Goal: Task Accomplishment & Management: Manage account settings

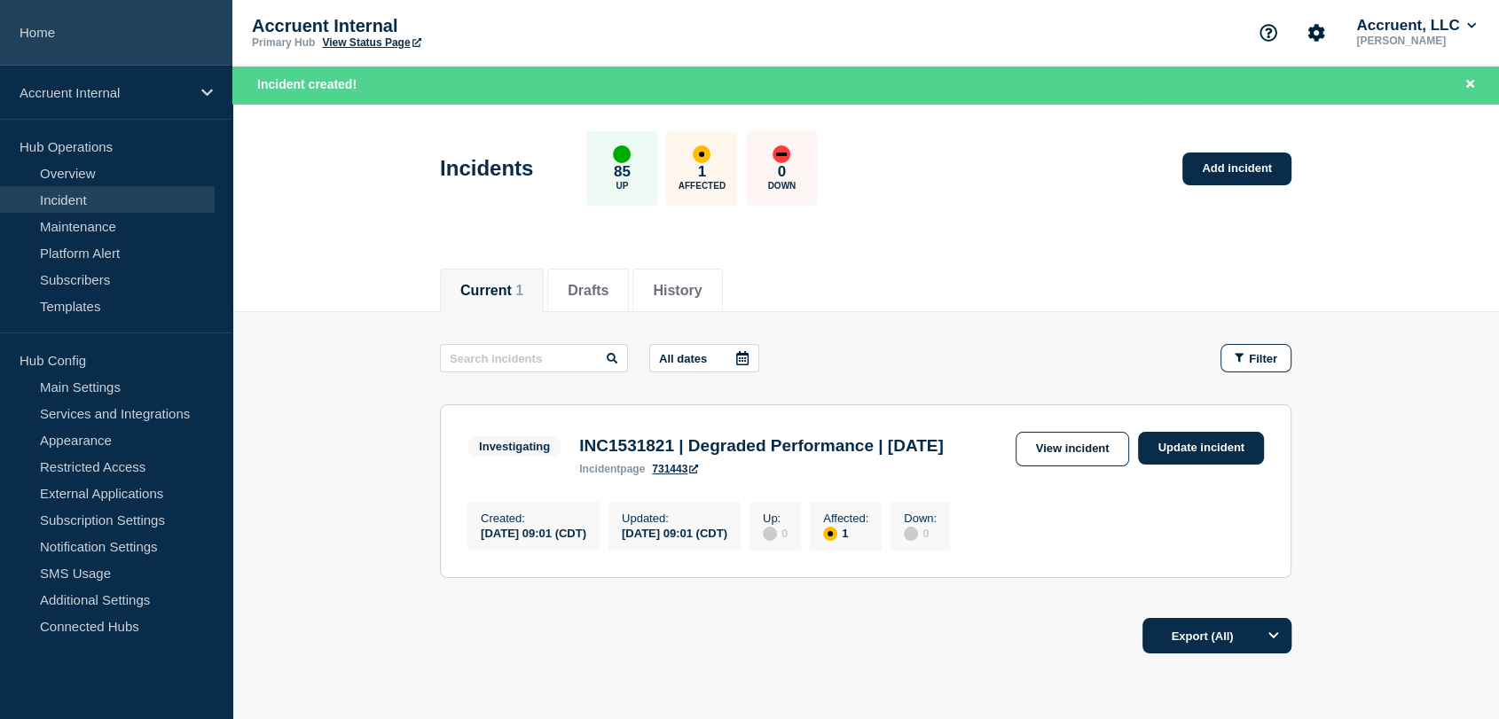
drag, startPoint x: 0, startPoint y: 0, endPoint x: 49, endPoint y: 30, distance: 57.4
click at [49, 30] on link "Home" at bounding box center [116, 33] width 232 height 66
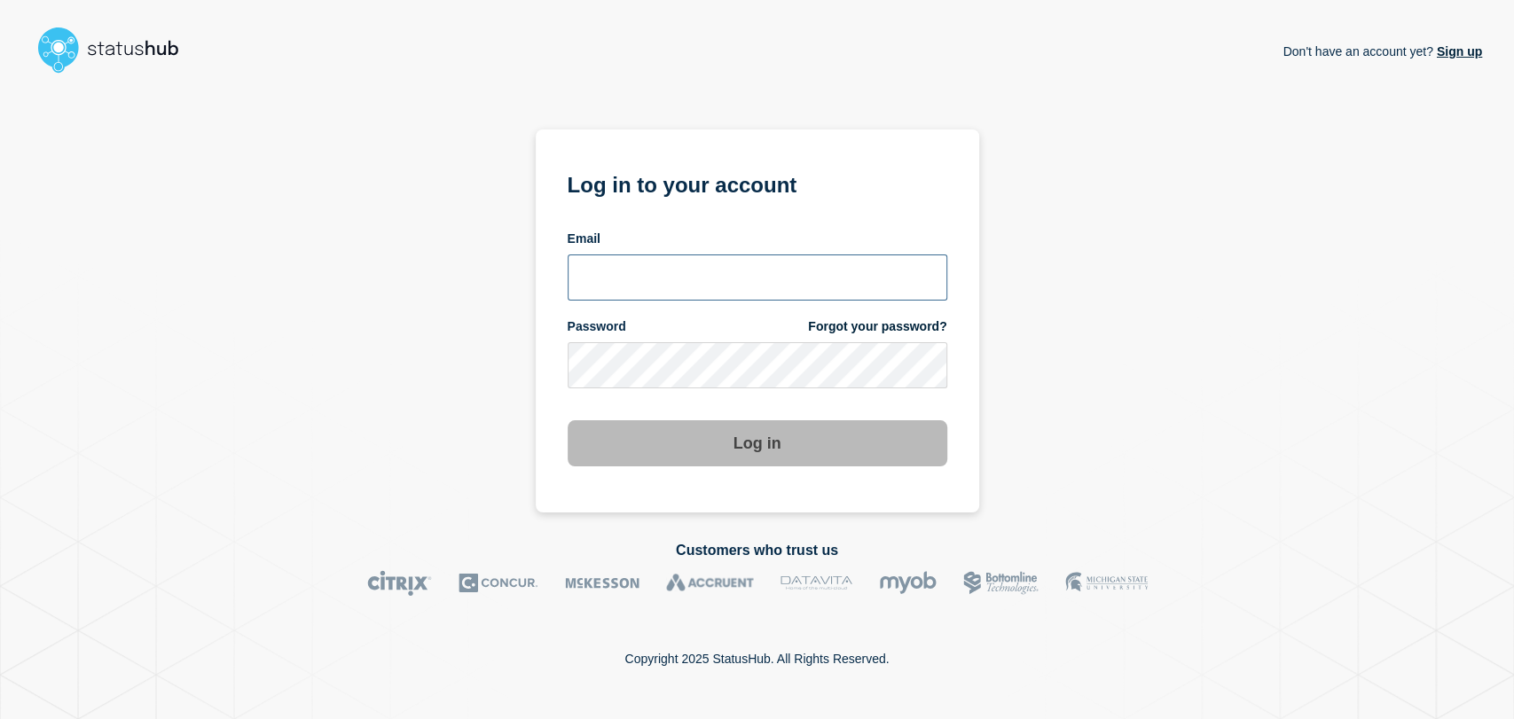
click at [690, 271] on input "email input" at bounding box center [758, 278] width 380 height 46
type input "gavin.moore@accruent.com"
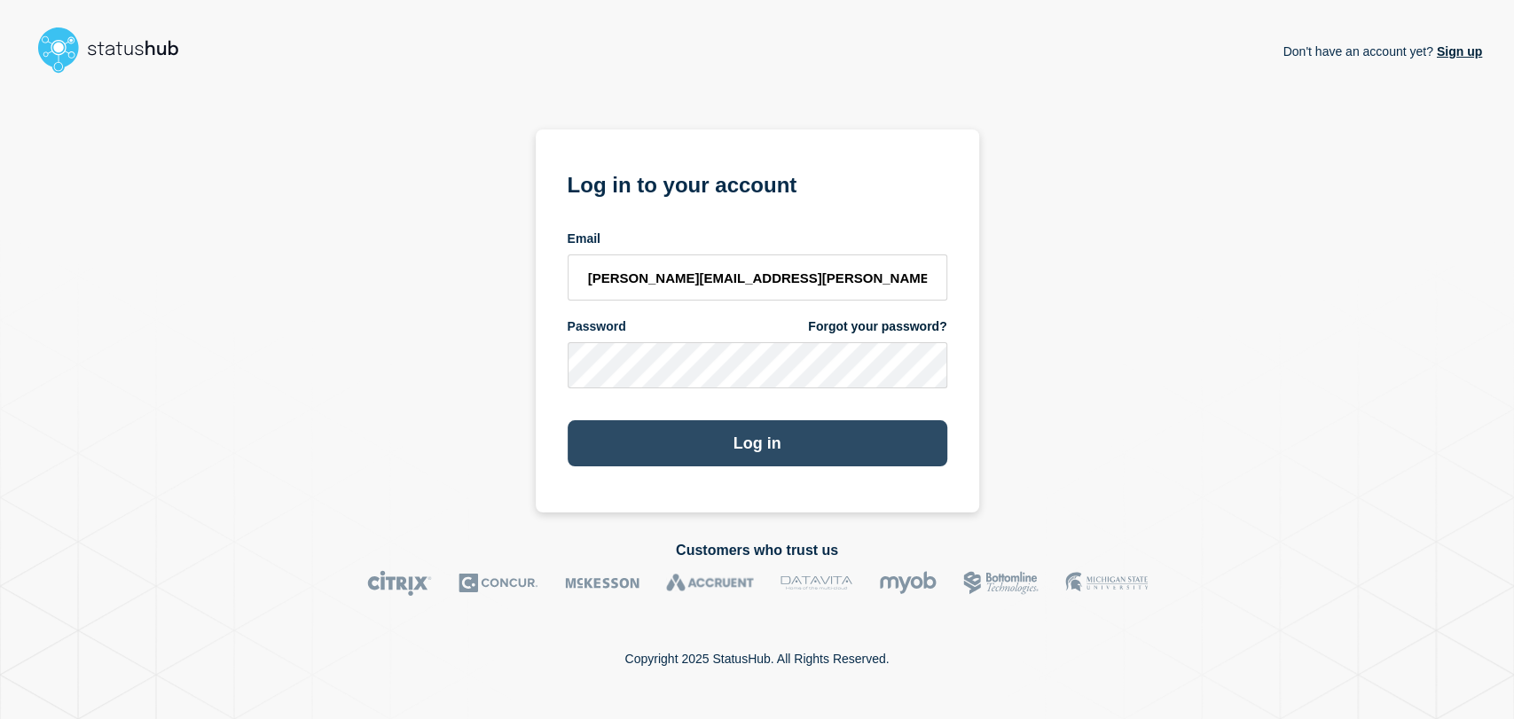
click at [722, 431] on button "Log in" at bounding box center [758, 443] width 380 height 46
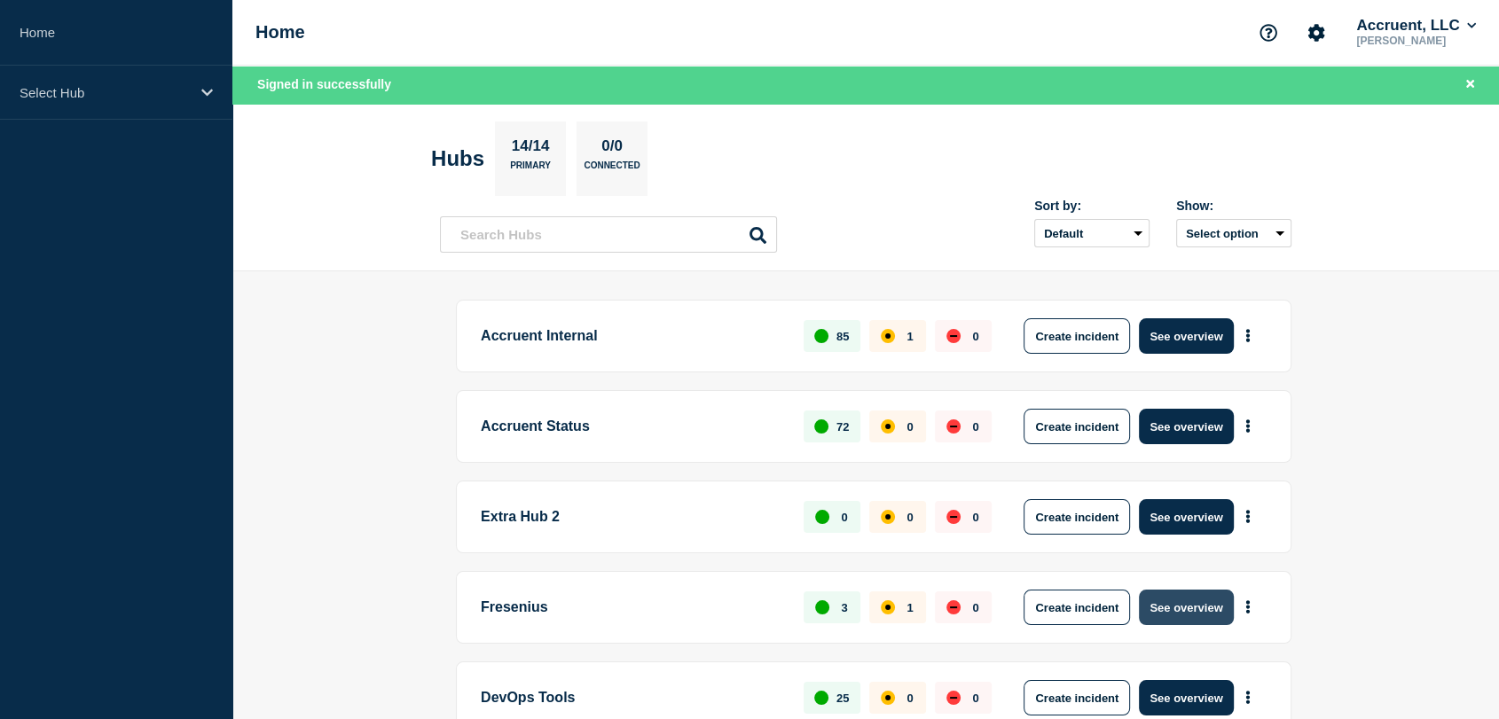
click at [1179, 608] on button "See overview" at bounding box center [1186, 607] width 94 height 35
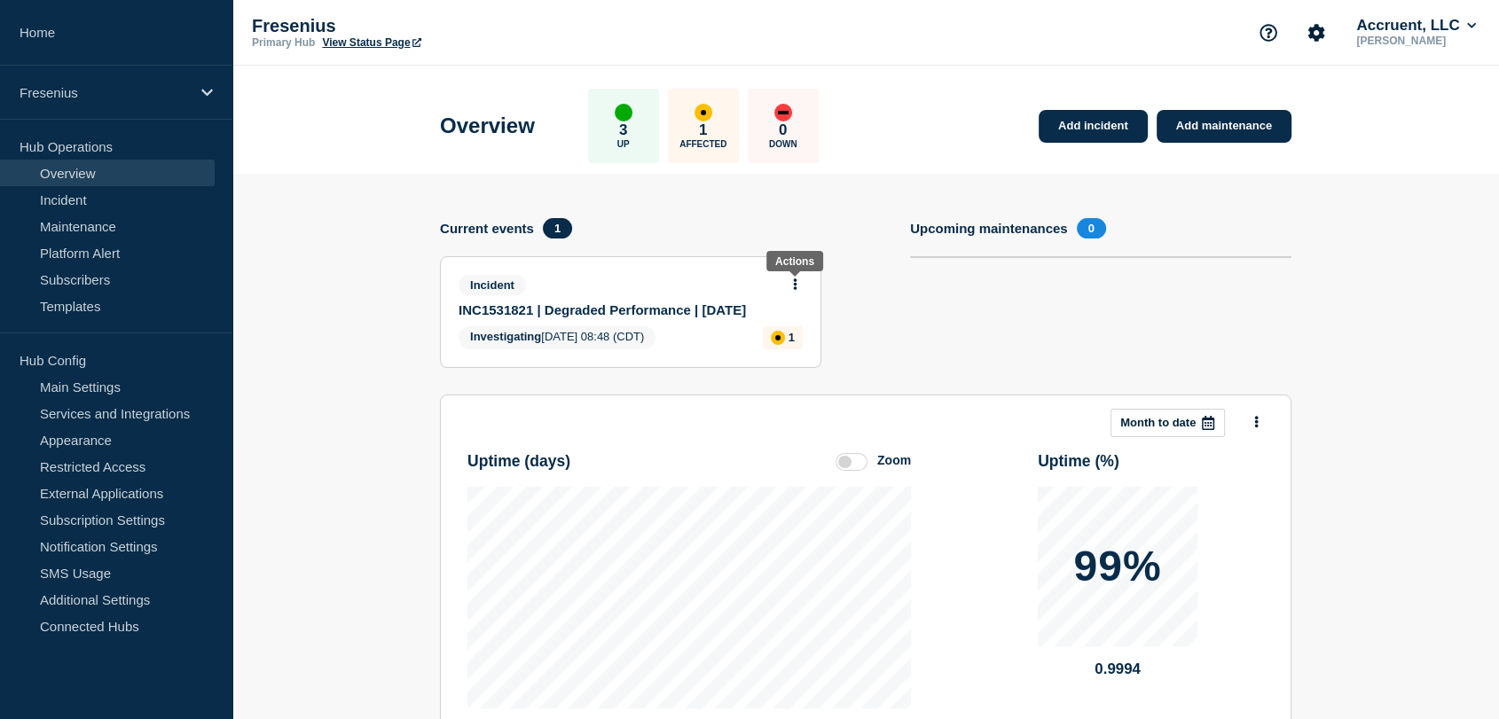
click at [796, 283] on icon at bounding box center [796, 285] width 4 height 12
click at [779, 350] on link "Update incident" at bounding box center [795, 349] width 86 height 14
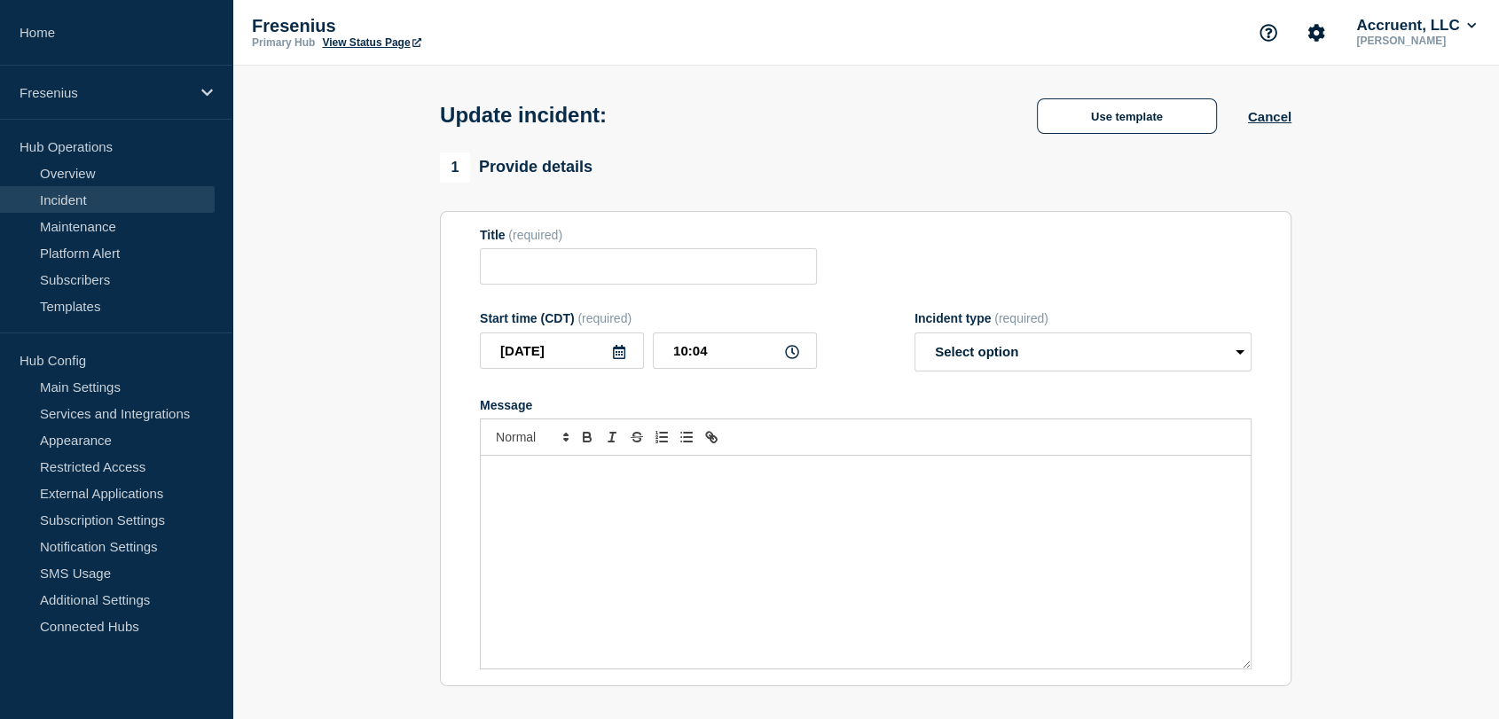
type input "INC1531821 | Degraded Performance | [DATE]"
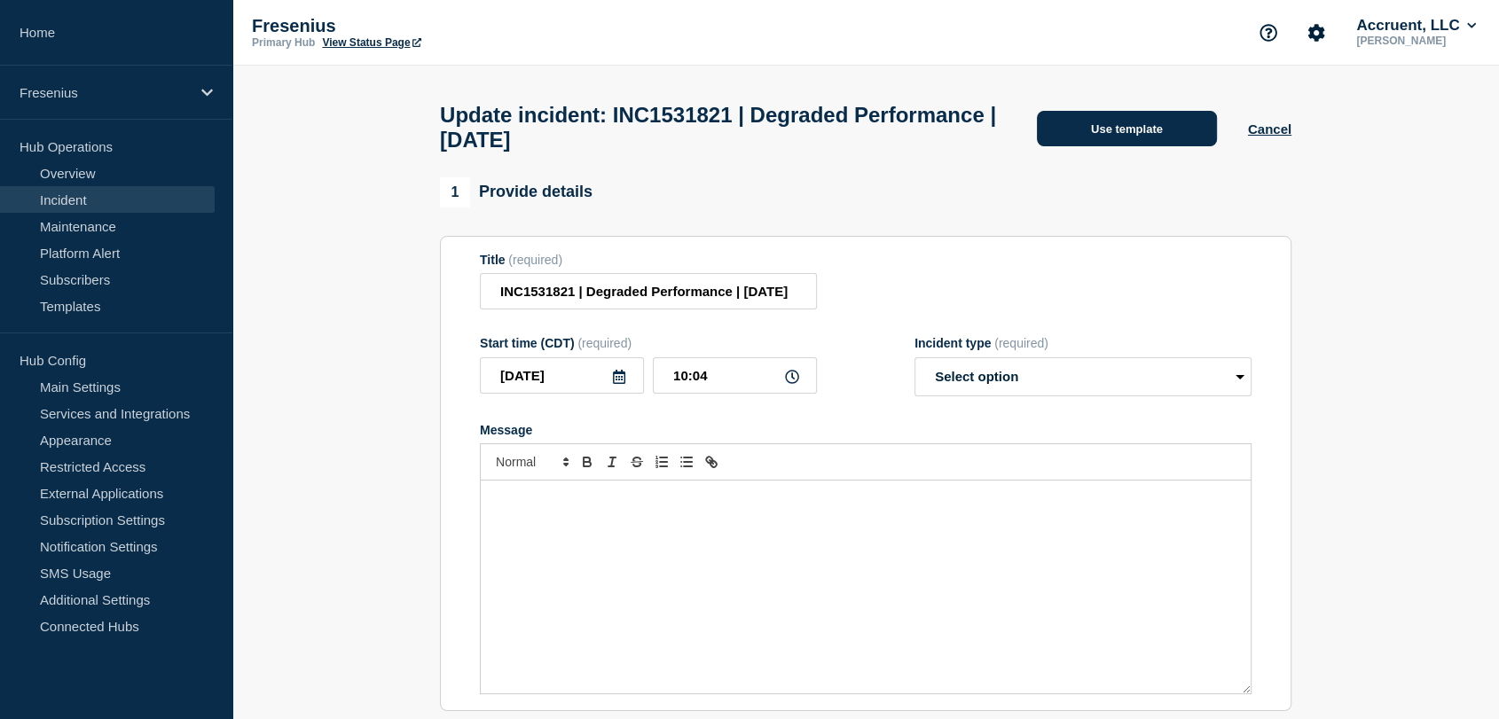
click at [1055, 136] on button "Use template" at bounding box center [1127, 128] width 180 height 35
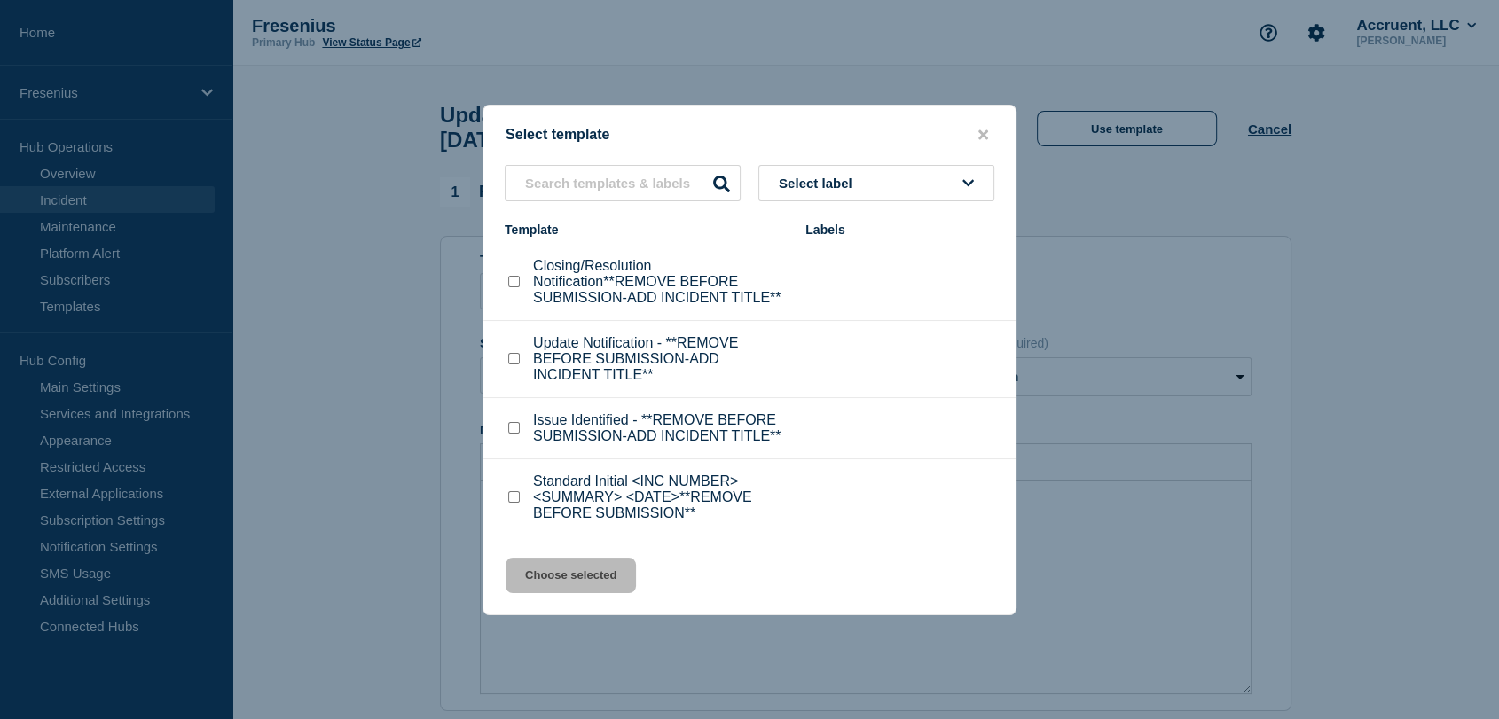
click at [519, 359] on input "Update Notification - **REMOVE BEFORE SUBMISSION-ADD INCIDENT TITLE** checkbox" at bounding box center [514, 359] width 12 height 12
checkbox input "true"
click at [580, 577] on button "Choose selected" at bounding box center [571, 575] width 130 height 35
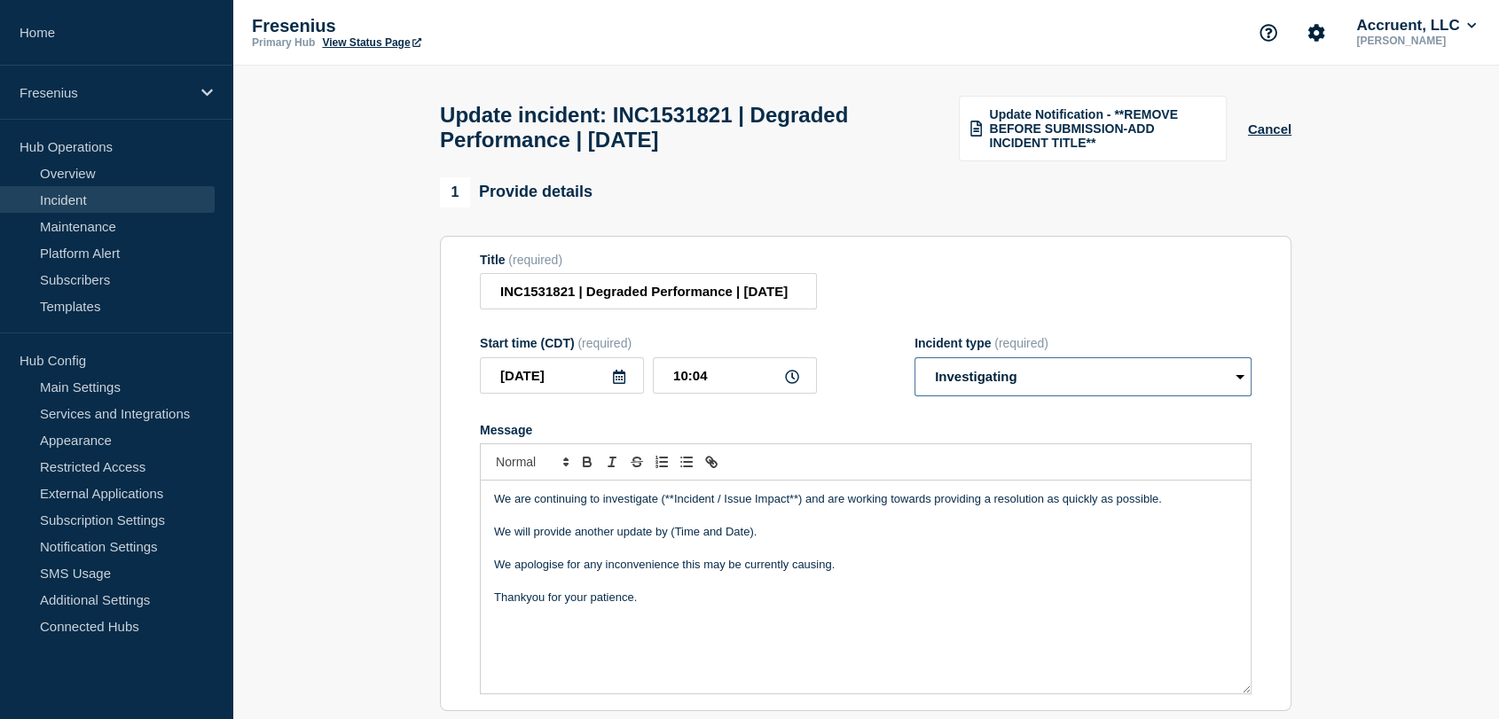
click at [1066, 382] on select "Select option Investigating Identified Monitoring Resolved" at bounding box center [1083, 377] width 337 height 39
select select "monitoring"
click at [915, 367] on select "Select option Investigating Identified Monitoring Resolved" at bounding box center [1083, 377] width 337 height 39
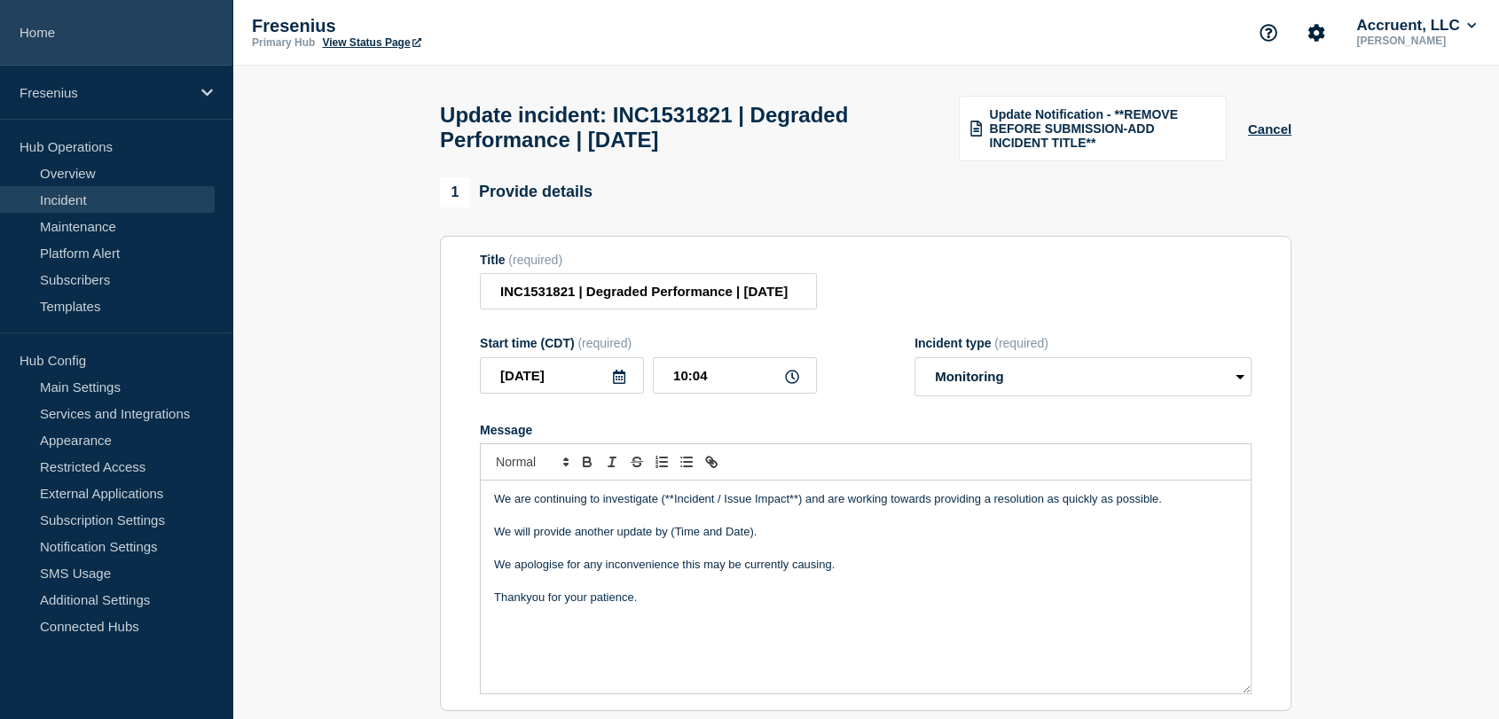
click at [53, 35] on link "Home" at bounding box center [116, 33] width 232 height 66
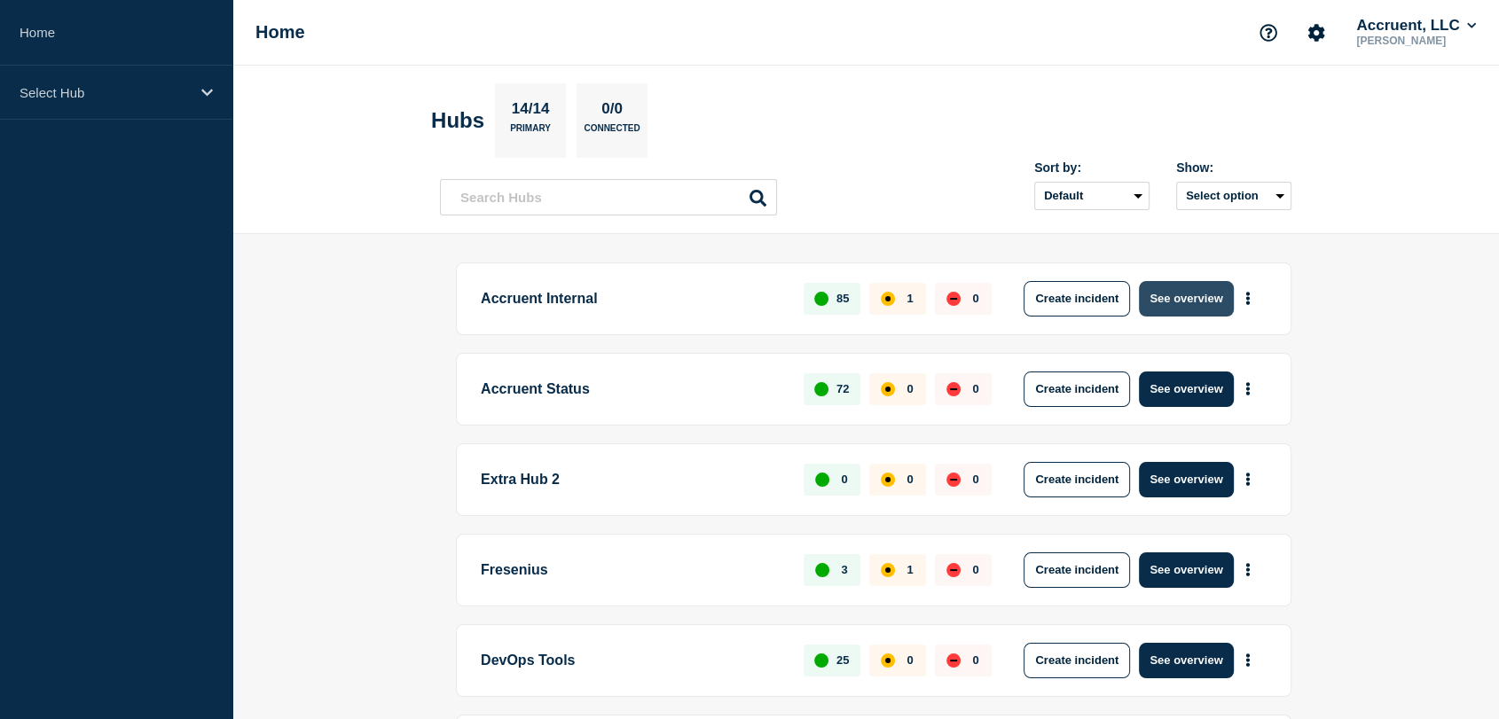
click at [1168, 299] on button "See overview" at bounding box center [1186, 298] width 94 height 35
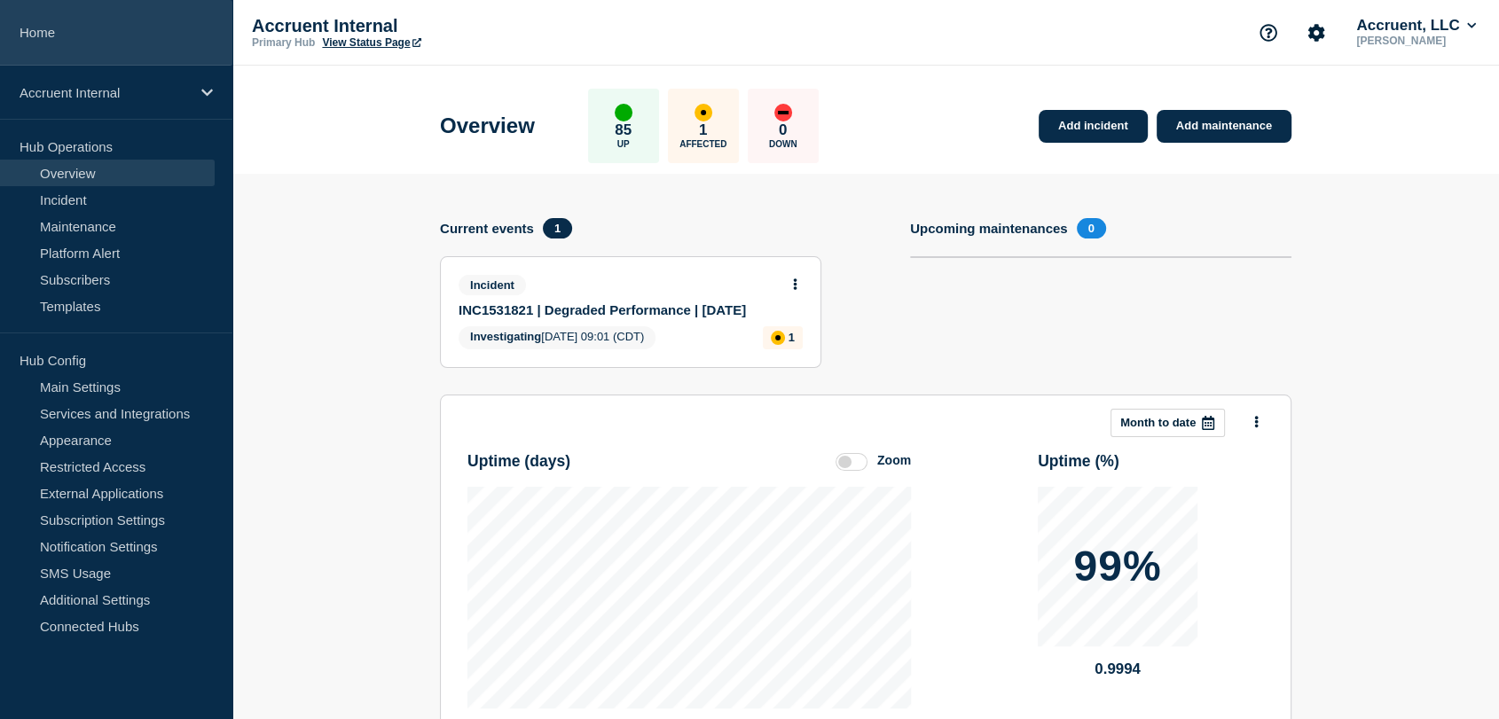
click at [62, 44] on link "Home" at bounding box center [116, 33] width 232 height 66
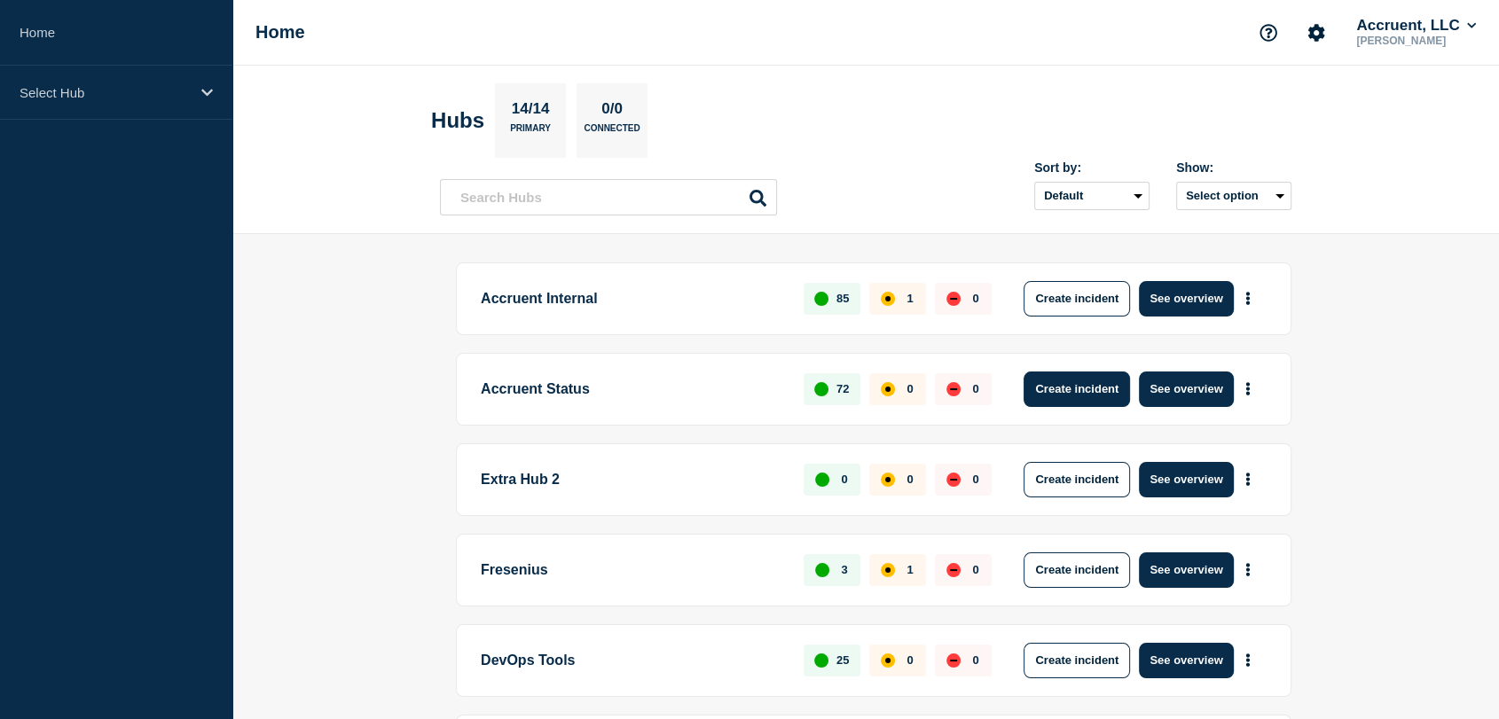
click at [1104, 390] on button "Create incident" at bounding box center [1077, 389] width 106 height 35
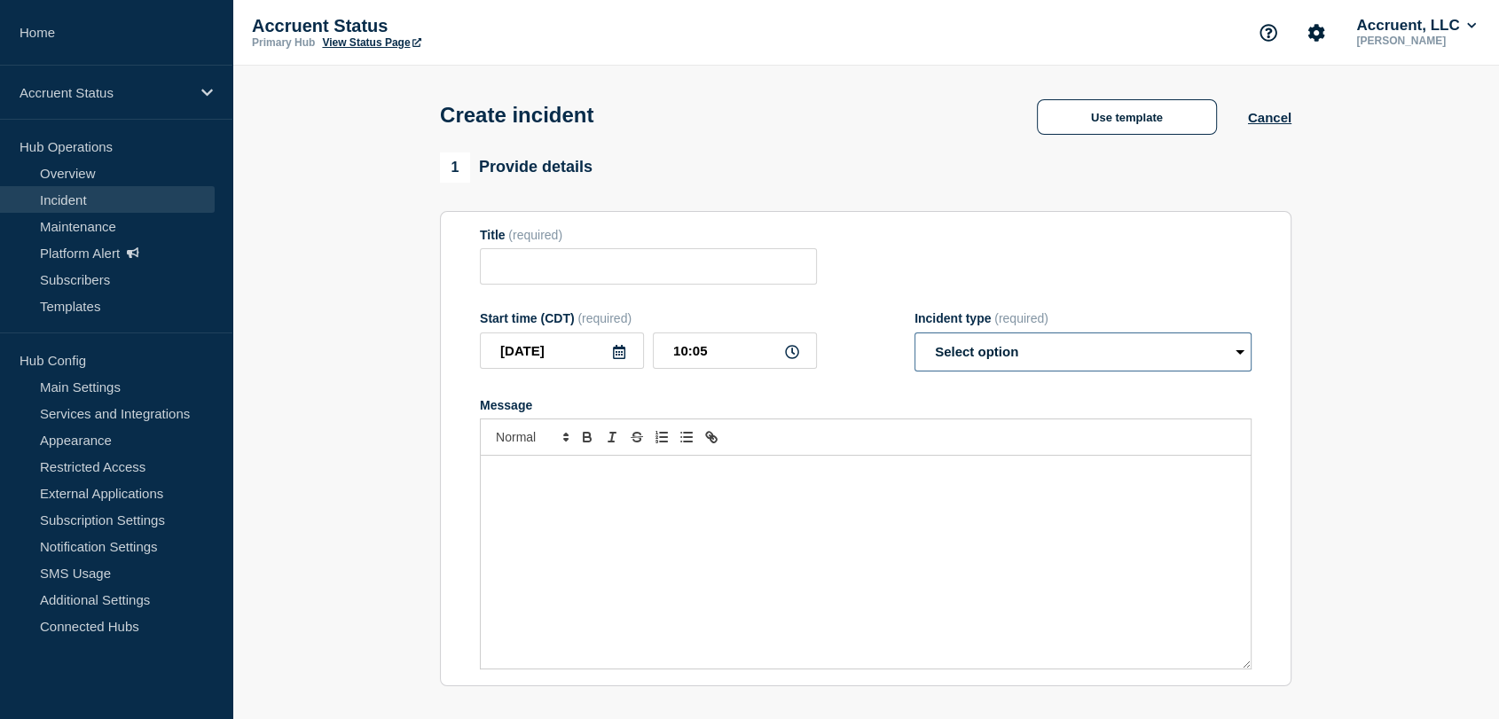
click at [1019, 358] on select "Select option Investigating Identified Monitoring" at bounding box center [1083, 352] width 337 height 39
select select "monitoring"
click at [915, 337] on select "Select option Investigating Identified Monitoring" at bounding box center [1083, 352] width 337 height 39
click at [1073, 107] on button "Use template" at bounding box center [1127, 116] width 180 height 35
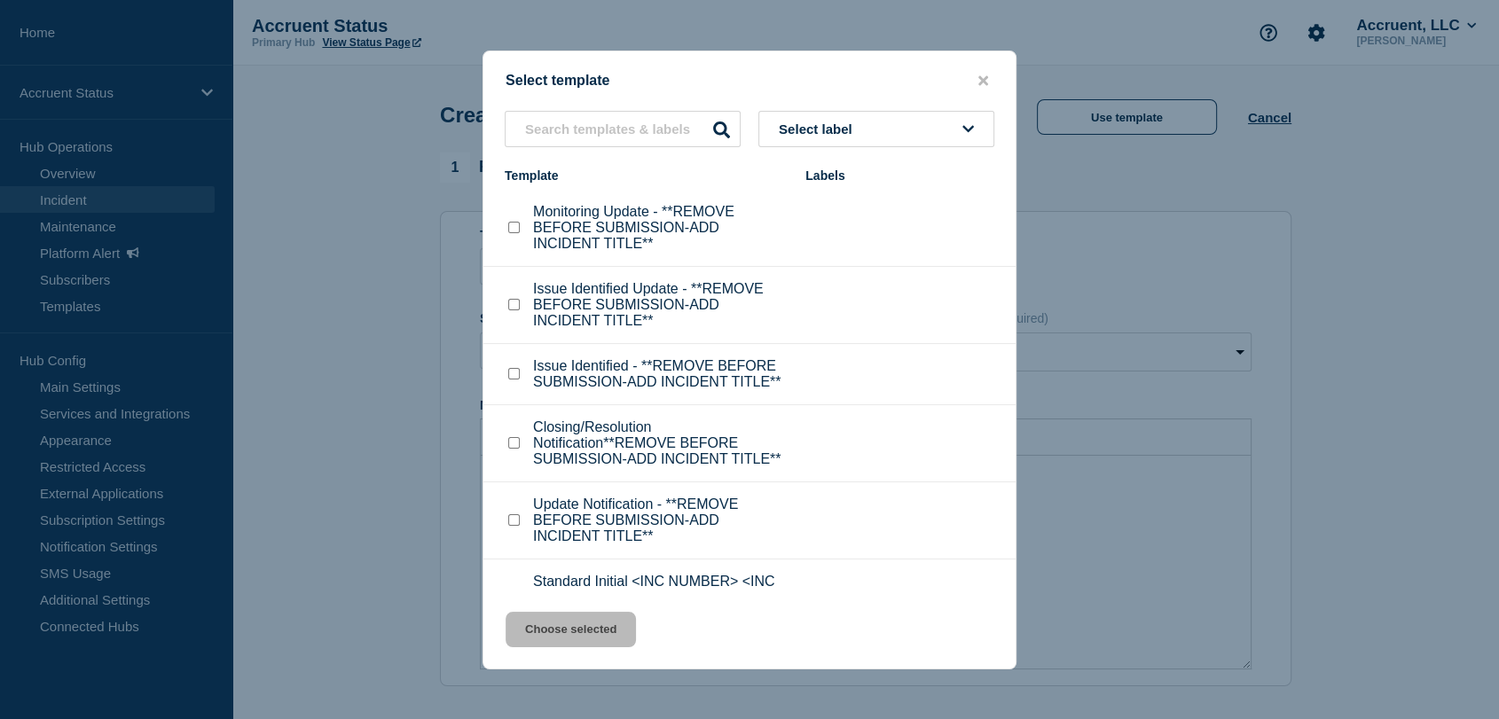
click at [519, 233] on input "Monitoring Update - **REMOVE BEFORE SUBMISSION-ADD INCIDENT TITLE** checkbox" at bounding box center [514, 228] width 12 height 12
checkbox input "true"
click at [568, 630] on button "Choose selected" at bounding box center [571, 629] width 130 height 35
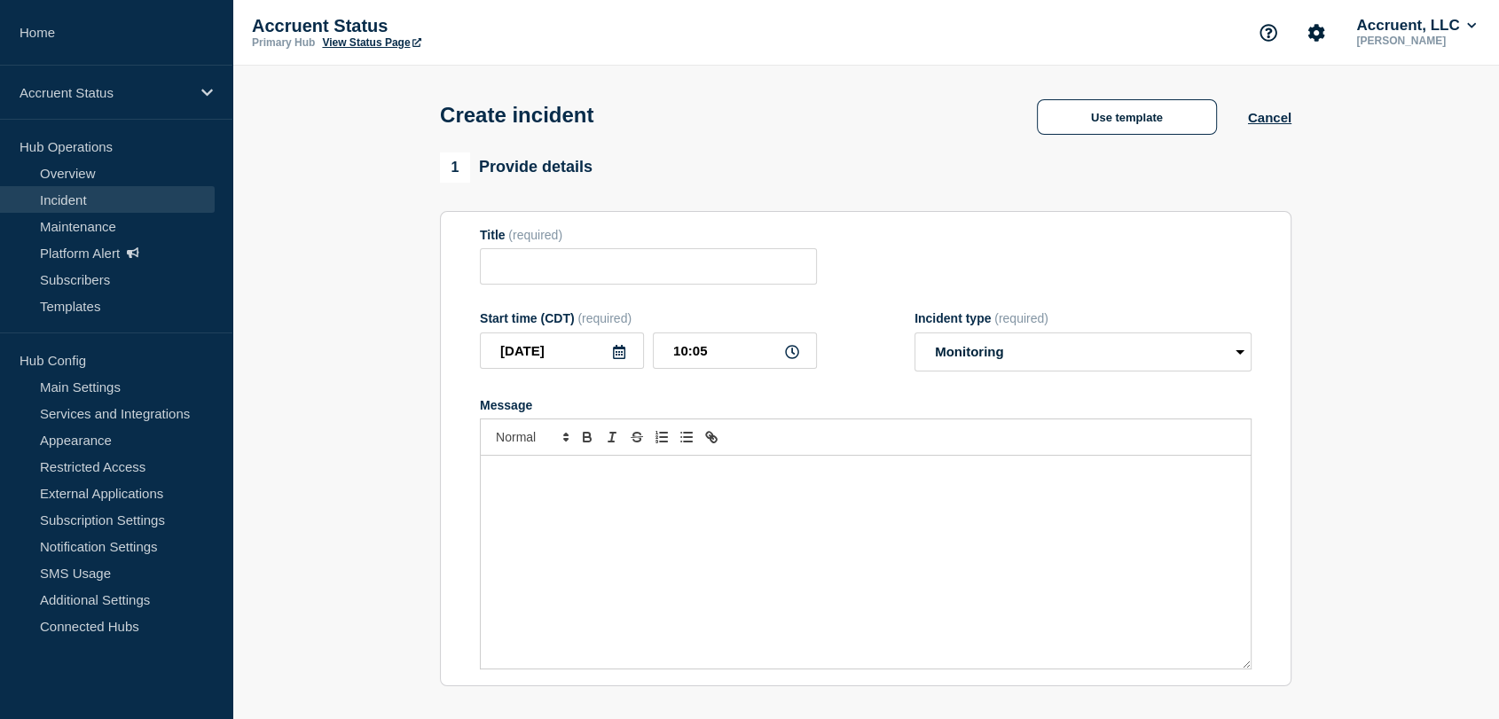
type input "Monitoring Update - **REMOVE BEFORE SUBMISSION-ADD INCIDENT TITLE**"
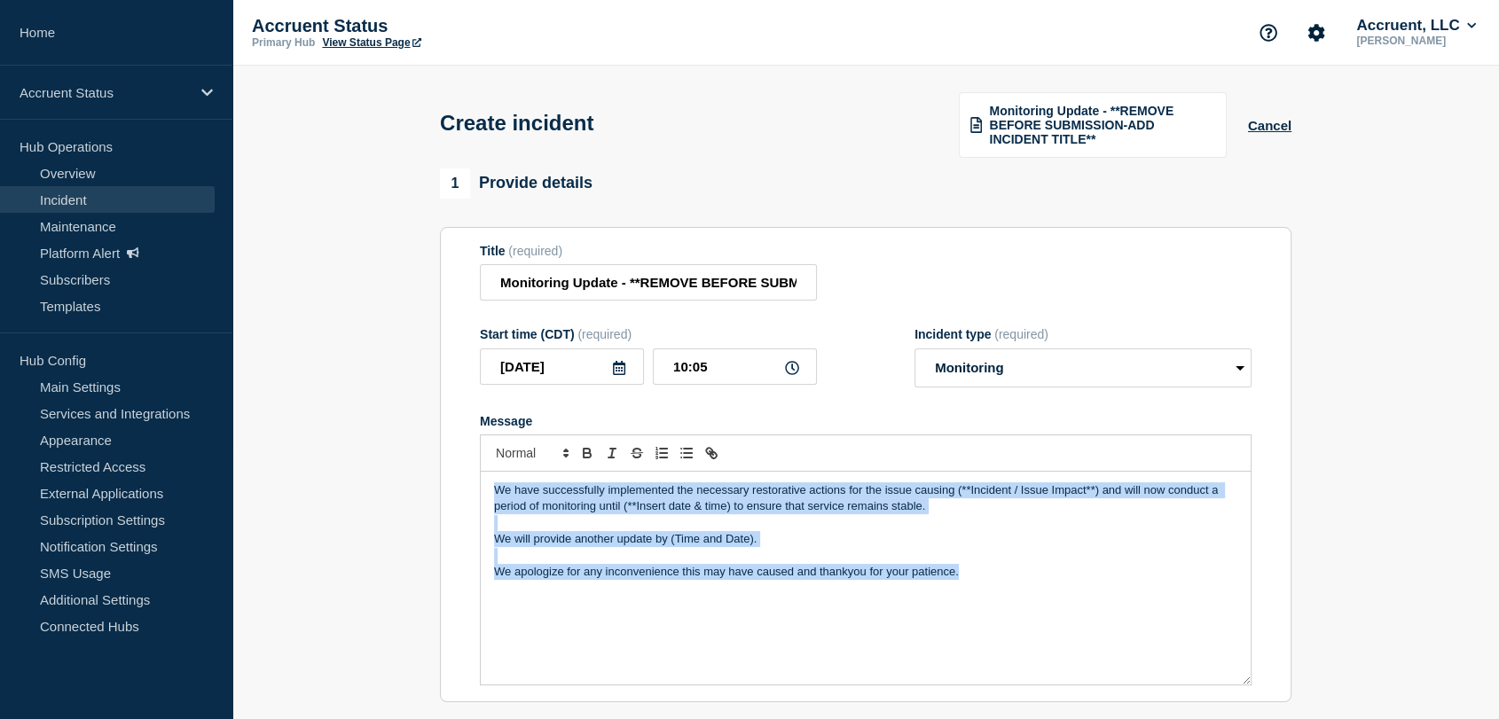
drag, startPoint x: 966, startPoint y: 575, endPoint x: 472, endPoint y: 491, distance: 501.3
click at [472, 491] on section "Title (required) Monitoring Update - **REMOVE BEFORE SUBMISSION-ADD INCIDENT TI…" at bounding box center [866, 465] width 852 height 476
copy div "We have successfully implemented the necessary restorative actions for the issu…"
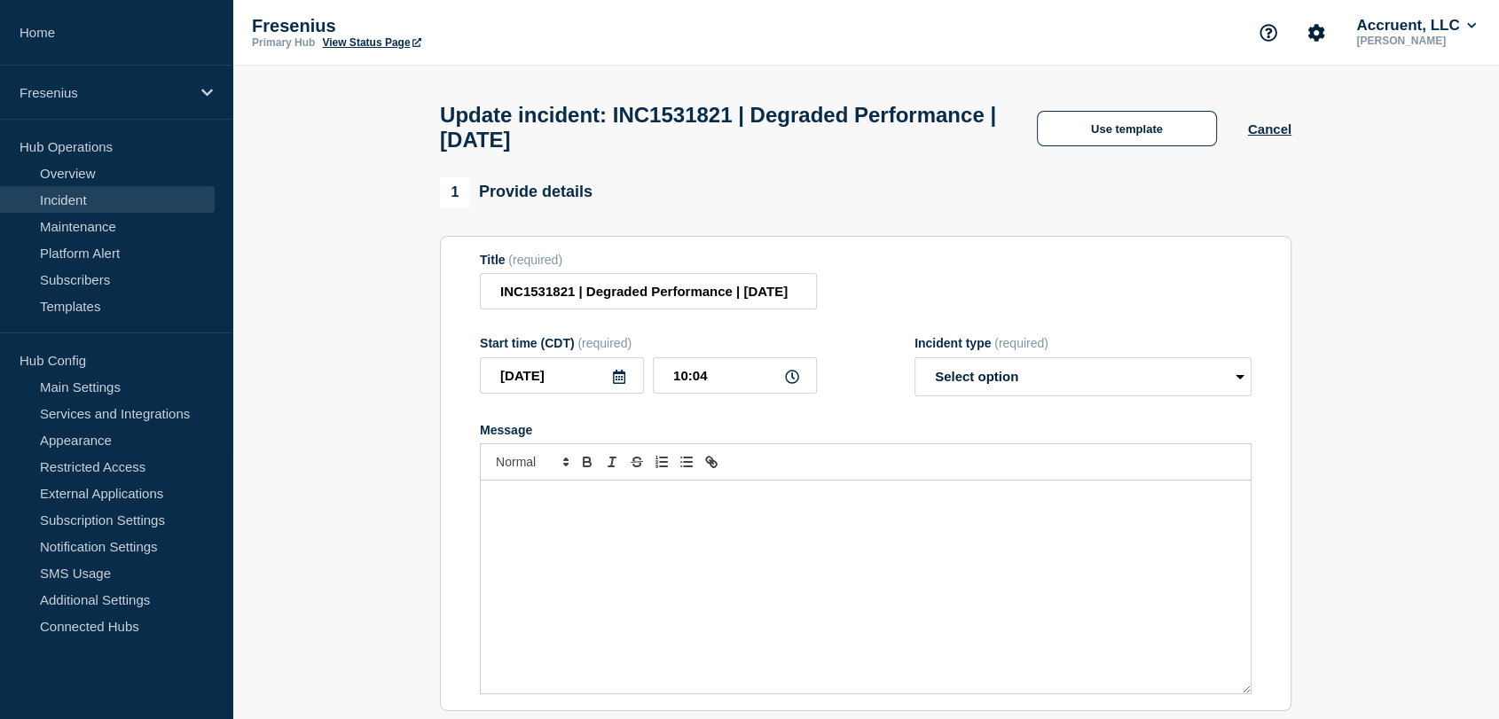
click at [617, 528] on div "Message" at bounding box center [866, 587] width 770 height 213
click at [1063, 140] on button "Use template" at bounding box center [1127, 128] width 180 height 35
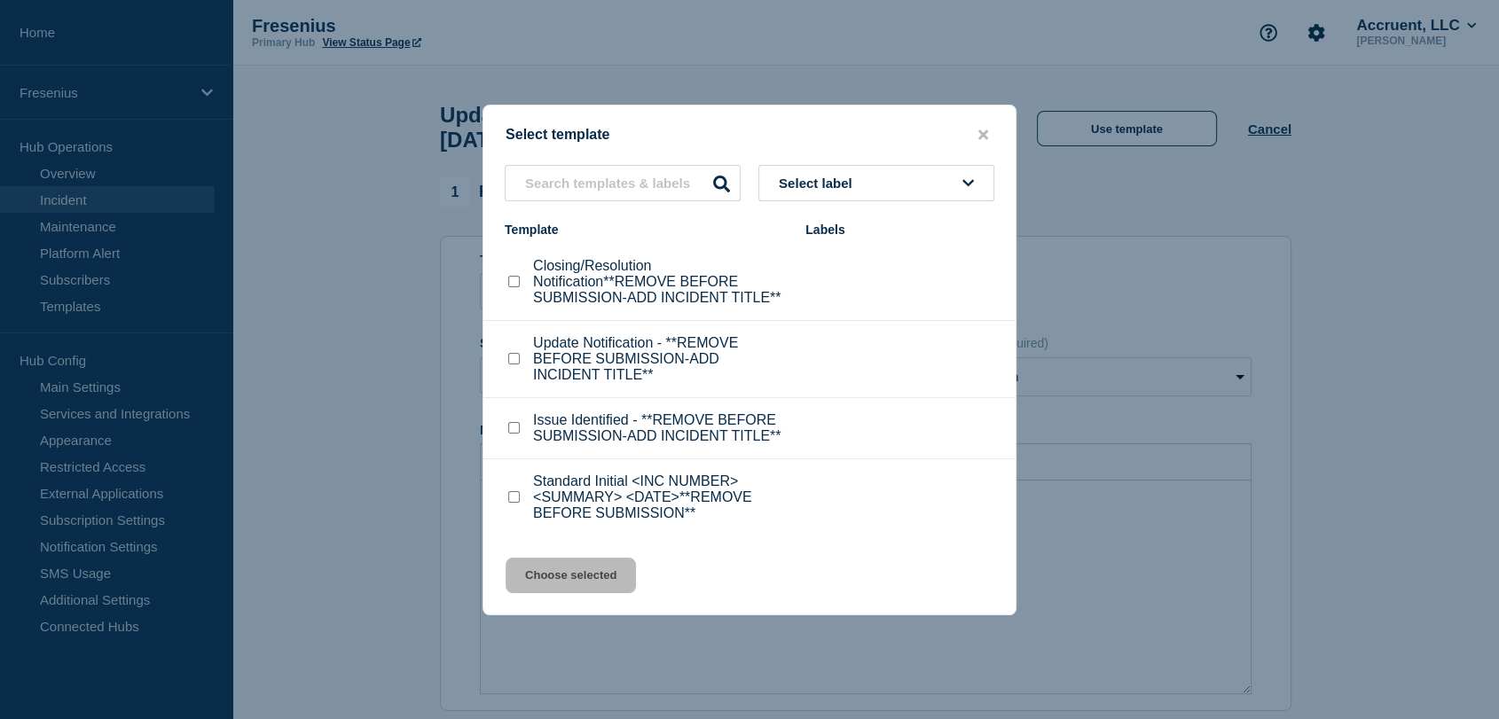
click at [516, 361] on input "Update Notification - **REMOVE BEFORE SUBMISSION-ADD INCIDENT TITLE** checkbox" at bounding box center [514, 359] width 12 height 12
checkbox input "true"
click at [621, 591] on button "Choose selected" at bounding box center [571, 575] width 130 height 35
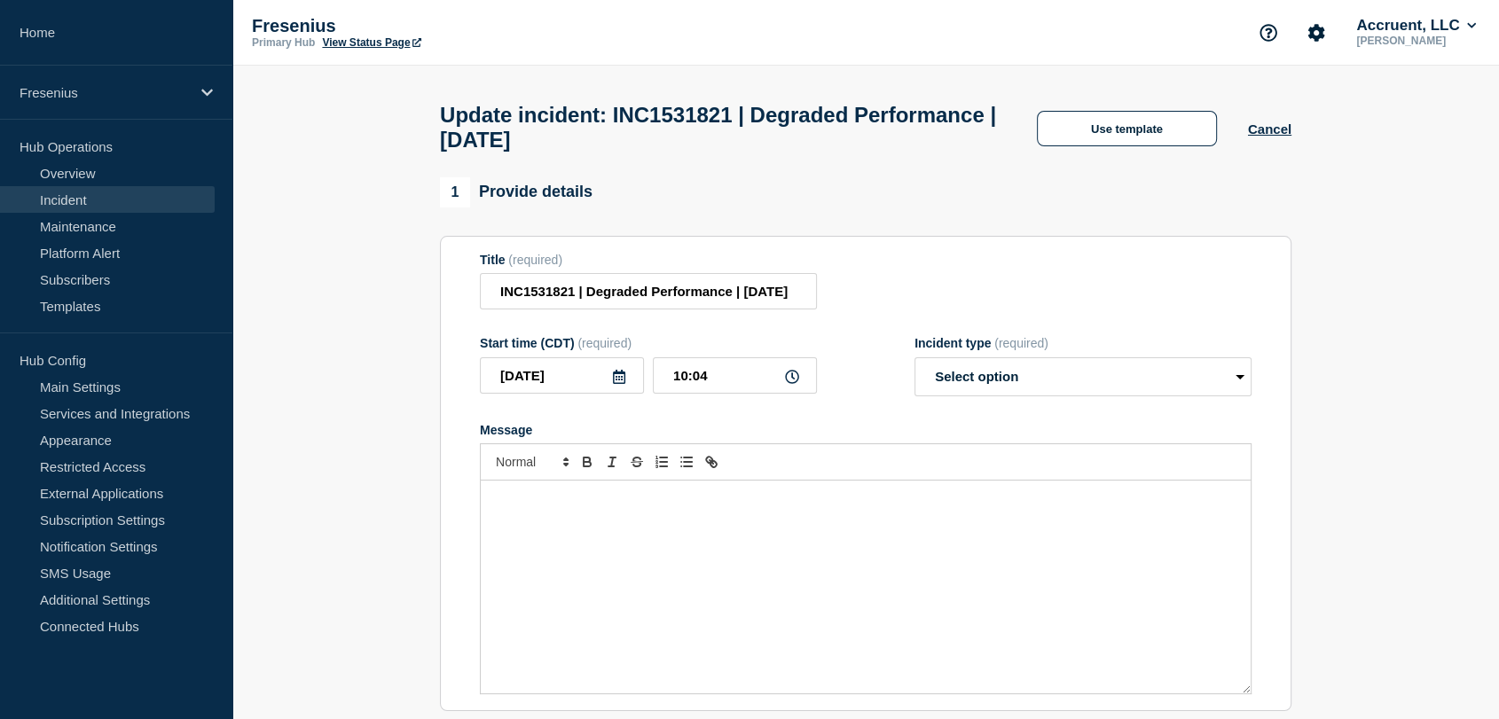
select select "investigating"
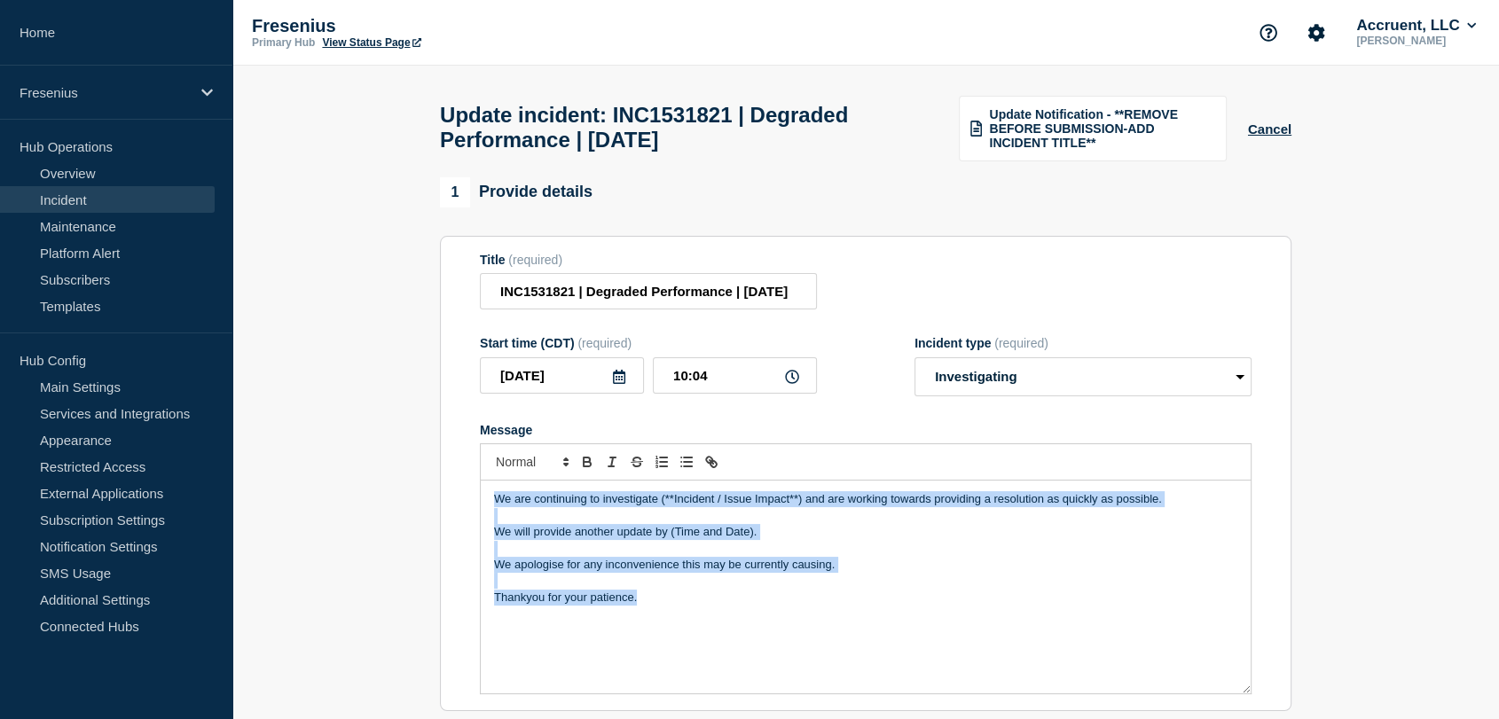
drag, startPoint x: 674, startPoint y: 635, endPoint x: 524, endPoint y: 509, distance: 195.8
click at [457, 500] on section "Title (required) INC1531821 | Degraded Performance | 9th October Start time (CD…" at bounding box center [866, 474] width 852 height 476
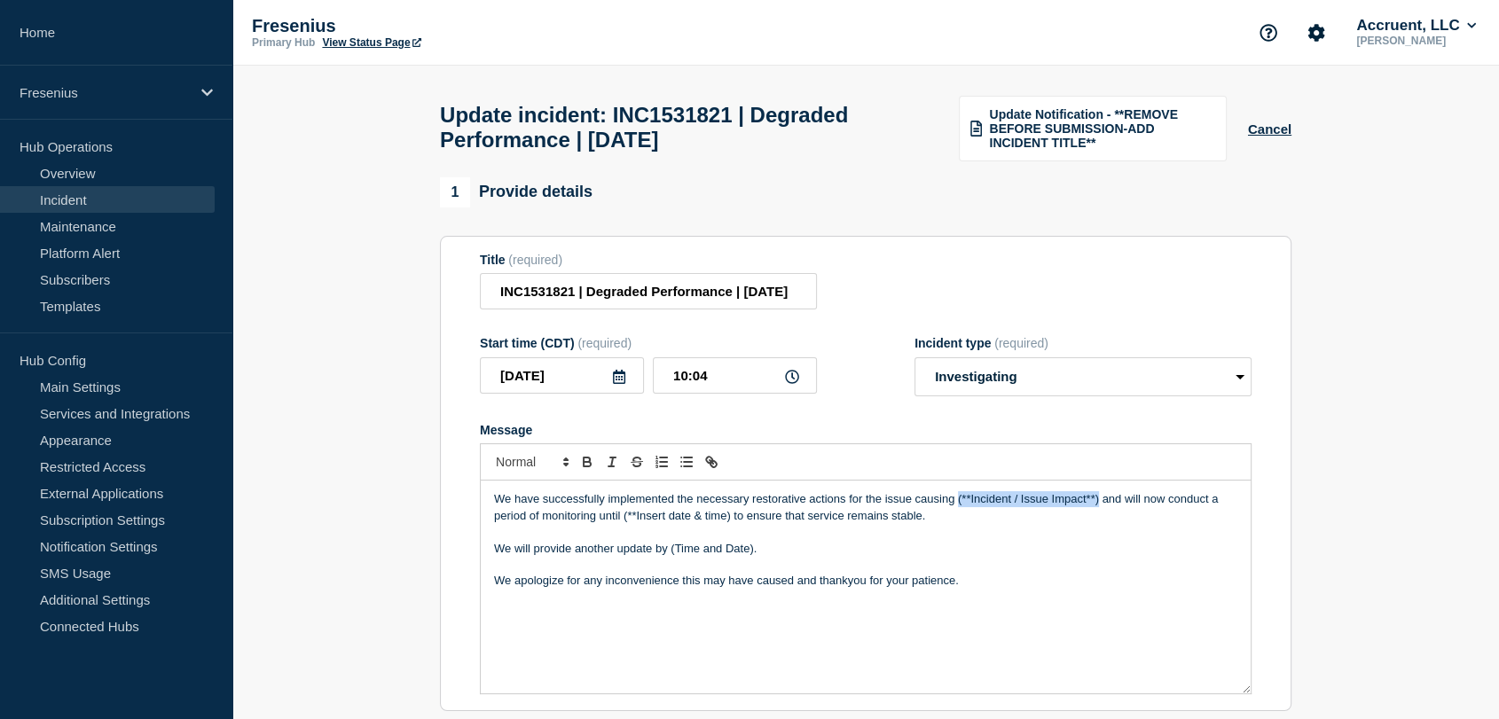
drag, startPoint x: 1097, startPoint y: 509, endPoint x: 957, endPoint y: 513, distance: 140.2
click at [957, 513] on p "We have successfully implemented the necessary restorative actions for the issu…" at bounding box center [865, 507] width 743 height 33
drag, startPoint x: 696, startPoint y: 523, endPoint x: 589, endPoint y: 525, distance: 106.5
click at [589, 524] on p "We have successfully implemented the necessary restorative actions for the issu…" at bounding box center [865, 507] width 743 height 33
drag, startPoint x: 693, startPoint y: 525, endPoint x: 590, endPoint y: 525, distance: 102.9
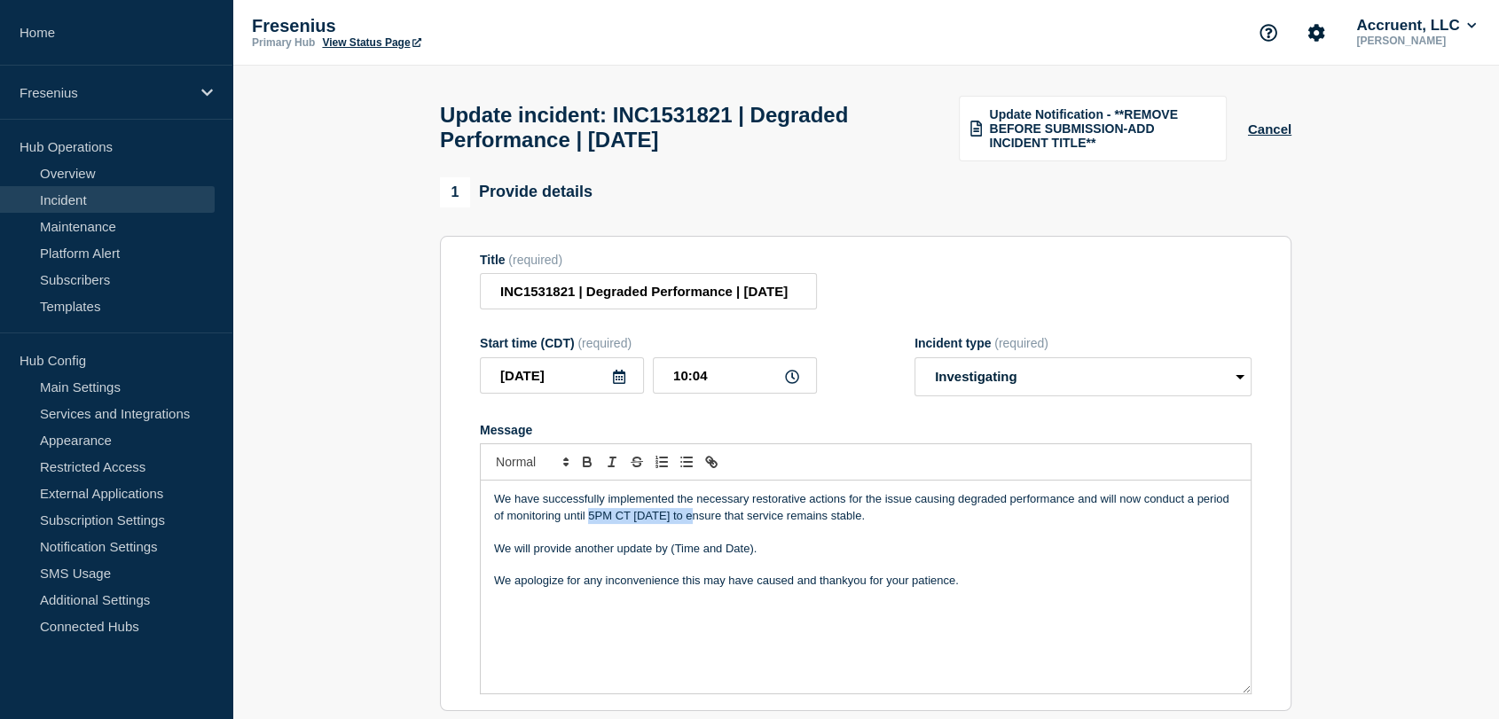
click at [590, 524] on p "We have successfully implemented the necessary restorative actions for the issu…" at bounding box center [865, 507] width 743 height 33
copy p "5PM CT 9th October"
drag, startPoint x: 758, startPoint y: 562, endPoint x: 671, endPoint y: 562, distance: 86.9
click at [671, 557] on p "We will provide another update by (Time and Date)." at bounding box center [865, 549] width 743 height 16
click at [1033, 383] on select "Select option Investigating Identified Monitoring Resolved" at bounding box center [1083, 377] width 337 height 39
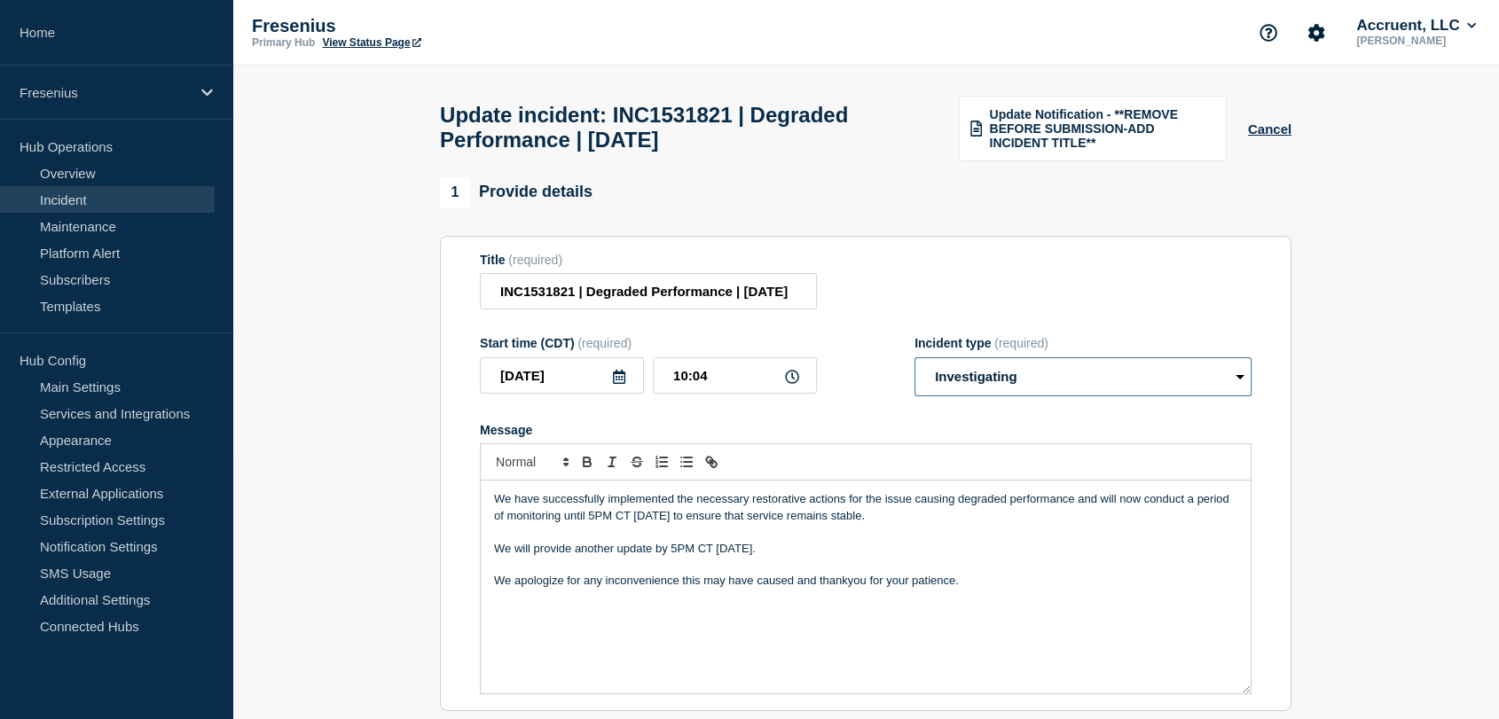
select select "monitoring"
click at [915, 367] on select "Select option Investigating Identified Monitoring Resolved" at bounding box center [1083, 377] width 337 height 39
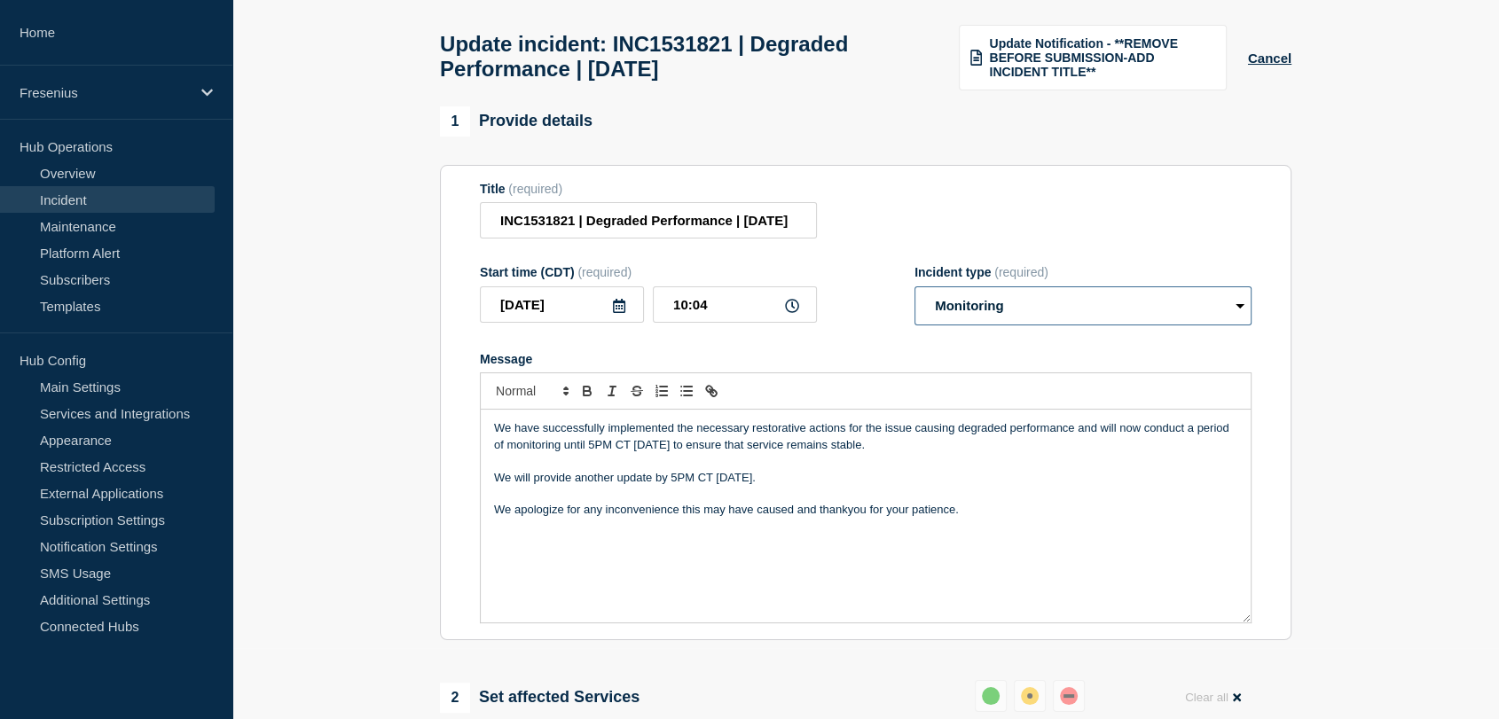
scroll to position [295, 0]
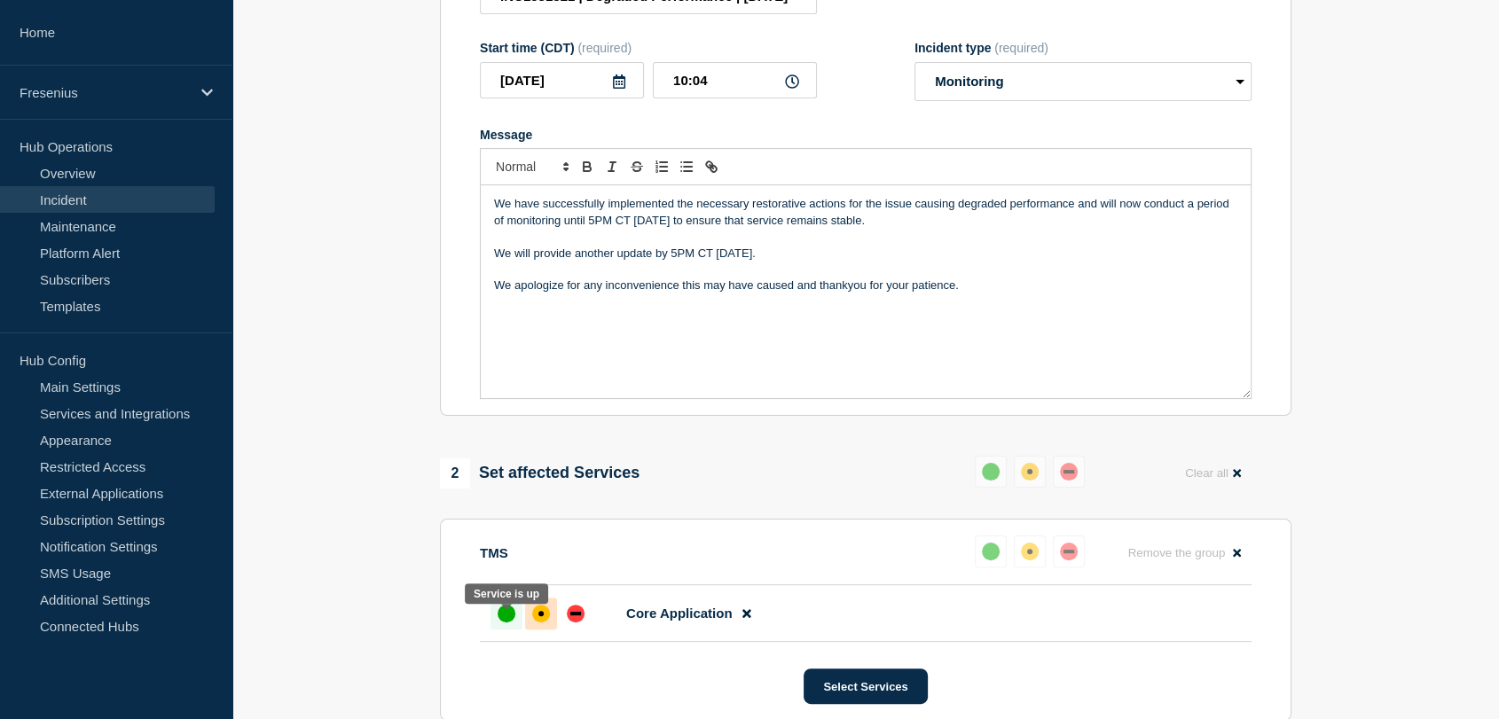
click at [504, 623] on div "up" at bounding box center [507, 614] width 18 height 18
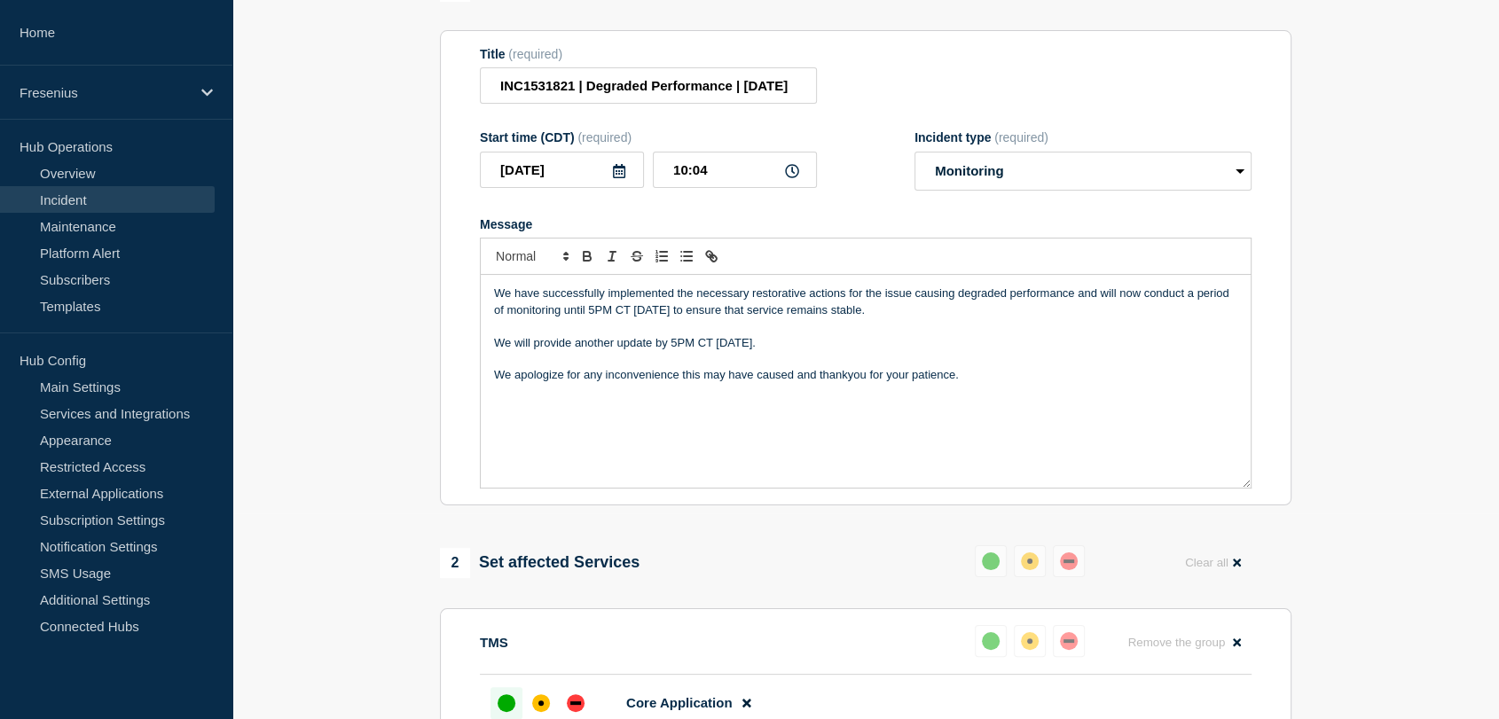
scroll to position [394, 0]
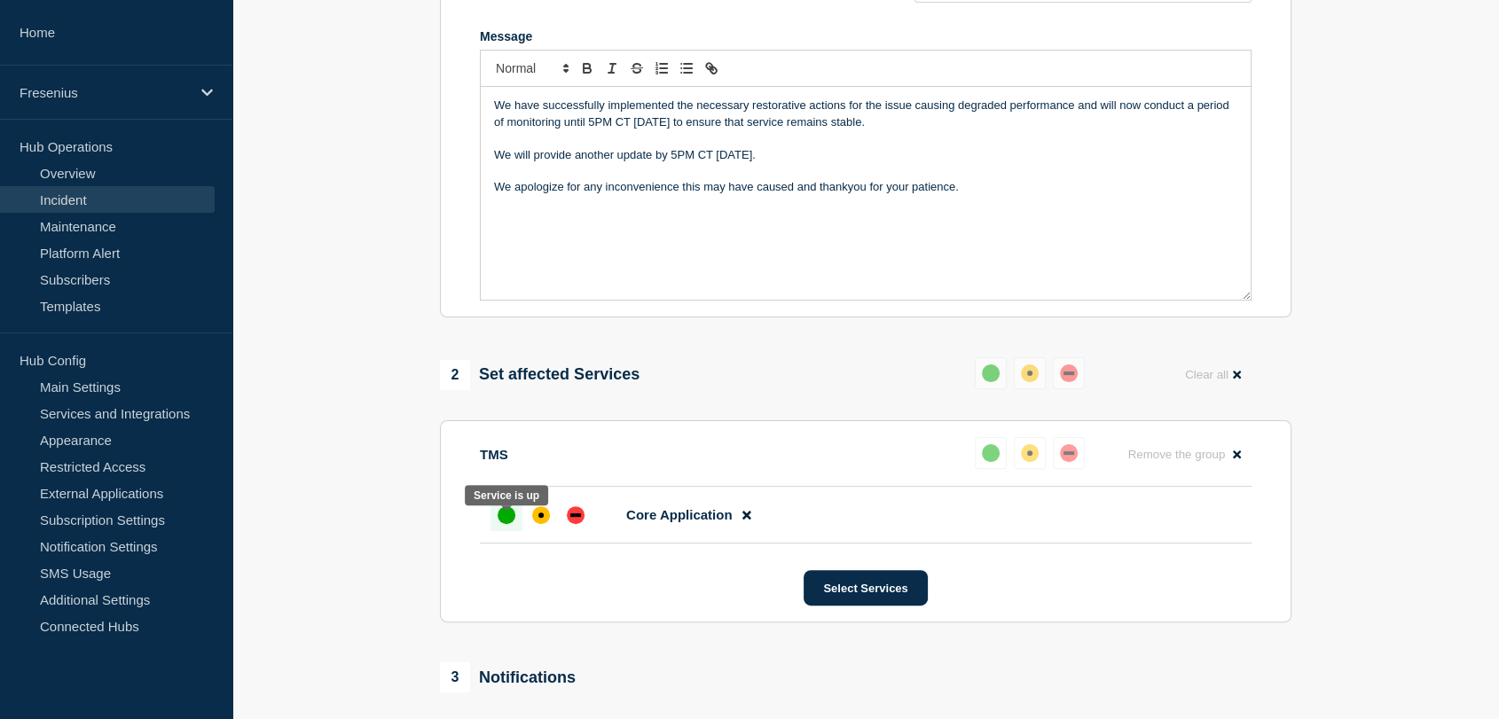
click at [500, 524] on div "up" at bounding box center [507, 516] width 18 height 18
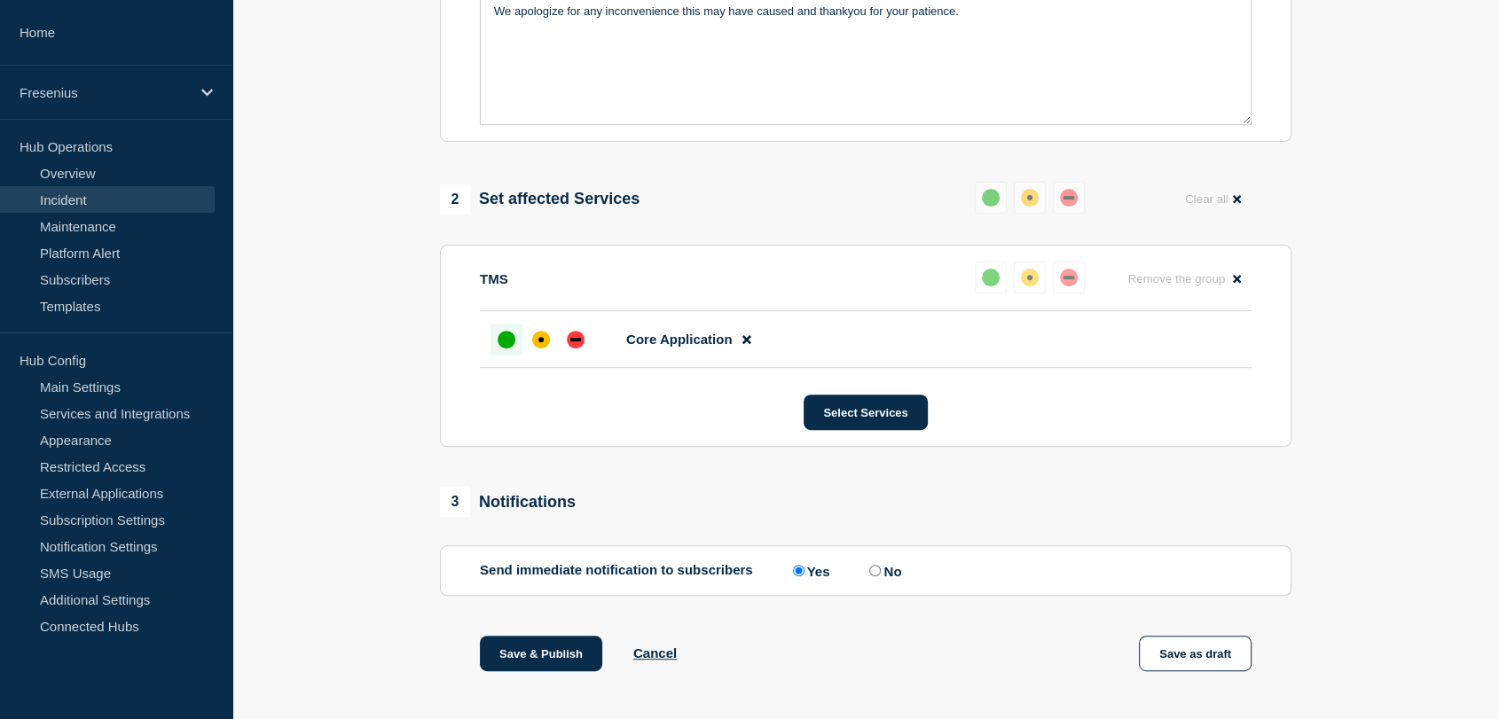
scroll to position [751, 0]
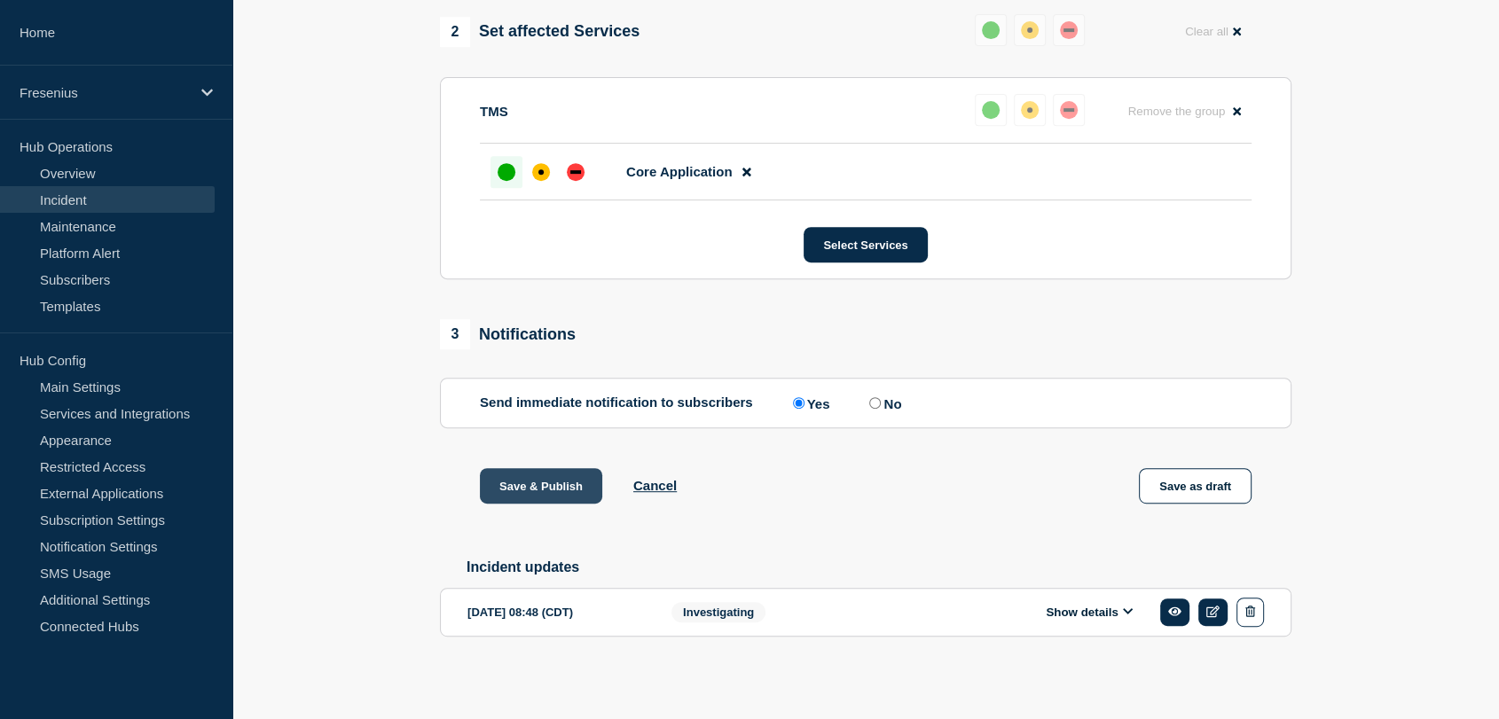
click at [497, 483] on button "Save & Publish" at bounding box center [541, 485] width 122 height 35
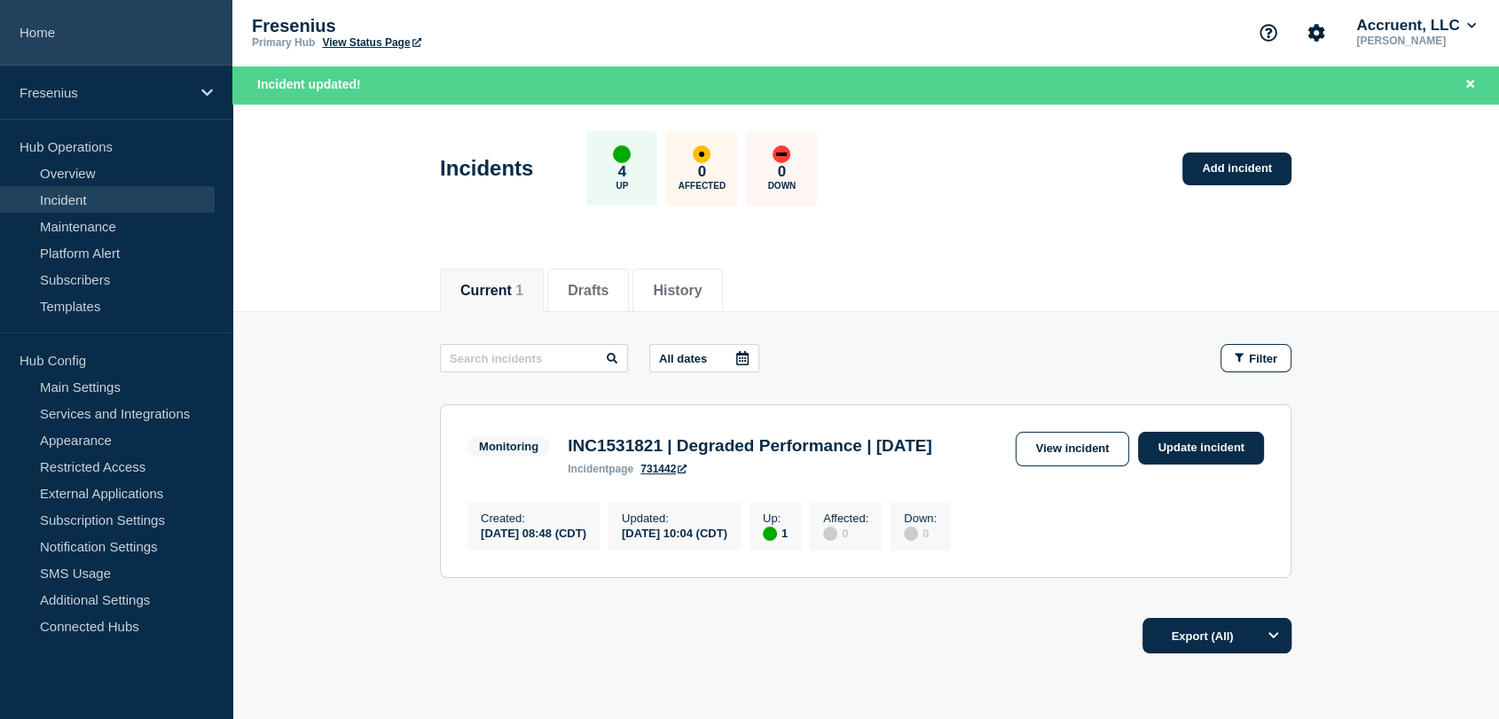
click at [28, 23] on link "Home" at bounding box center [116, 33] width 232 height 66
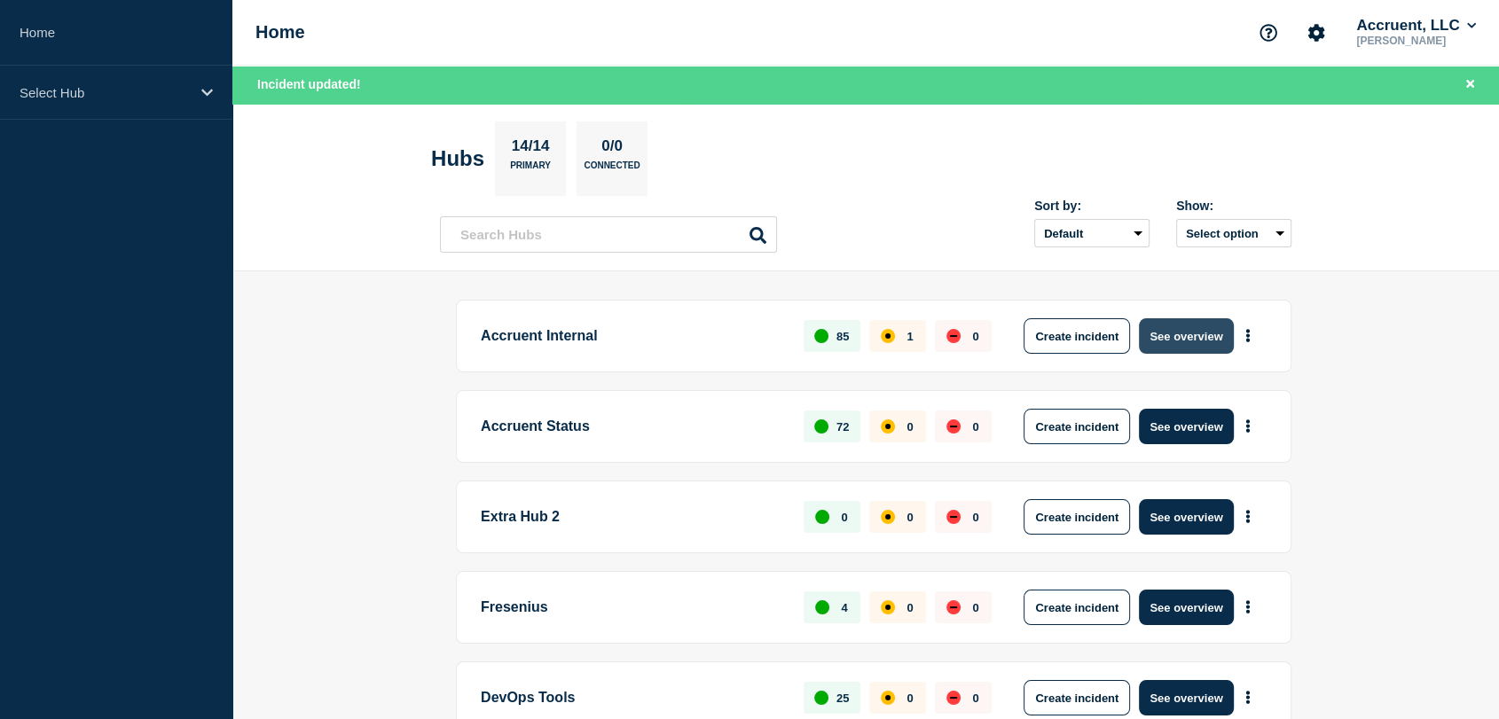
click at [1177, 330] on button "See overview" at bounding box center [1186, 335] width 94 height 35
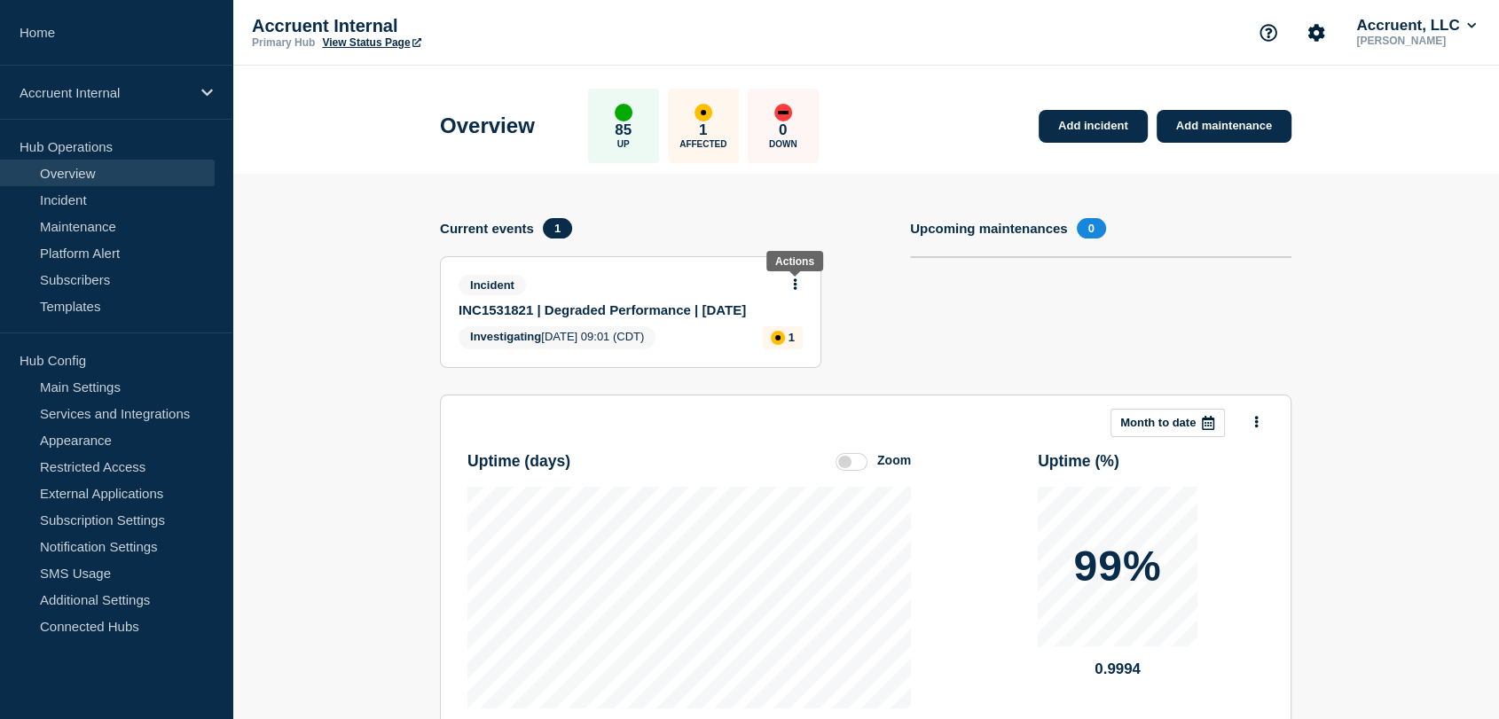
click at [795, 283] on icon at bounding box center [796, 285] width 4 height 12
click at [766, 350] on link "Update incident" at bounding box center [795, 349] width 86 height 14
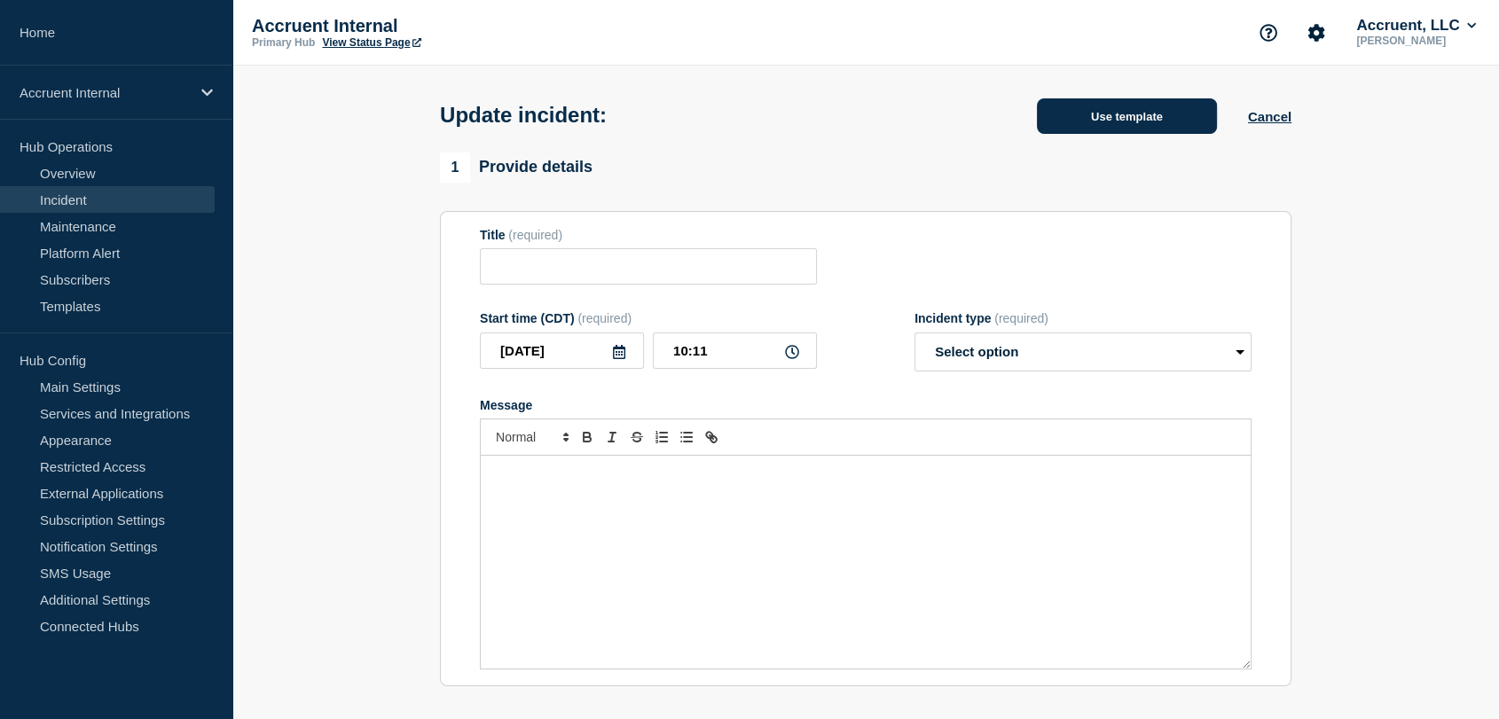
click at [1064, 118] on button "Use template" at bounding box center [1127, 115] width 180 height 35
type input "INC1531821 | Degraded Performance | [DATE]"
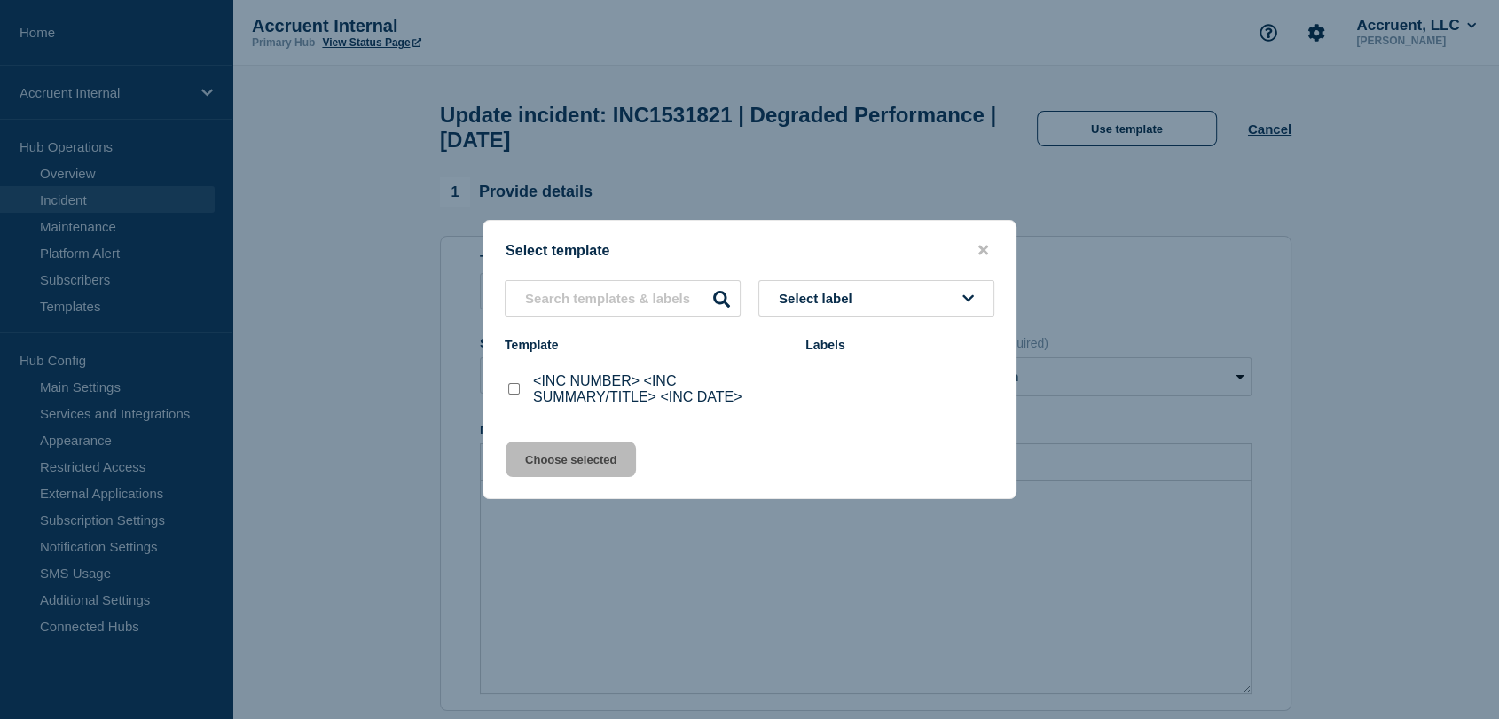
click at [514, 394] on input "<INC NUMBER> <INC SUMMARY/TITLE> <INC DATE> checkbox" at bounding box center [514, 389] width 12 height 12
checkbox input "true"
click at [561, 454] on button "Choose selected" at bounding box center [571, 459] width 130 height 35
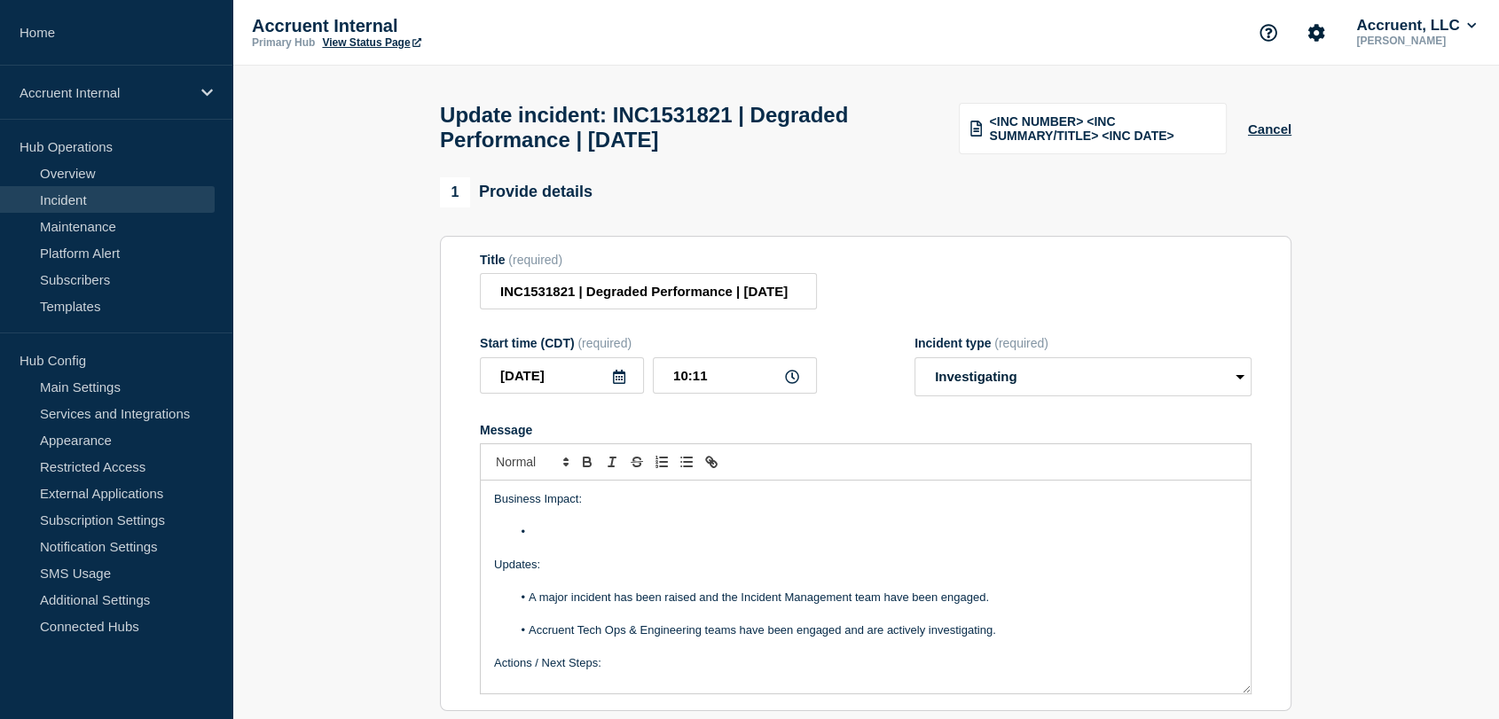
click at [564, 540] on li "Message" at bounding box center [875, 532] width 727 height 16
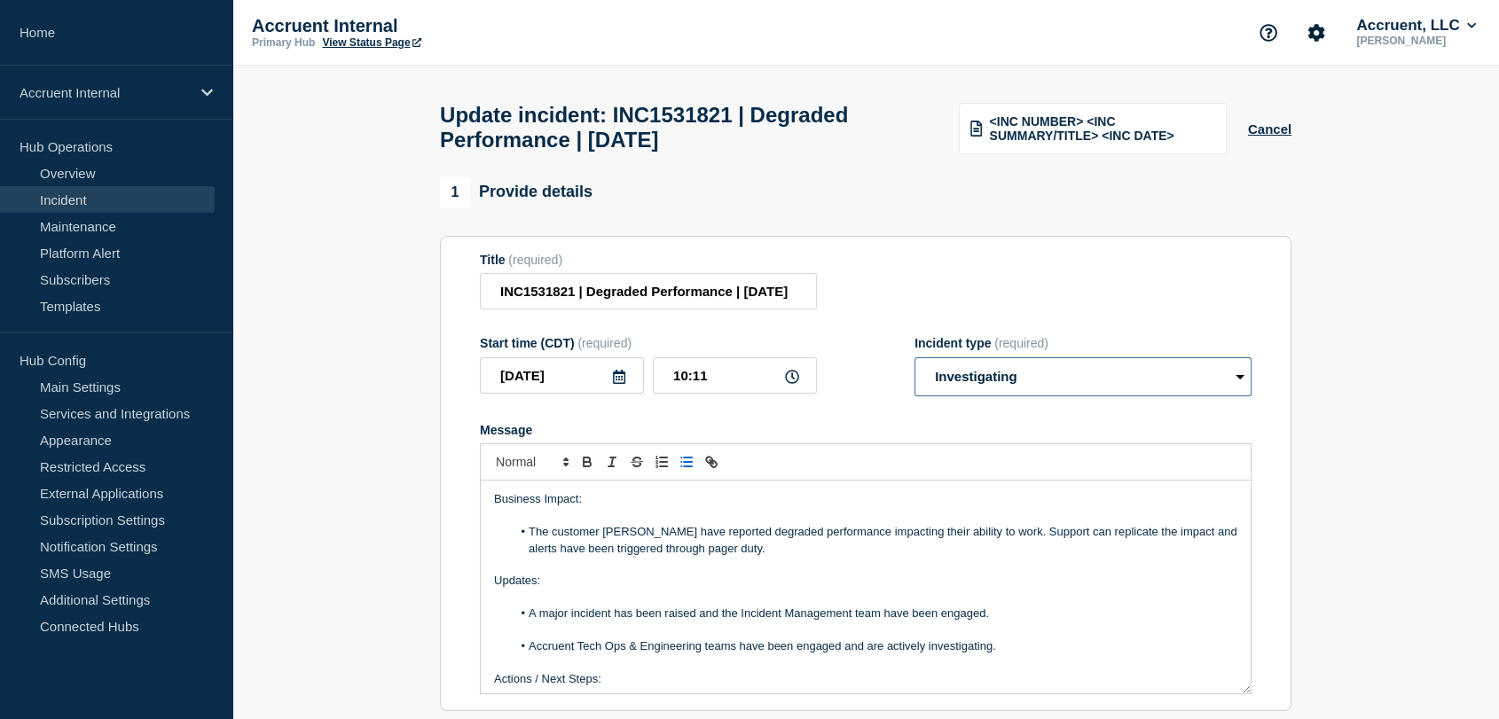
click at [1075, 387] on select "Select option Investigating Identified Monitoring Resolved" at bounding box center [1083, 377] width 337 height 39
select select "monitoring"
click at [915, 367] on select "Select option Investigating Identified Monitoring Resolved" at bounding box center [1083, 377] width 337 height 39
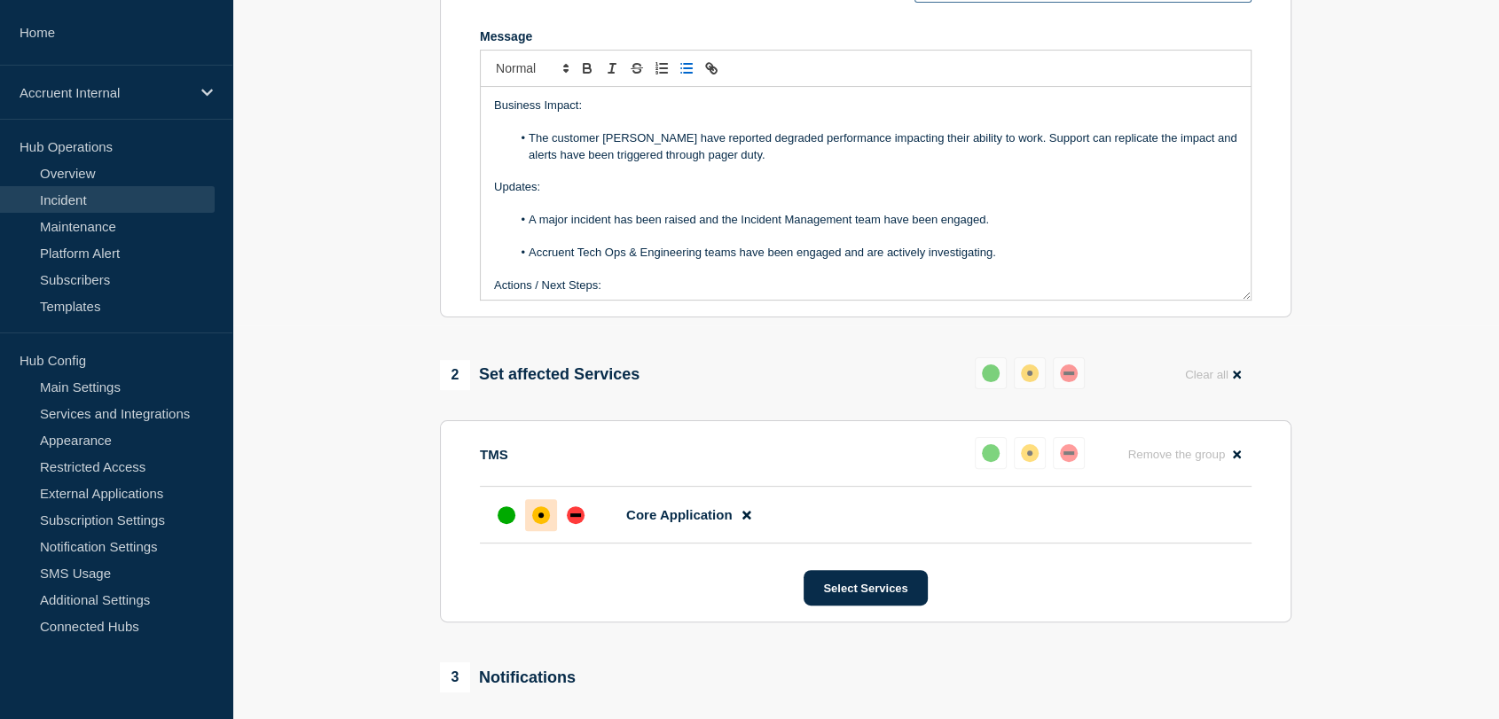
scroll to position [98, 0]
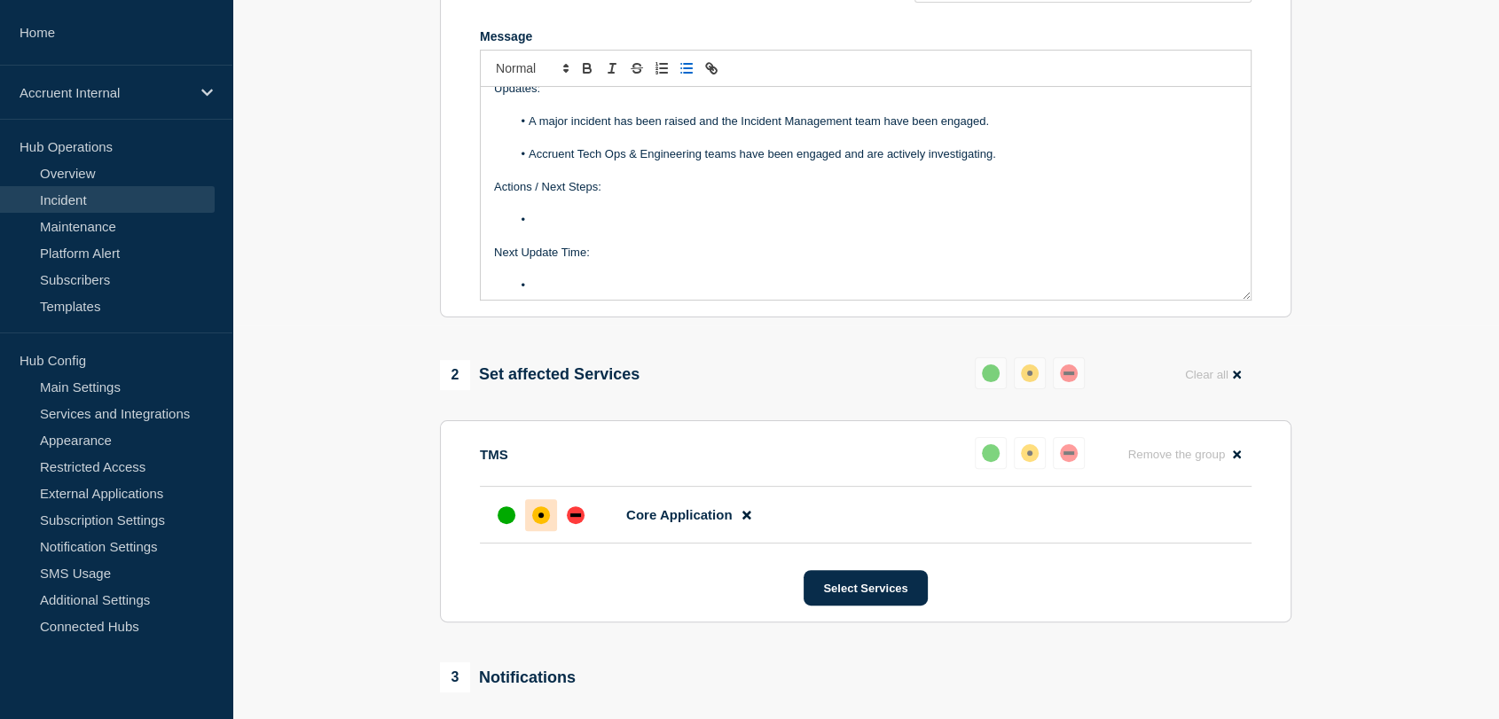
click at [589, 228] on li "Message" at bounding box center [875, 220] width 727 height 16
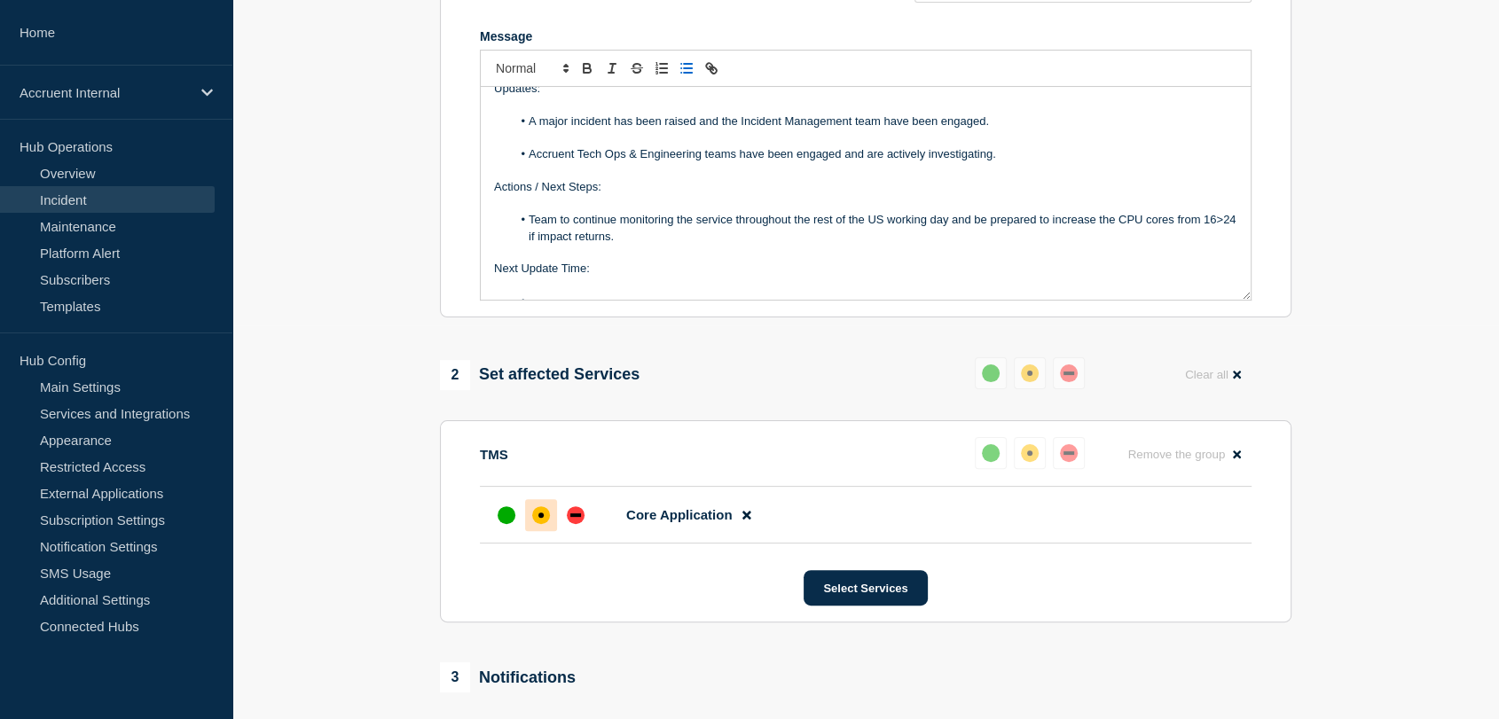
scroll to position [120, 0]
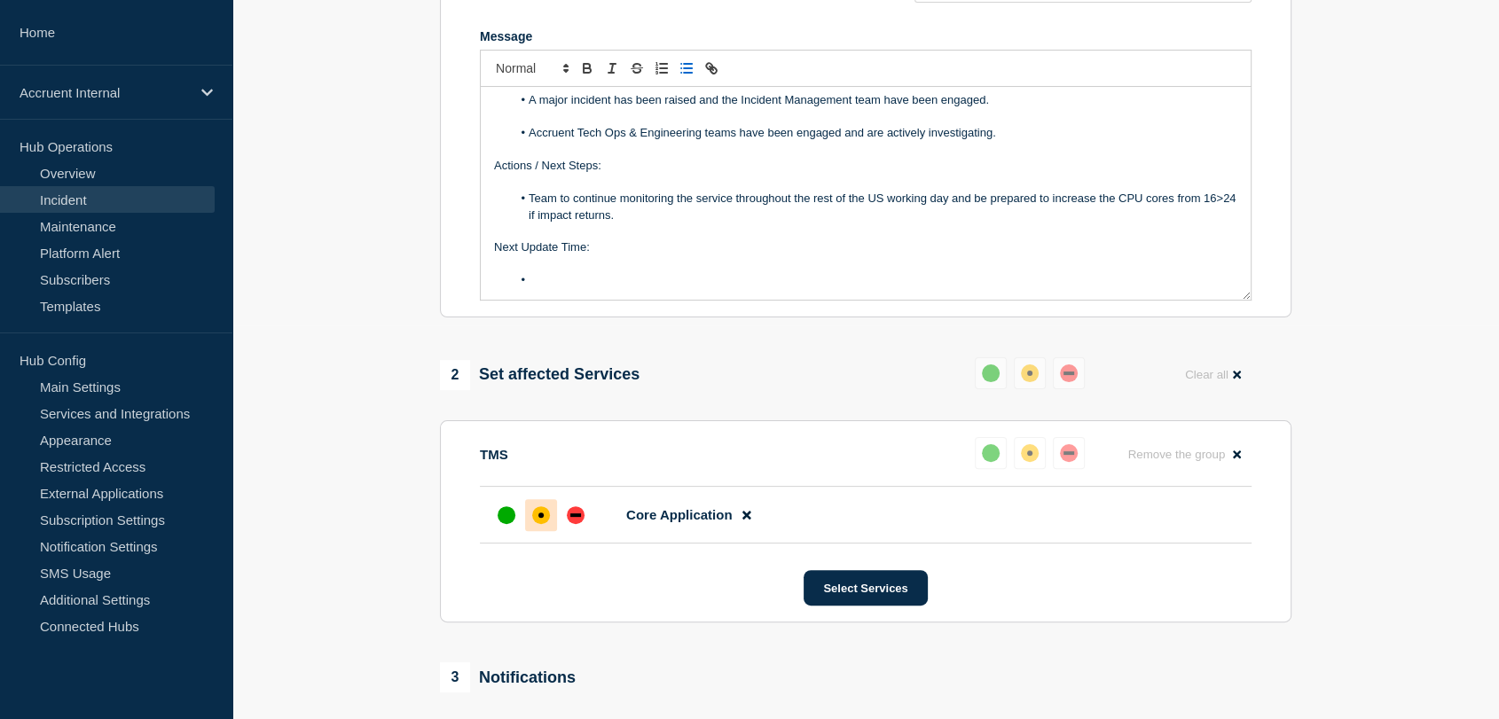
click at [578, 286] on li "Message" at bounding box center [875, 280] width 727 height 16
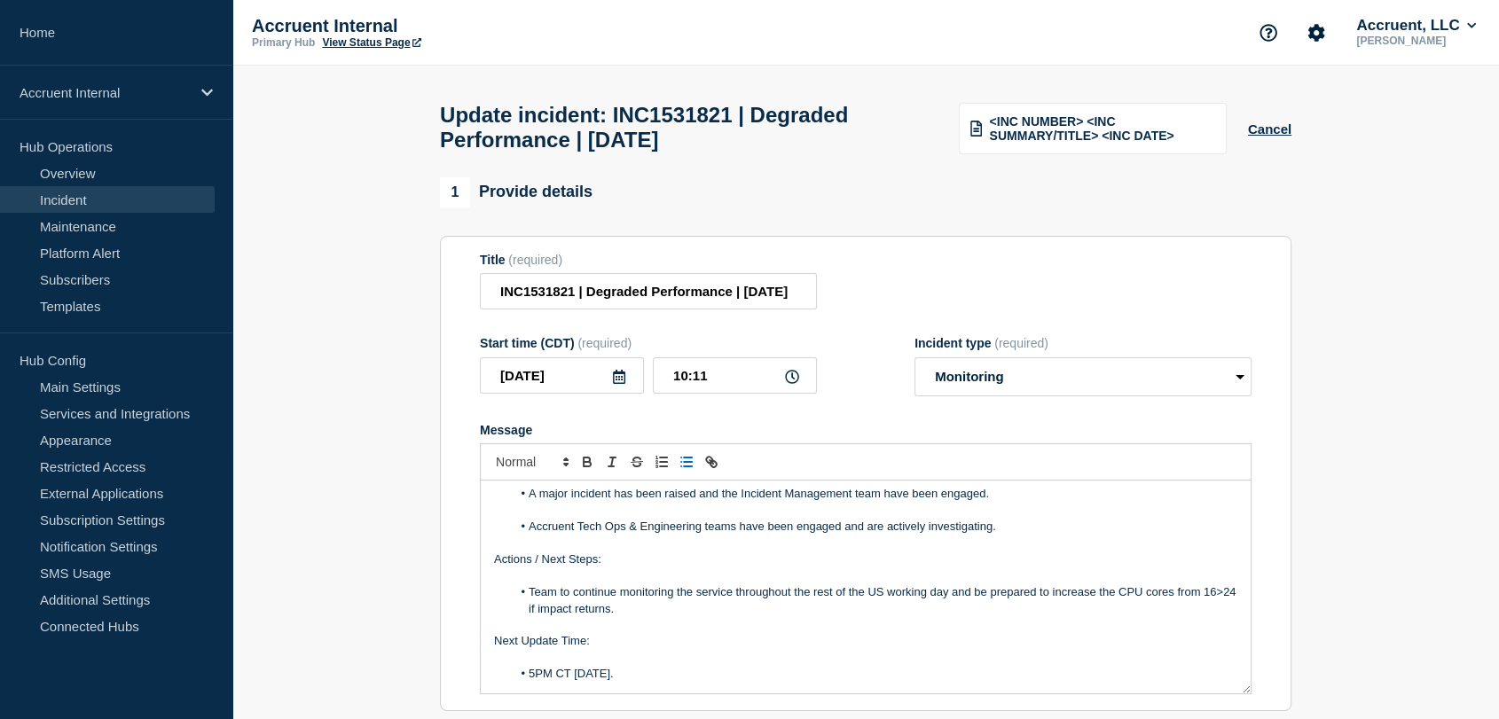
scroll to position [21, 0]
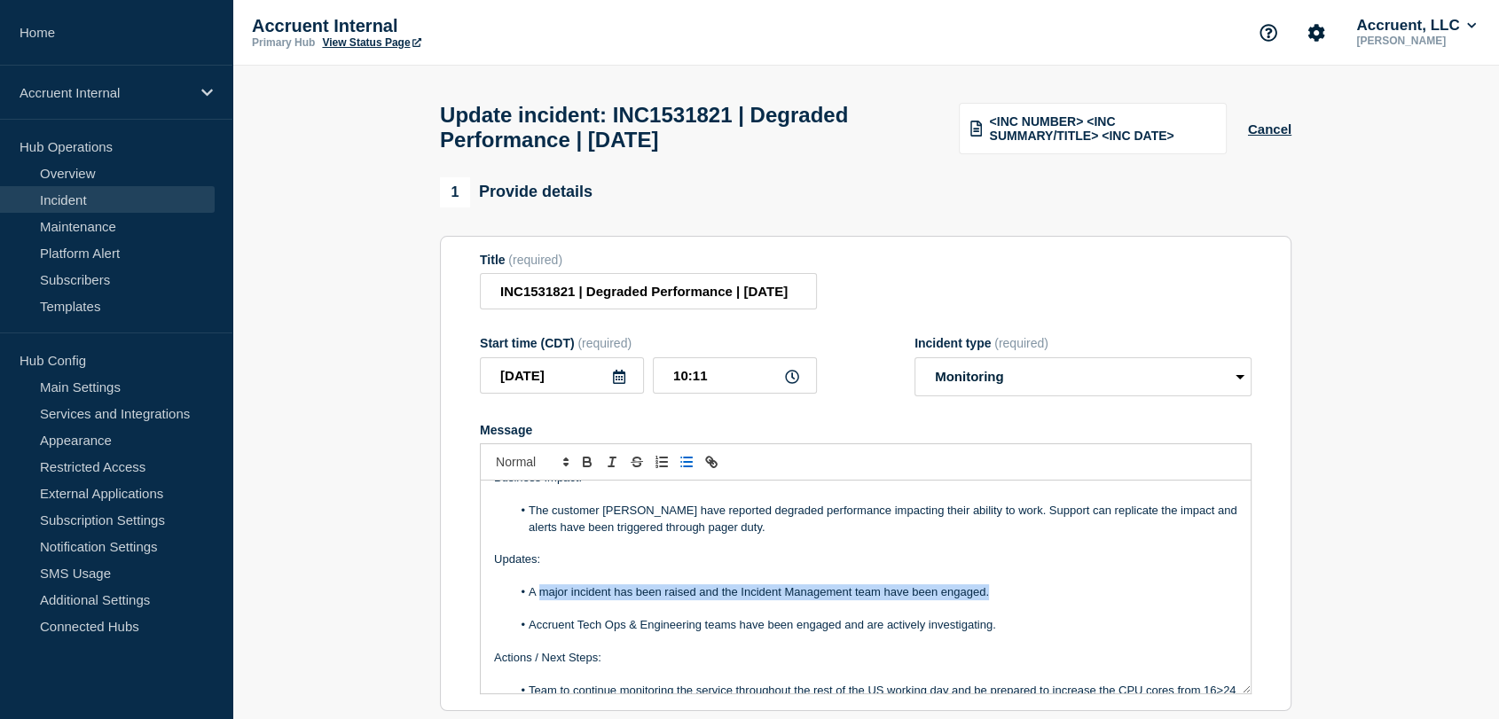
drag, startPoint x: 991, startPoint y: 604, endPoint x: 543, endPoint y: 607, distance: 448.0
click at [543, 601] on li "A major incident has been raised and the Incident Management team have been eng…" at bounding box center [875, 593] width 727 height 16
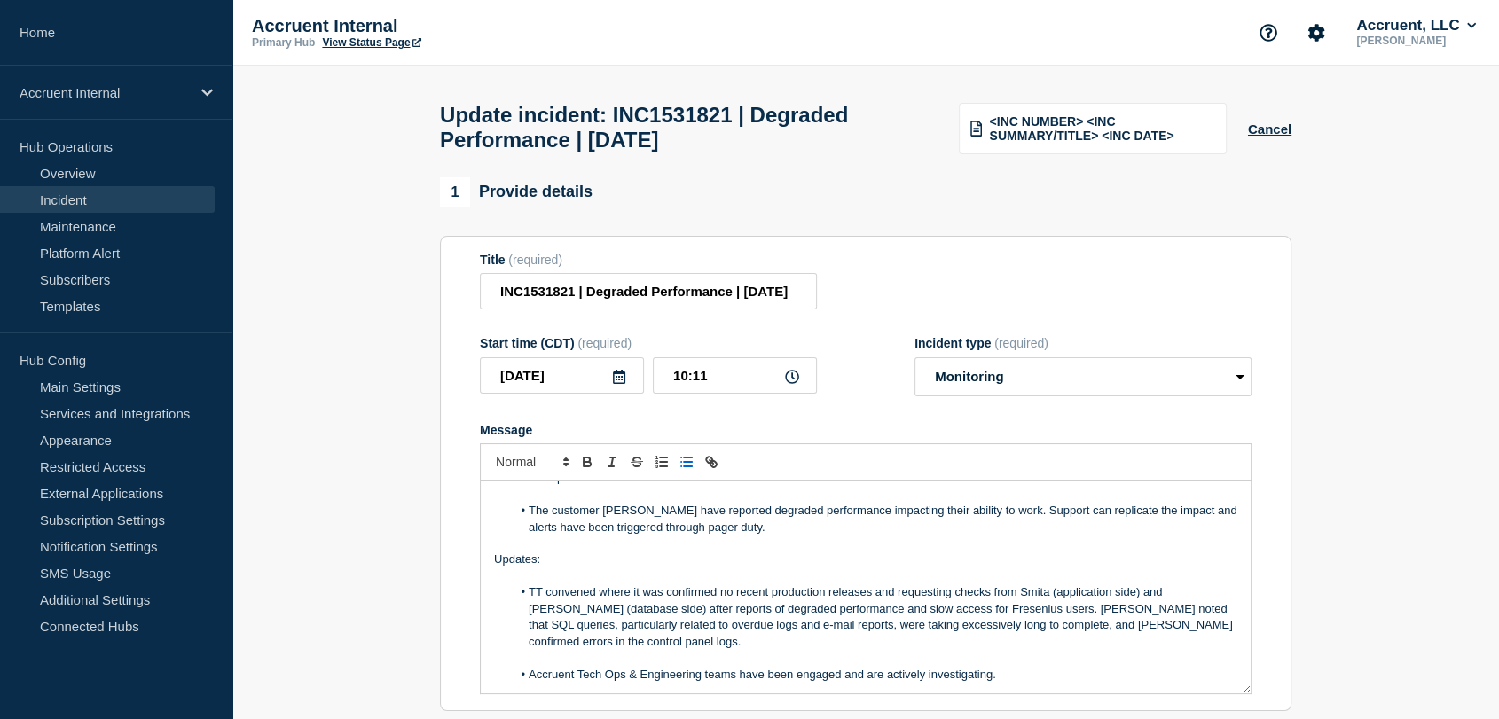
click at [876, 602] on li "TT convened where it was confirmed no recent production releases and requesting…" at bounding box center [875, 618] width 727 height 66
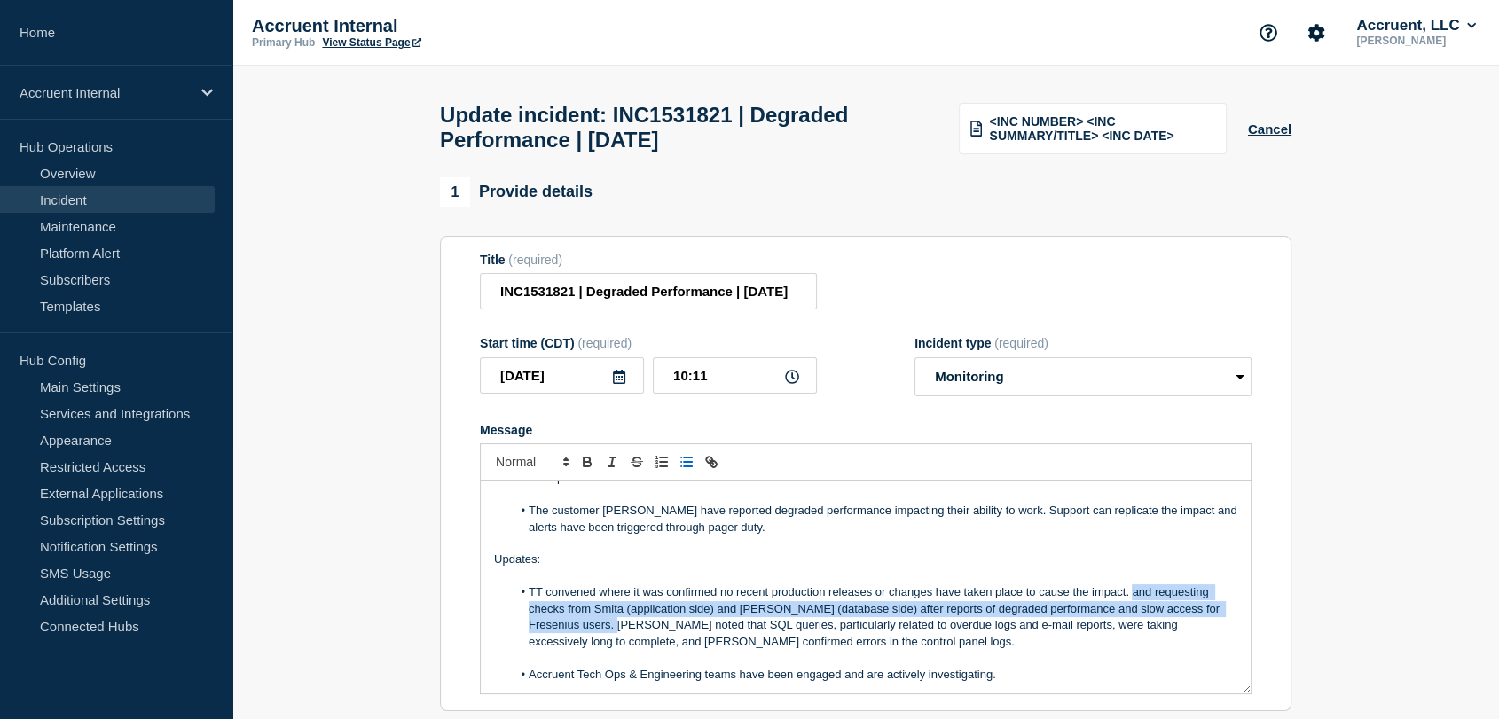
drag, startPoint x: 602, startPoint y: 633, endPoint x: 1133, endPoint y: 602, distance: 531.4
click at [1133, 602] on li "TT convened where it was confirmed no recent production releases or changes hav…" at bounding box center [875, 618] width 727 height 66
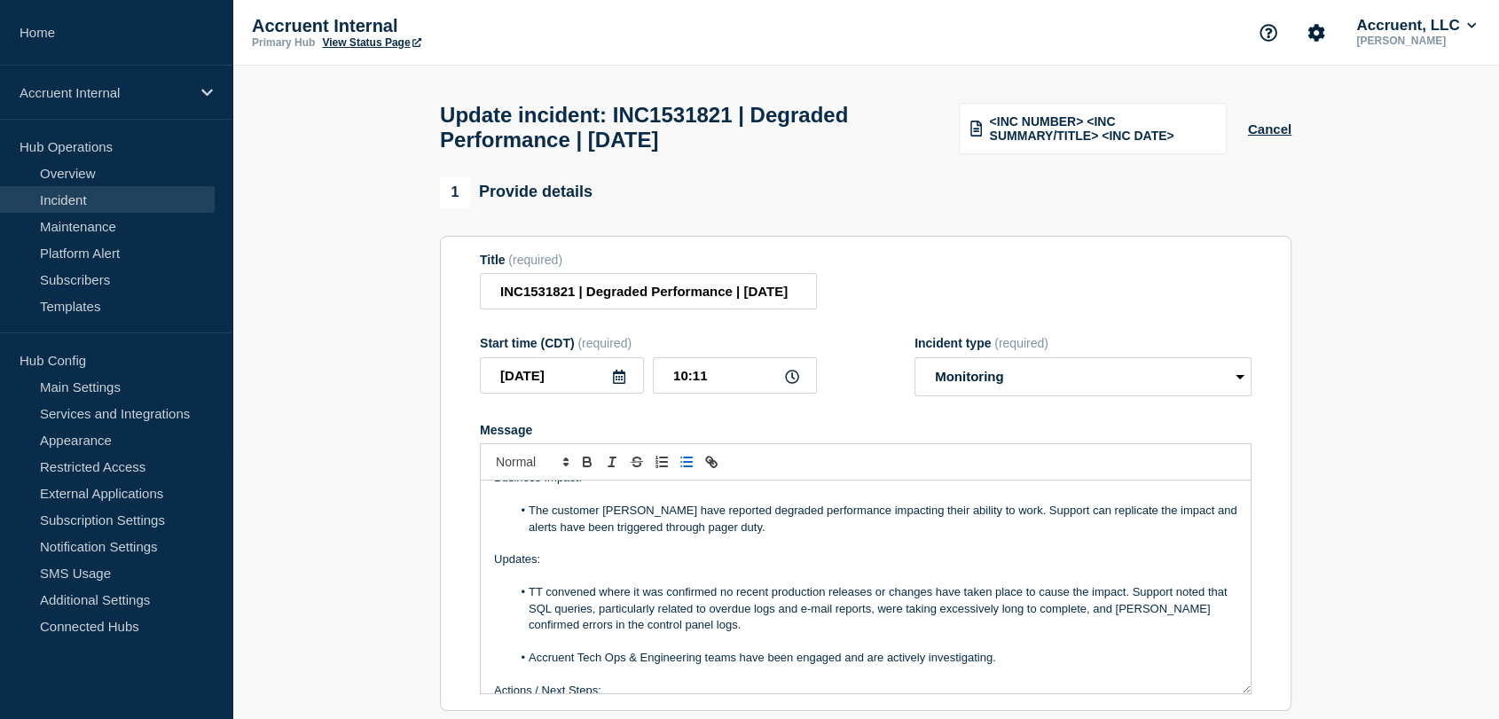
click at [1135, 622] on li "TT convened where it was confirmed no recent production releases or changes hav…" at bounding box center [875, 609] width 727 height 49
drag, startPoint x: 559, startPoint y: 637, endPoint x: 530, endPoint y: 633, distance: 29.5
click at [530, 633] on li "TT convened where it was confirmed no recent production releases or changes hav…" at bounding box center [875, 609] width 727 height 49
click at [577, 633] on li "TT convened where it was confirmed no recent production releases or changes hav…" at bounding box center [875, 609] width 727 height 49
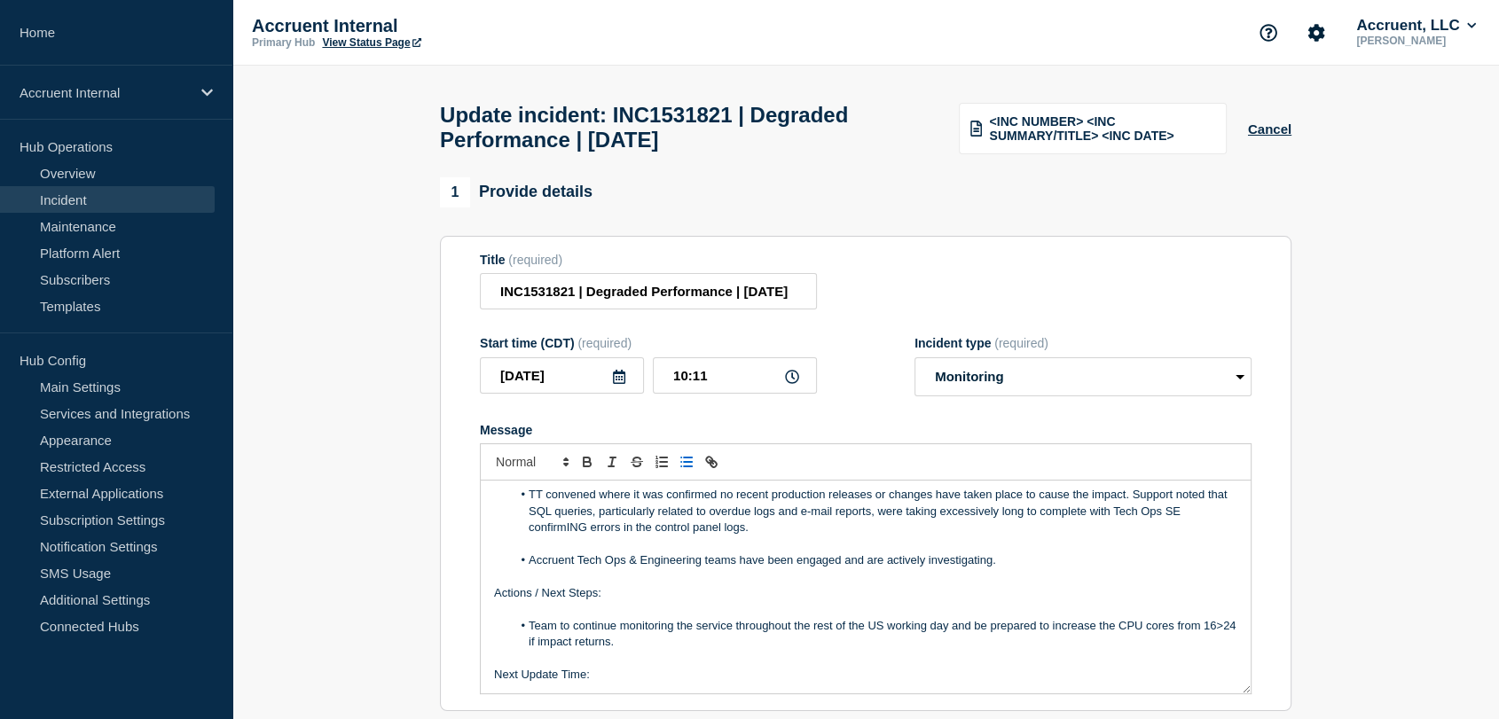
scroll to position [120, 0]
drag, startPoint x: 1015, startPoint y: 569, endPoint x: 536, endPoint y: 570, distance: 479.1
click at [536, 568] on li "Accruent Tech Ops & Engineering teams have been engaged and are actively invest…" at bounding box center [875, 560] width 727 height 16
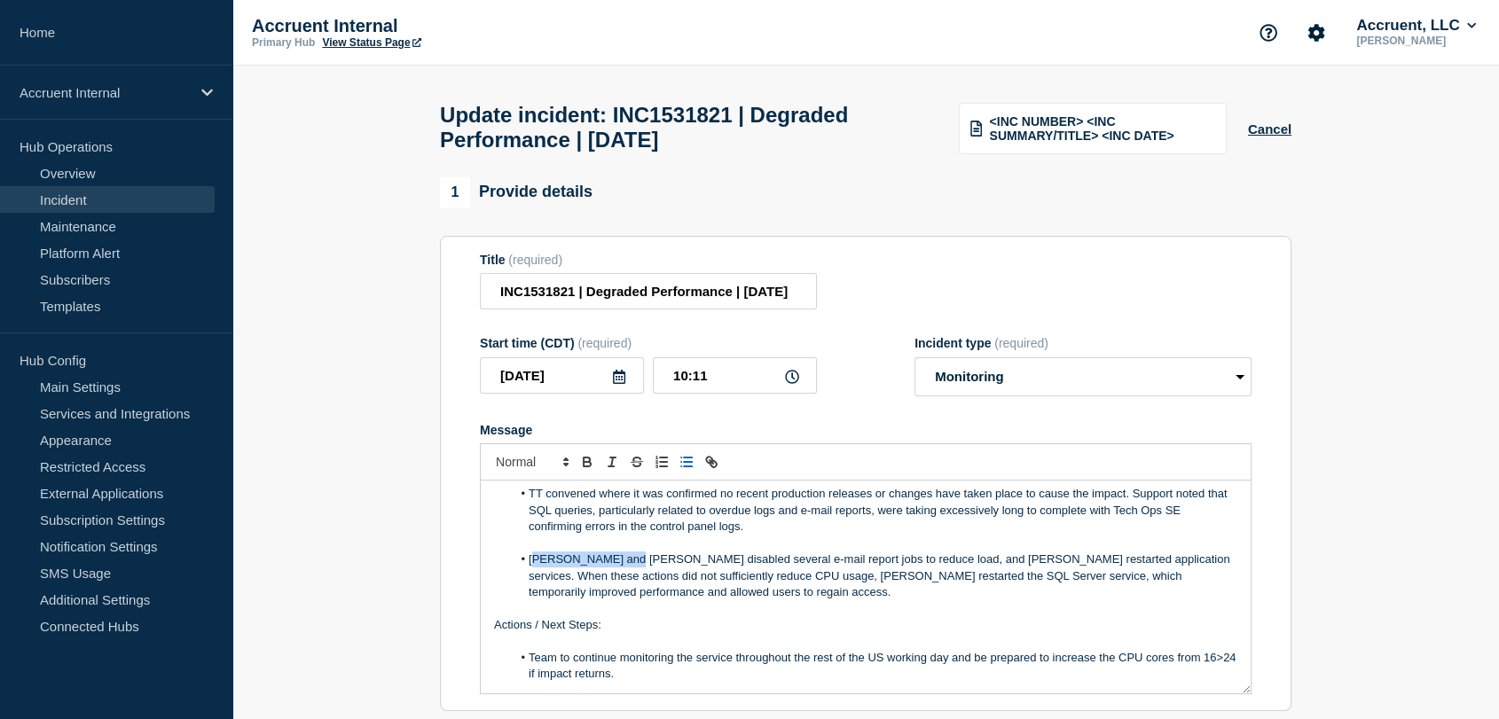
drag, startPoint x: 621, startPoint y: 570, endPoint x: 537, endPoint y: 570, distance: 84.3
click at [537, 570] on li "Michael and Raziq disabled several e-mail report jobs to reduce load, and Smita…" at bounding box center [875, 576] width 727 height 49
click at [937, 567] on li "Support & Tech Ops DBA disabled several e-mail report jobs to reduce load, and …" at bounding box center [875, 576] width 727 height 49
click at [1043, 568] on li "Support & Tech Ops DBA disabled several e-mail report jobs to reduce load, with…" at bounding box center [875, 576] width 727 height 49
click at [1057, 570] on li "Support & Tech Ops DBA disabled several e-mail report jobs to reduce load, with…" at bounding box center [875, 576] width 727 height 49
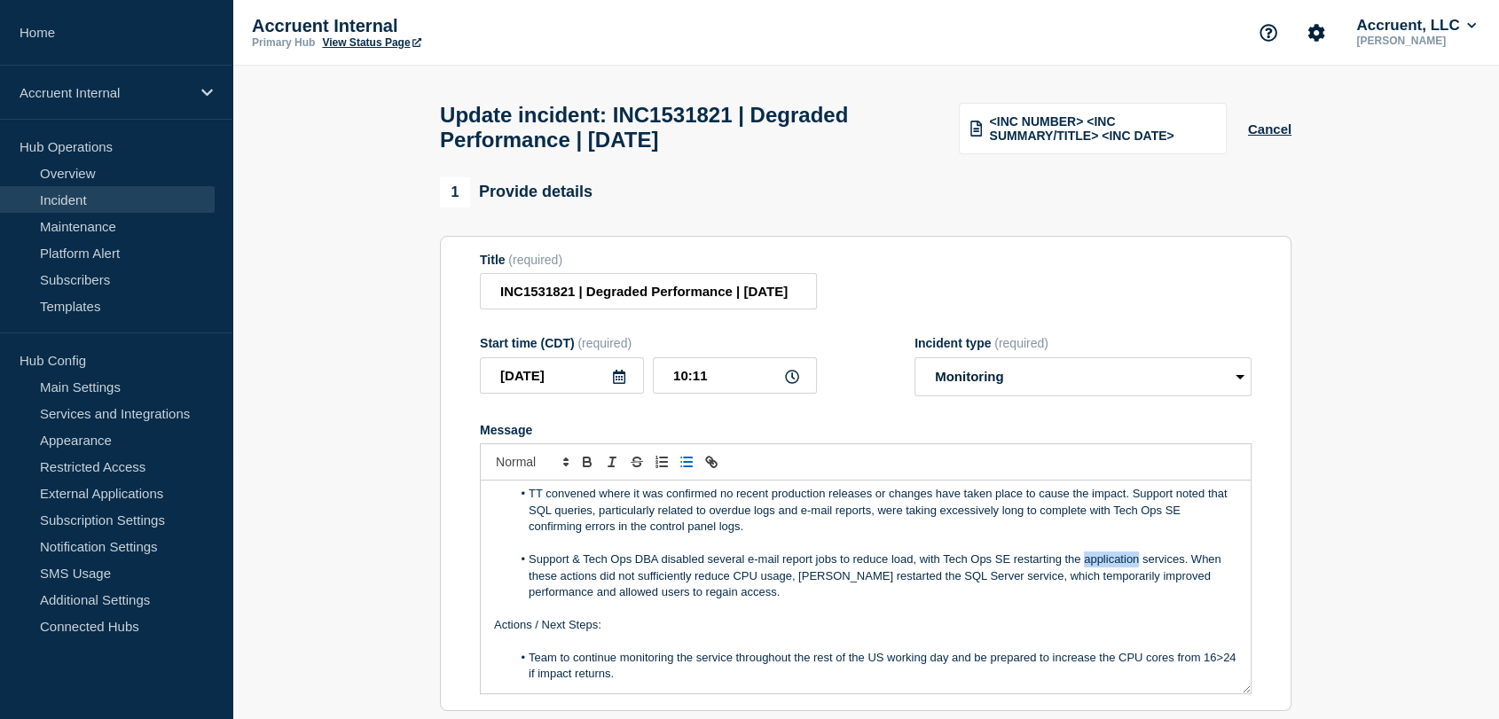
drag, startPoint x: 1138, startPoint y: 570, endPoint x: 1085, endPoint y: 568, distance: 53.3
click at [1085, 568] on li "Support & Tech Ops DBA disabled several e-mail report jobs to reduce load, with…" at bounding box center [875, 576] width 727 height 49
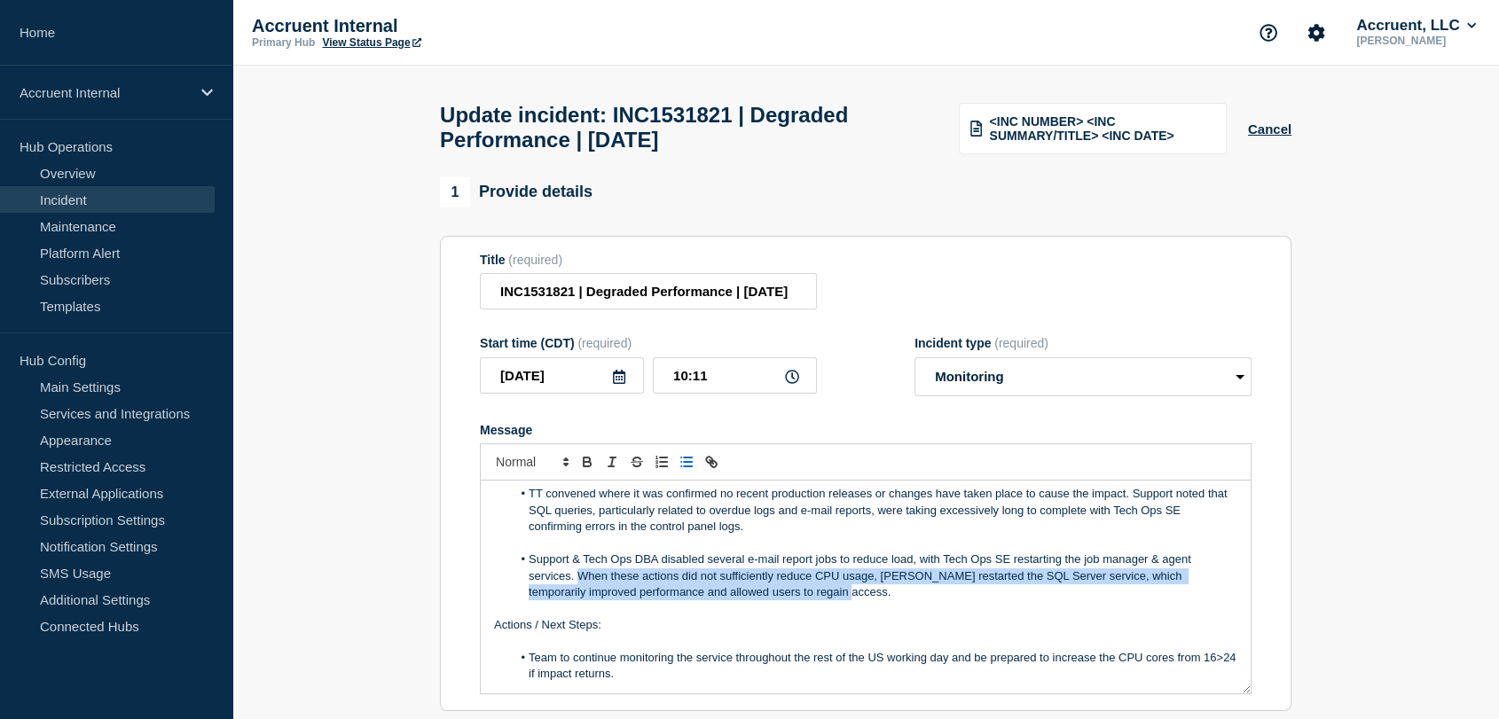
drag, startPoint x: 840, startPoint y: 601, endPoint x: 581, endPoint y: 585, distance: 259.5
click at [581, 585] on li "Support & Tech Ops DBA disabled several e-mail report jobs to reduce load, with…" at bounding box center [875, 576] width 727 height 49
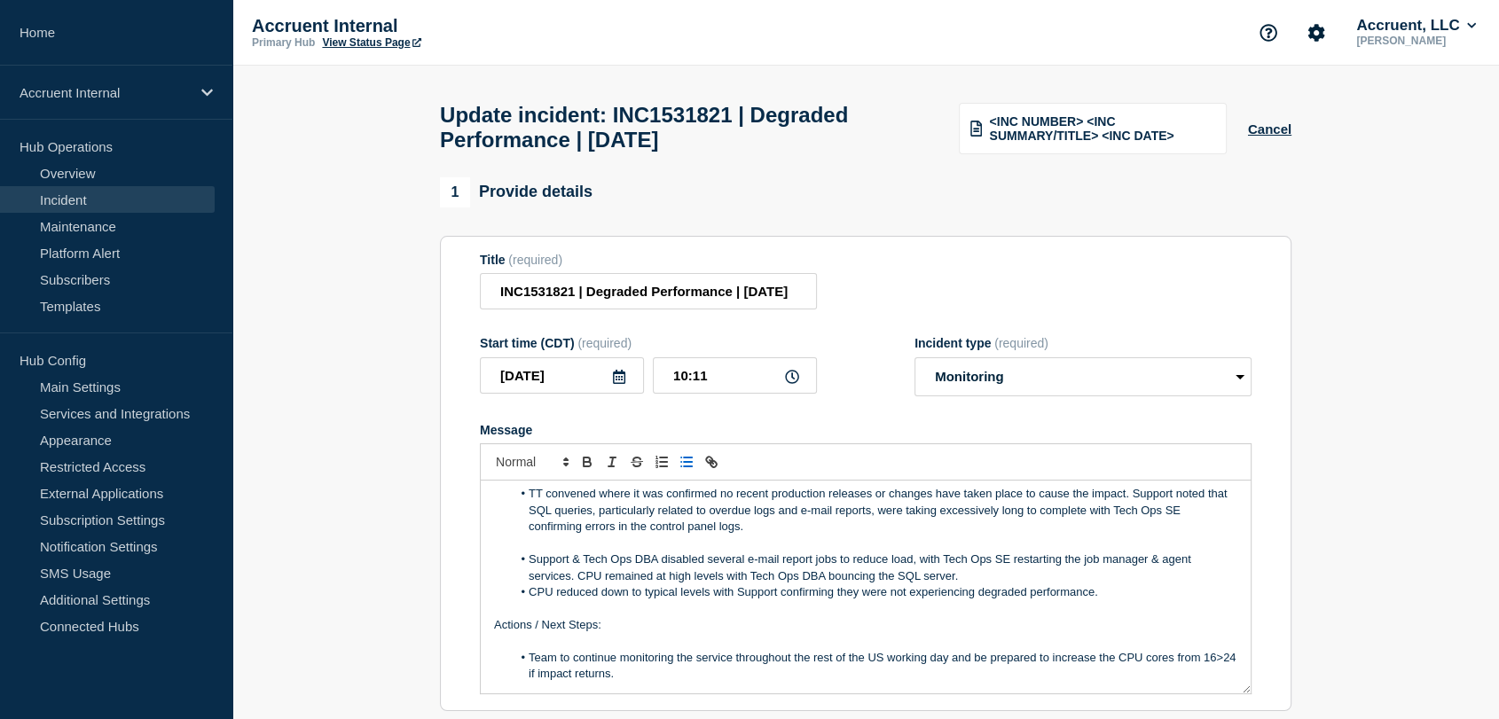
click at [714, 599] on li "CPU reduced down to typical levels with Support confirming they were not experi…" at bounding box center [875, 593] width 727 height 16
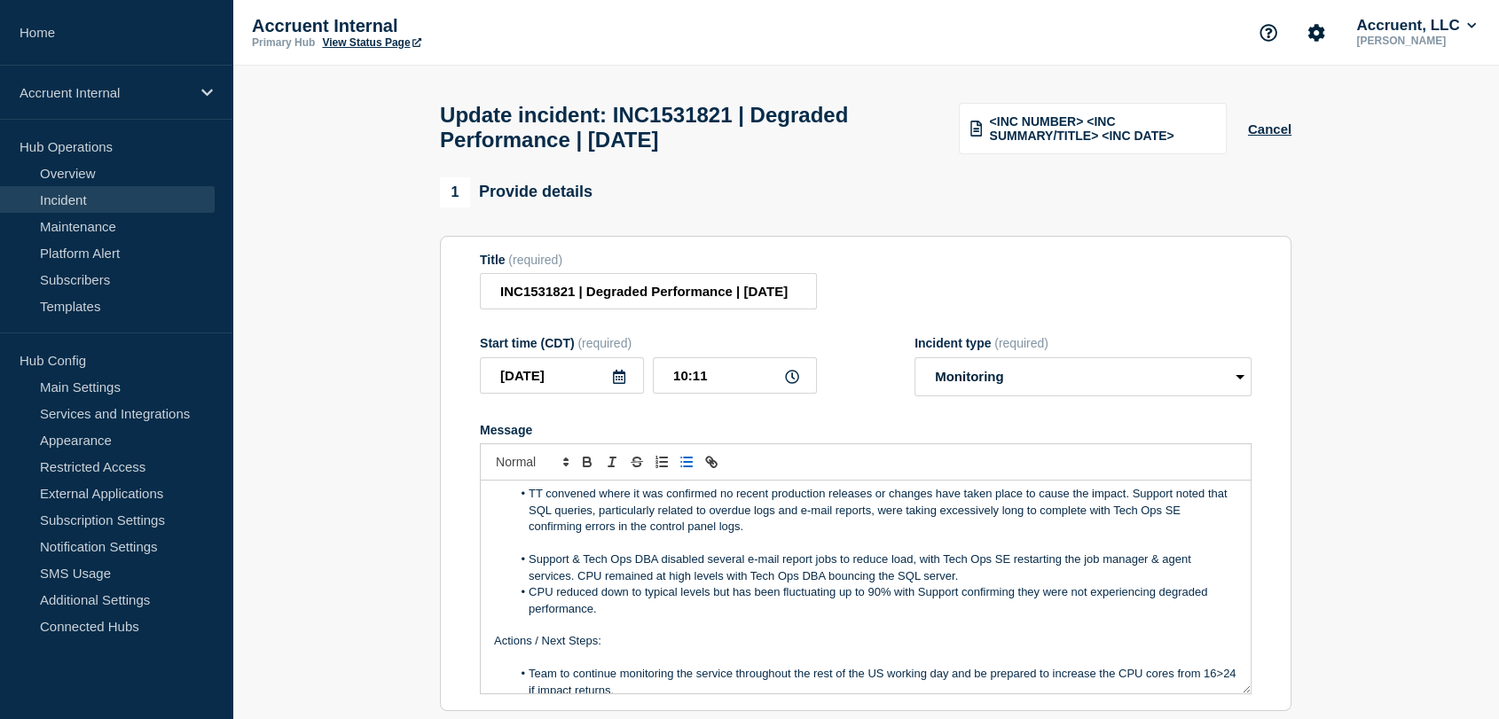
click at [916, 601] on li "CPU reduced down to typical levels but has been fluctuating up to 90% with Supp…" at bounding box center [875, 601] width 727 height 33
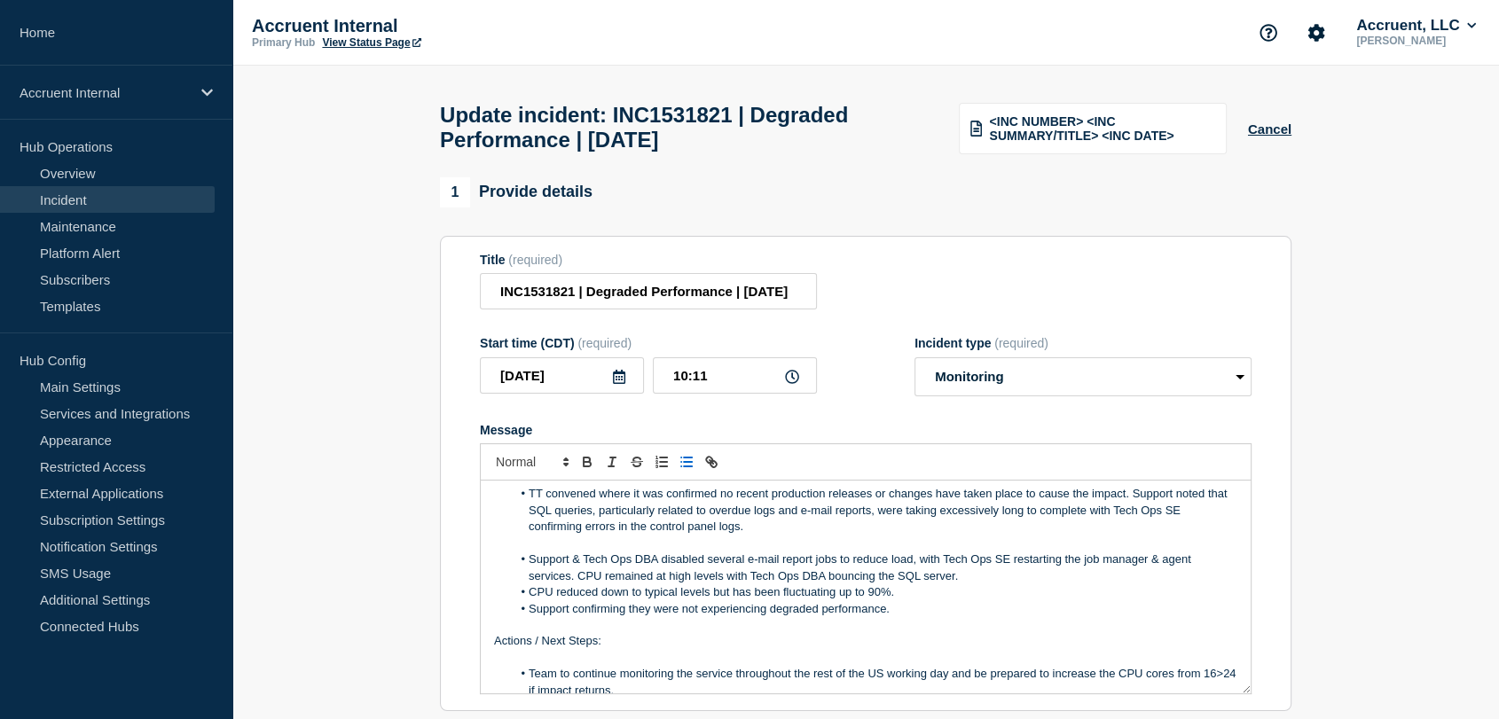
click at [626, 617] on li "Support confirming they were not experiencing degraded performance." at bounding box center [875, 609] width 727 height 16
click at [928, 601] on li "CPU reduced down to typical levels but has been fluctuating up to 90%." at bounding box center [875, 593] width 727 height 16
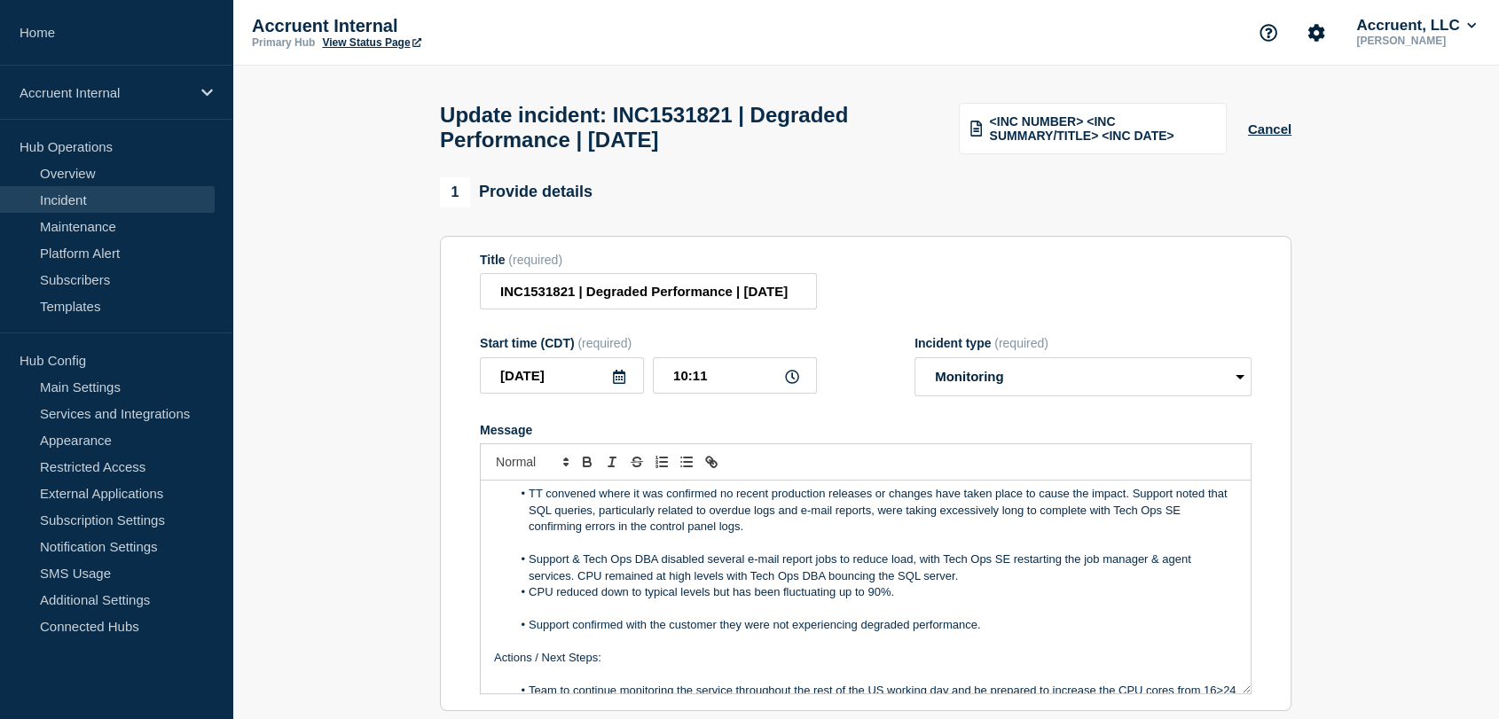
click at [939, 597] on li "CPU reduced down to typical levels but has been fluctuating up to 90%." at bounding box center [875, 593] width 727 height 16
click at [972, 585] on li "Support & Tech Ops DBA disabled several e-mail report jobs to reduce load, with…" at bounding box center [875, 568] width 727 height 33
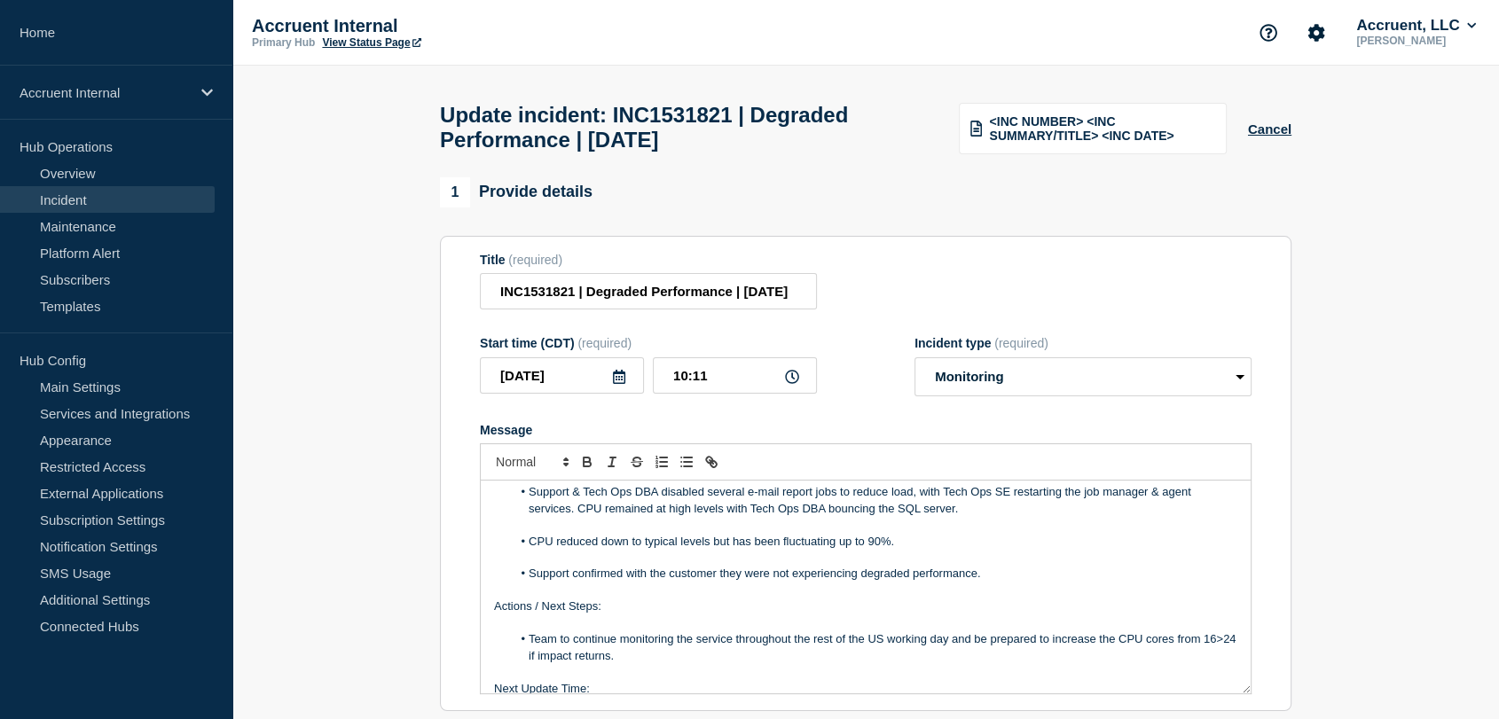
scroll to position [218, 0]
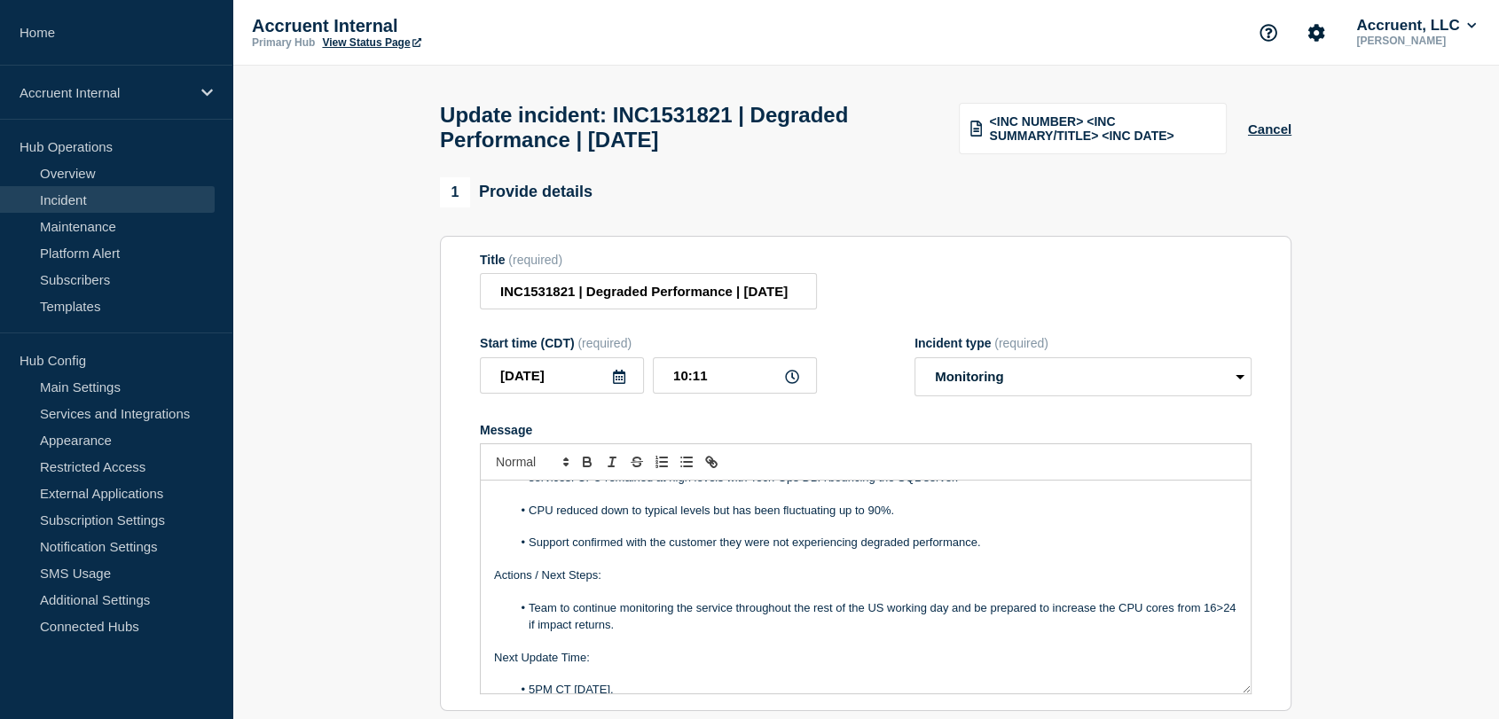
click at [1009, 546] on li "Support confirmed with the customer they were not experiencing degraded perform…" at bounding box center [875, 543] width 727 height 16
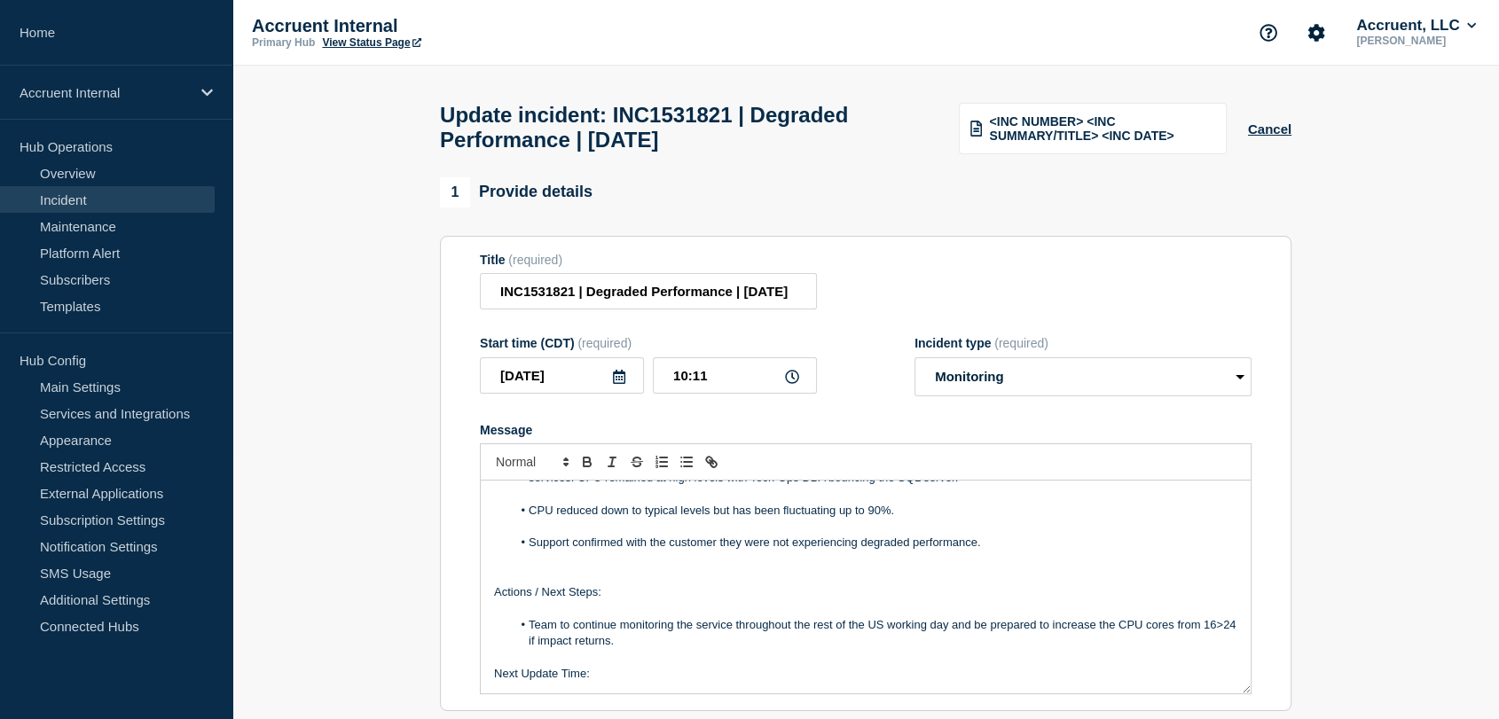
click at [1006, 551] on li "Support confirmed with the customer they were not experiencing degraded perform…" at bounding box center [875, 543] width 727 height 16
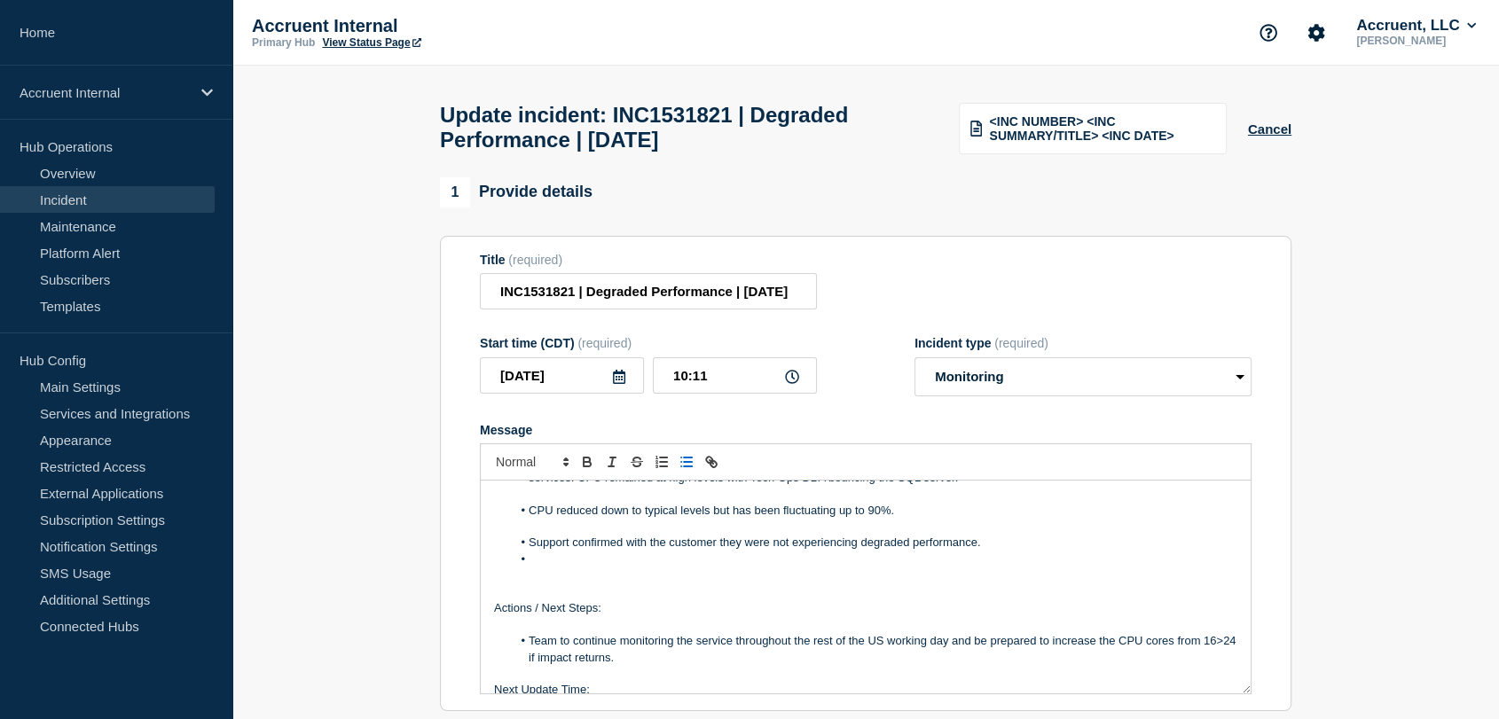
click at [552, 566] on li "Message" at bounding box center [875, 560] width 727 height 16
click at [531, 567] on li "Tech Ops will carry out changing the CPU cores from 16 to 24 on the Sunday main…" at bounding box center [875, 560] width 727 height 16
click at [529, 567] on li "Tech Ops will carry out changing the CPU cores from 16 to 24 on the Sunday main…" at bounding box center [875, 560] width 727 height 16
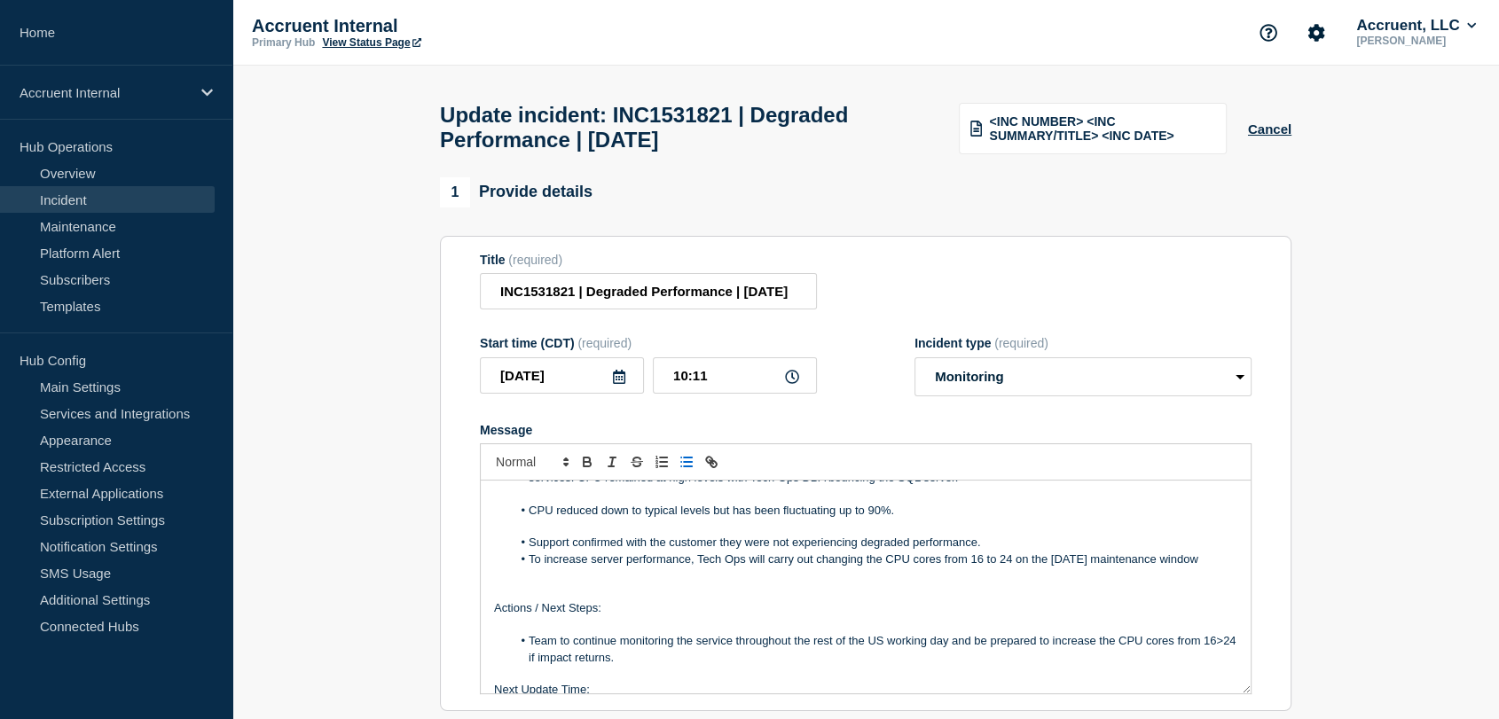
click at [860, 567] on li "To increase server performance, Tech Ops will carry out changing the CPU cores …" at bounding box center [875, 560] width 727 height 16
click at [830, 568] on li "To increase server performance, Tech Ops will upgrade the CPU cores from 16 to …" at bounding box center [875, 560] width 727 height 16
click at [1214, 565] on li "To increase server performance, Tech Ops will upgrade the SQL server CPU cores …" at bounding box center [875, 560] width 727 height 16
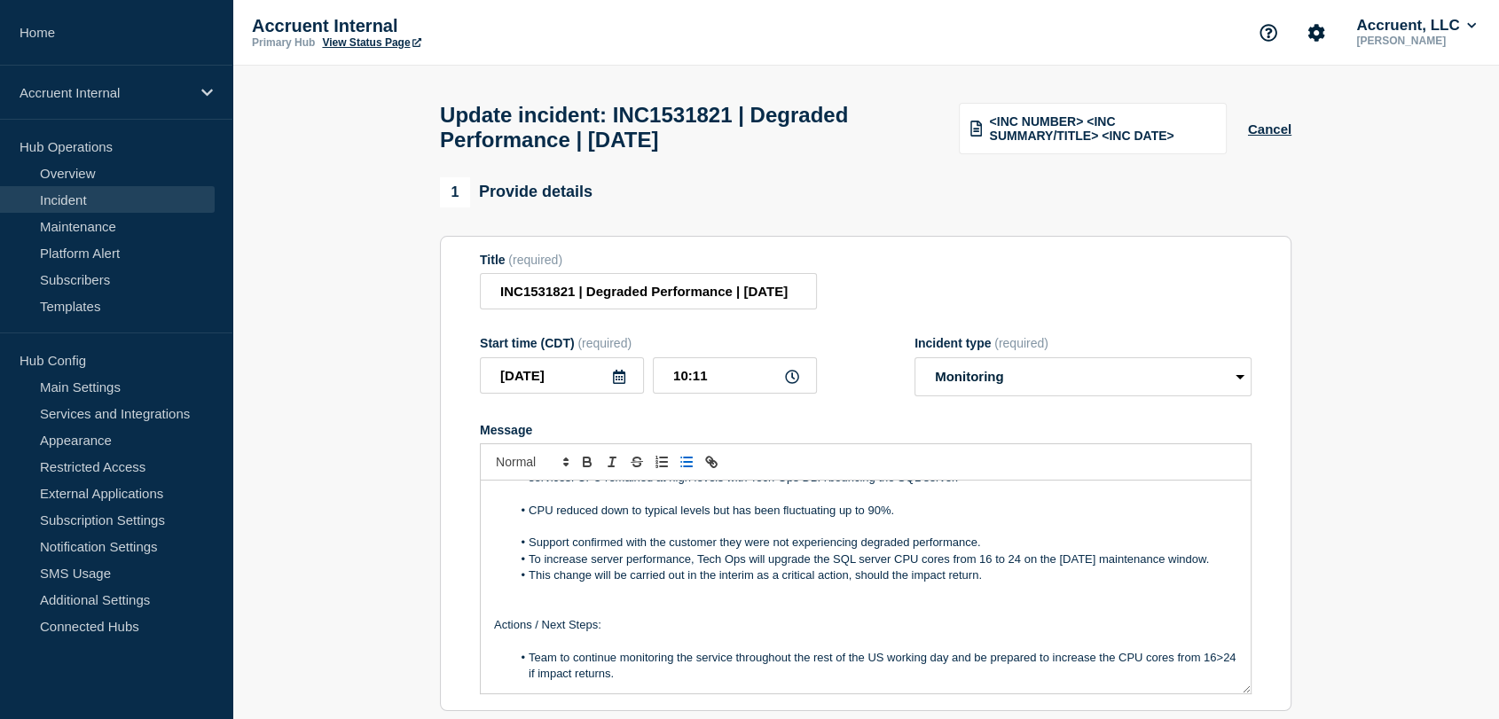
click at [1009, 551] on li "Support confirmed with the customer they were not experiencing degraded perform…" at bounding box center [875, 543] width 727 height 16
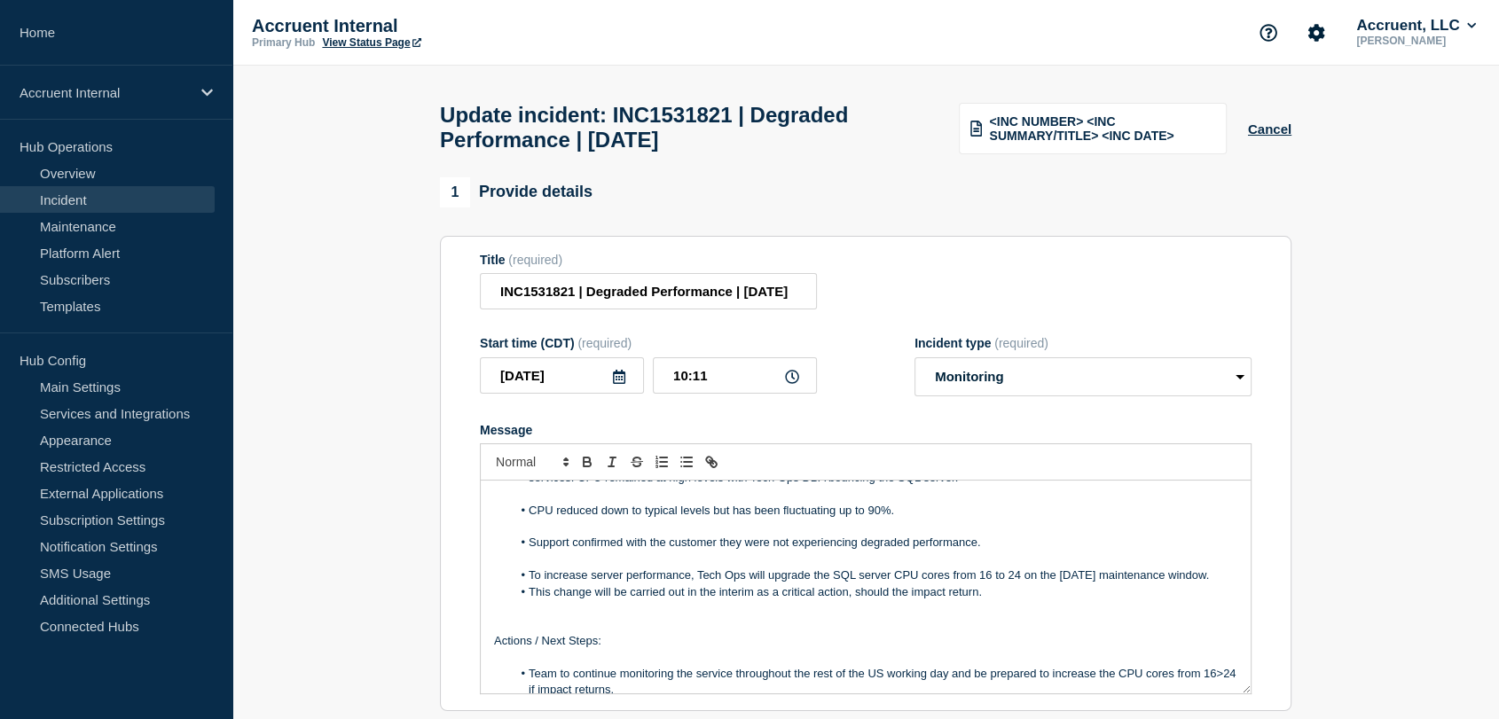
click at [1230, 586] on div "Business Impact: The customer Fresenius have reported degraded performance impa…" at bounding box center [866, 587] width 770 height 213
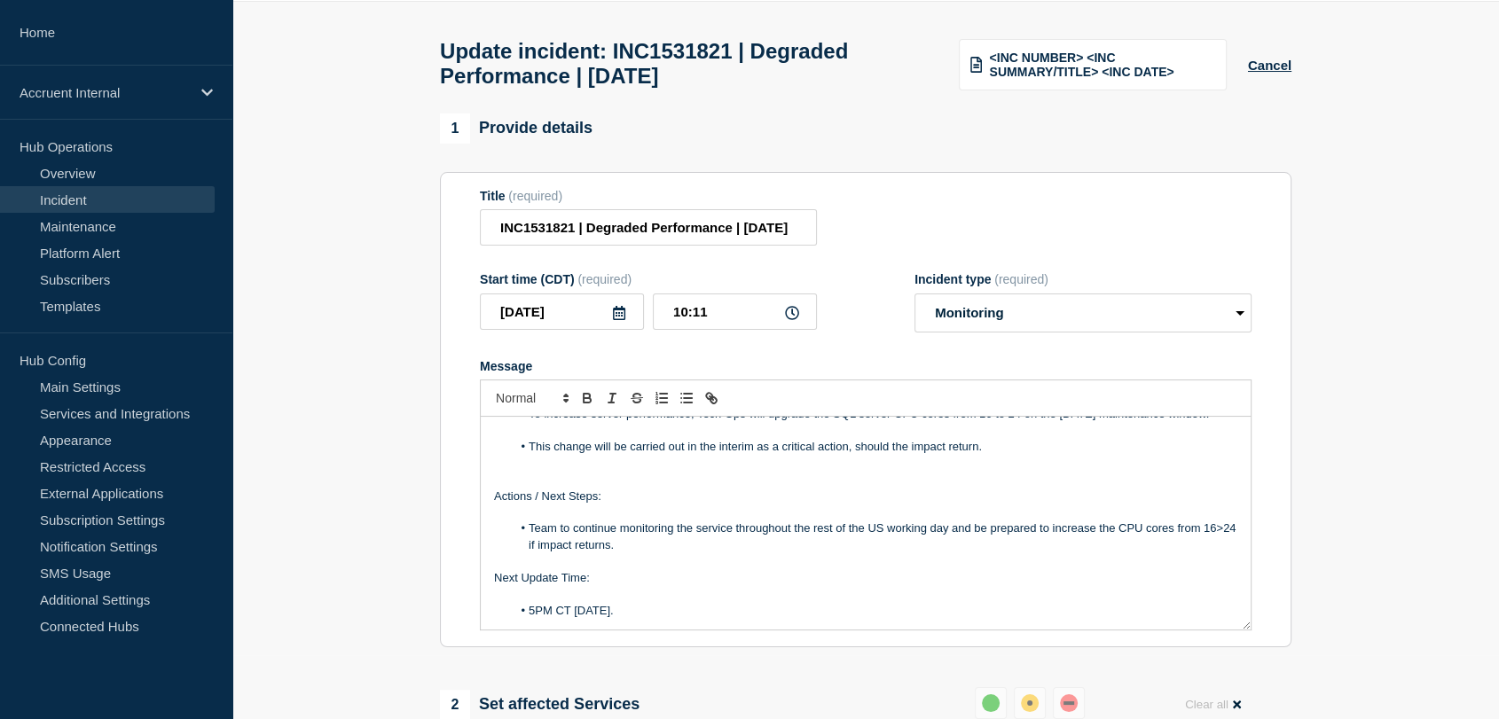
scroll to position [98, 0]
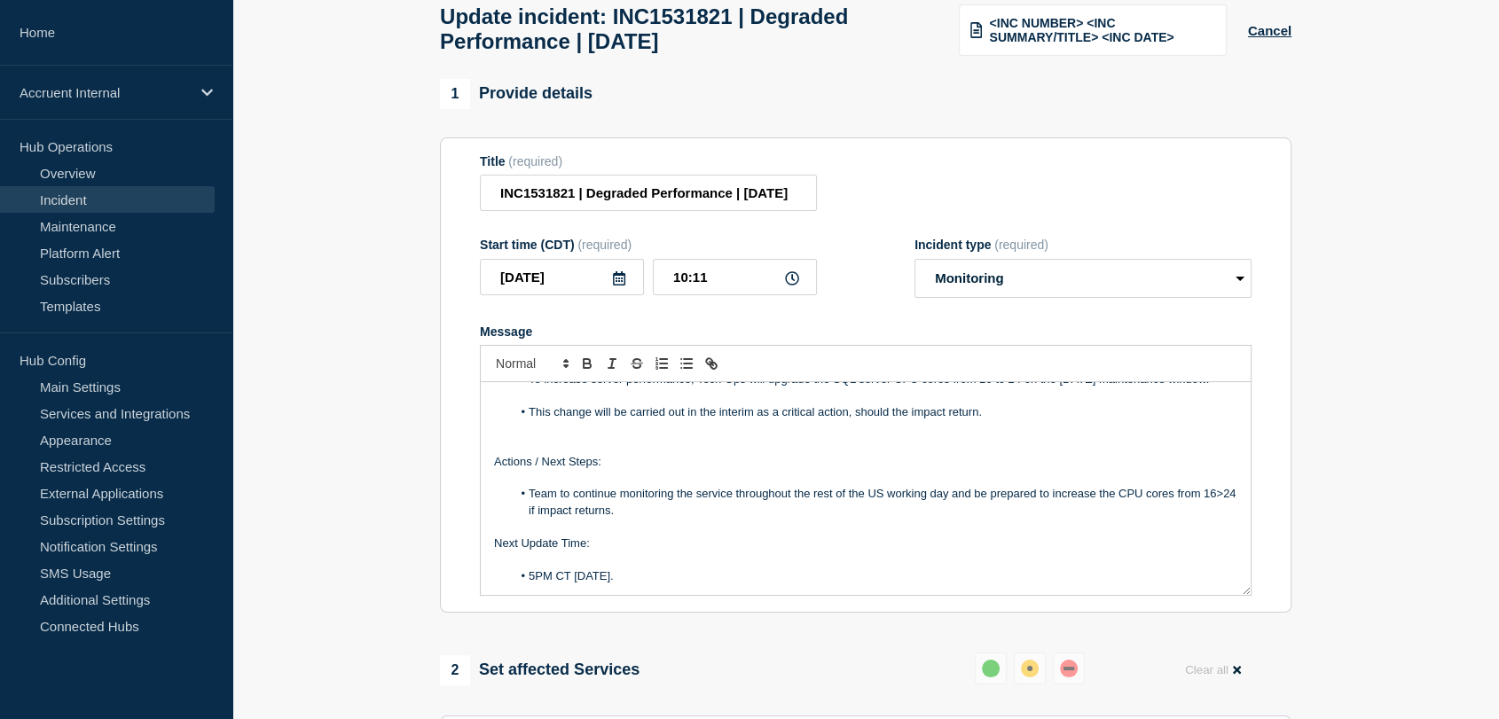
click at [666, 519] on li "Team to continue monitoring the service throughout the rest of the US working d…" at bounding box center [875, 502] width 727 height 33
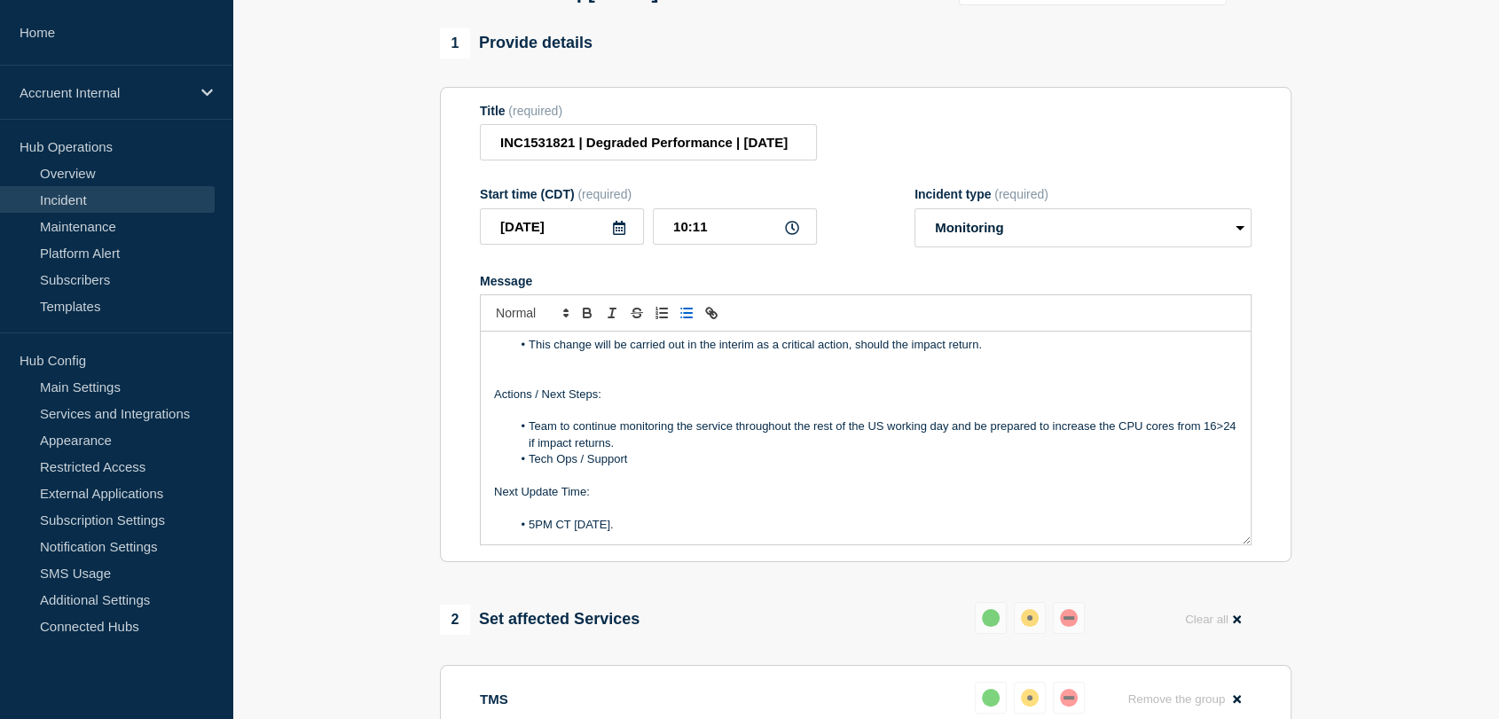
scroll to position [197, 0]
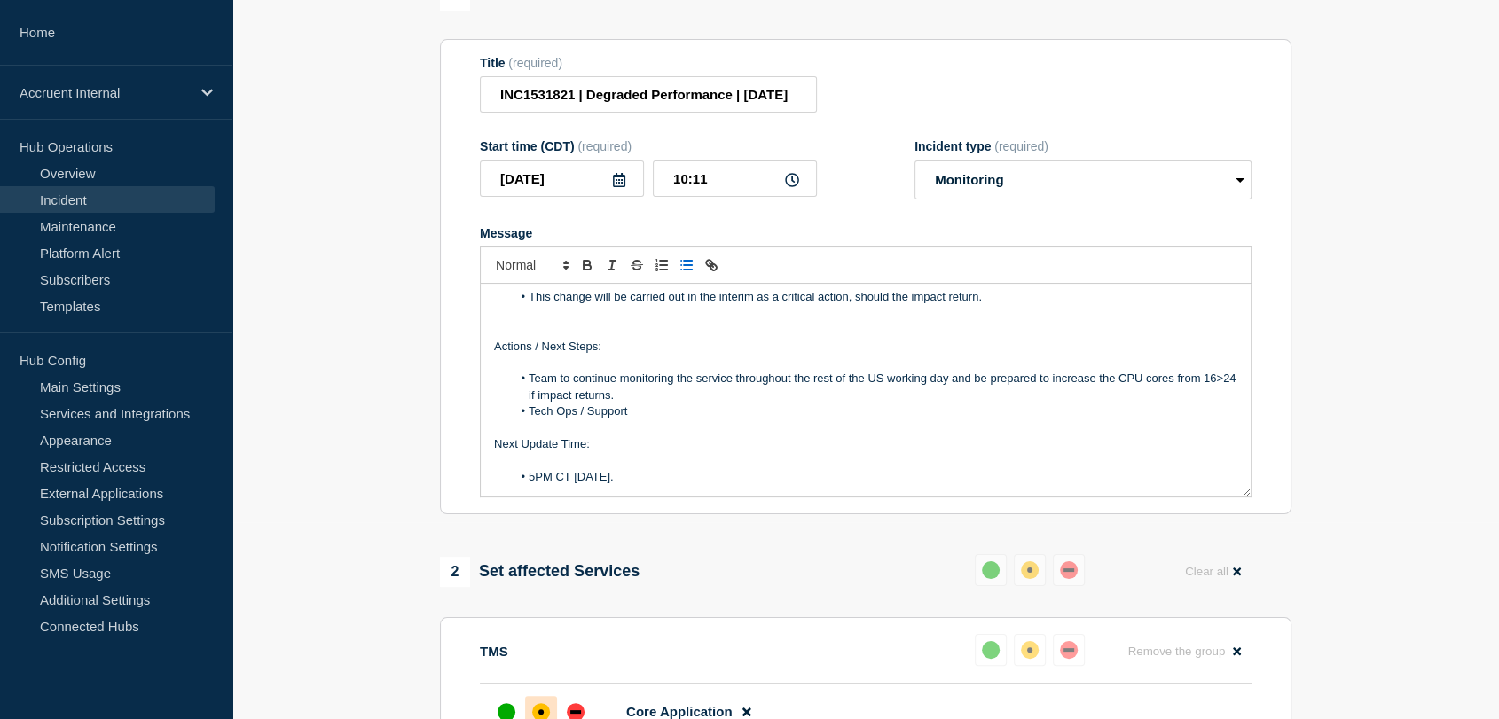
click at [652, 420] on li "Tech Ops / Support" at bounding box center [875, 412] width 727 height 16
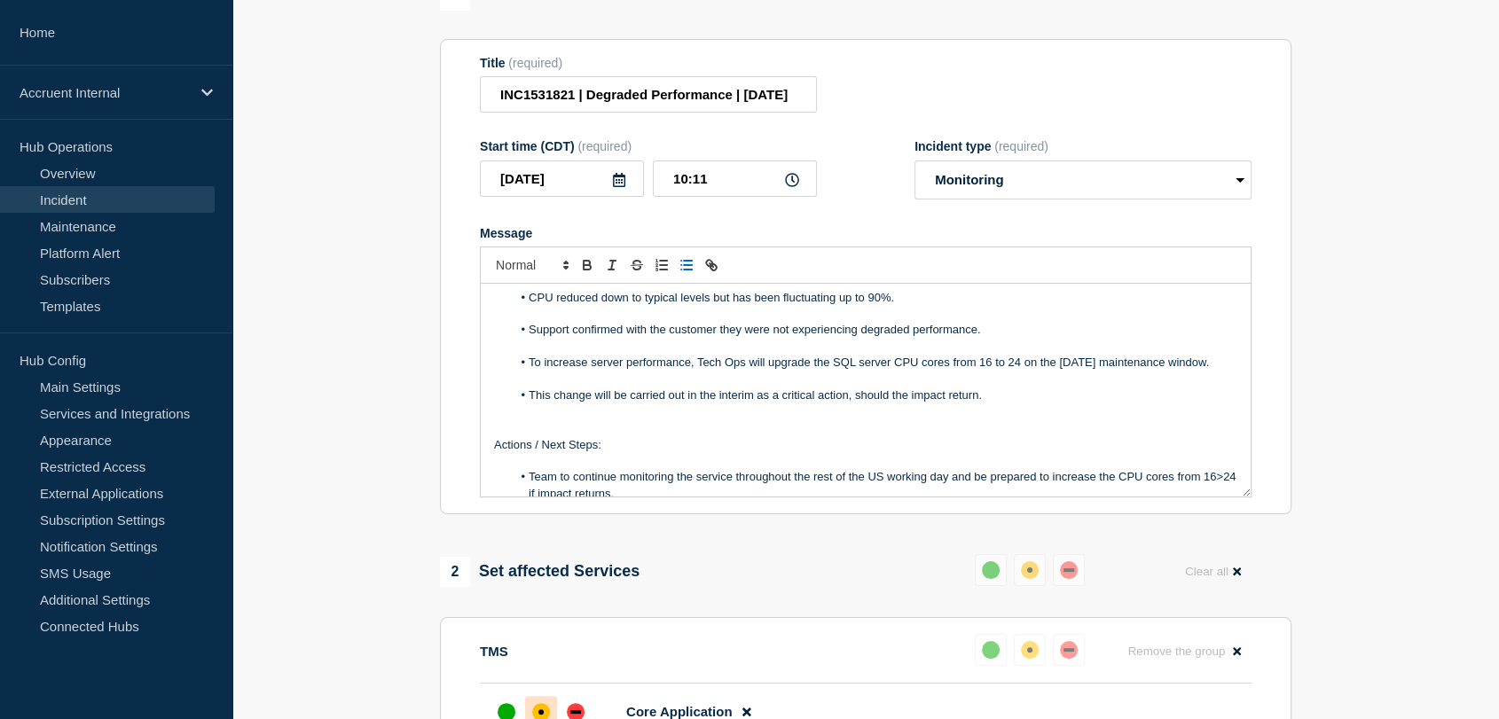
scroll to position [333, 0]
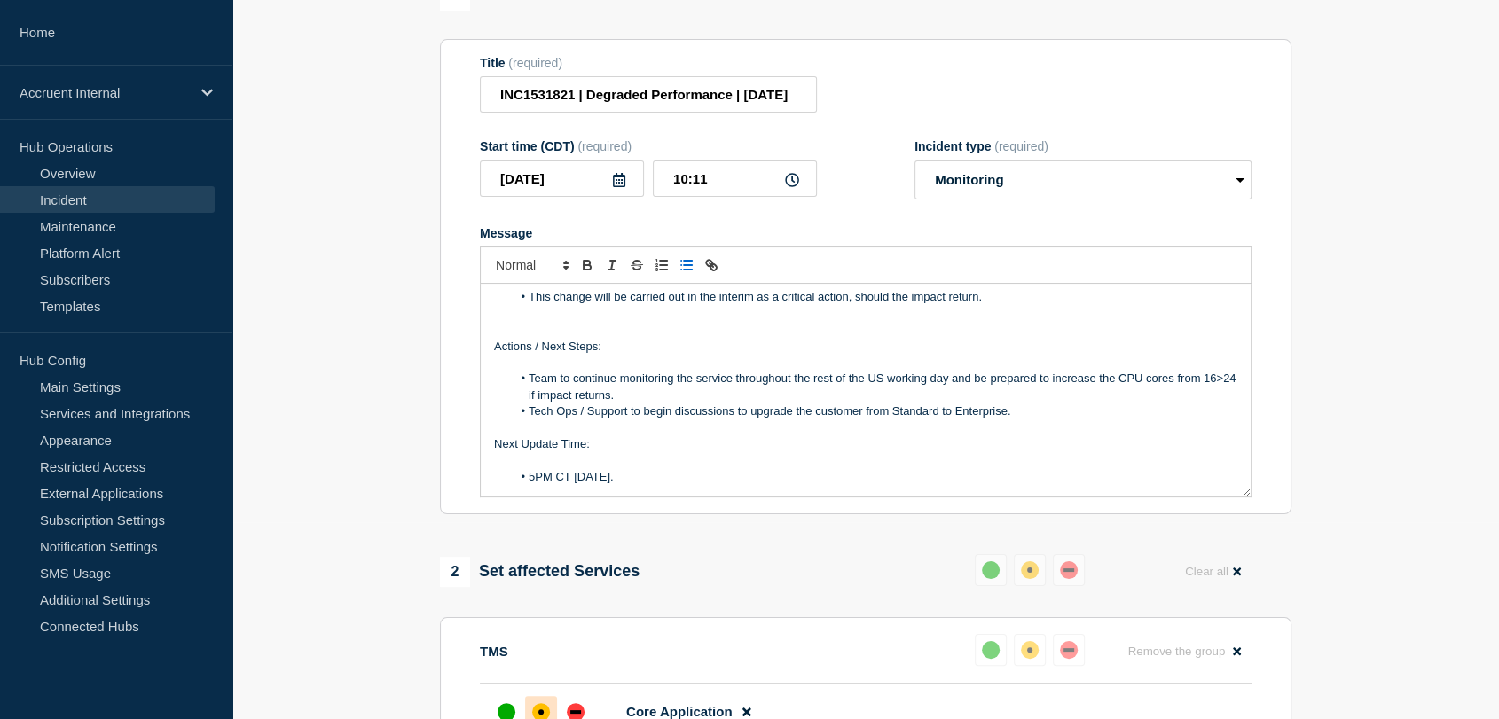
click at [720, 400] on li "Team to continue monitoring the service throughout the rest of the US working d…" at bounding box center [875, 387] width 727 height 33
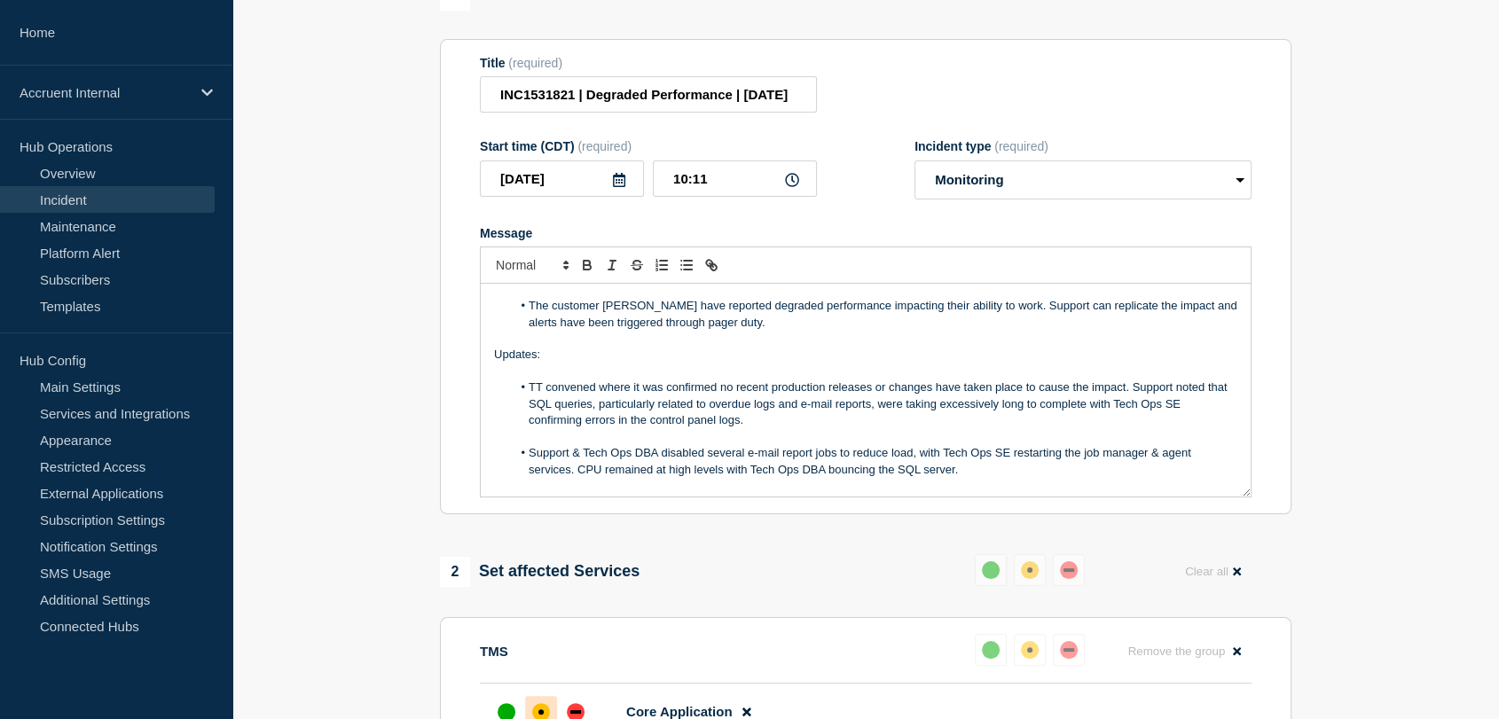
scroll to position [0, 0]
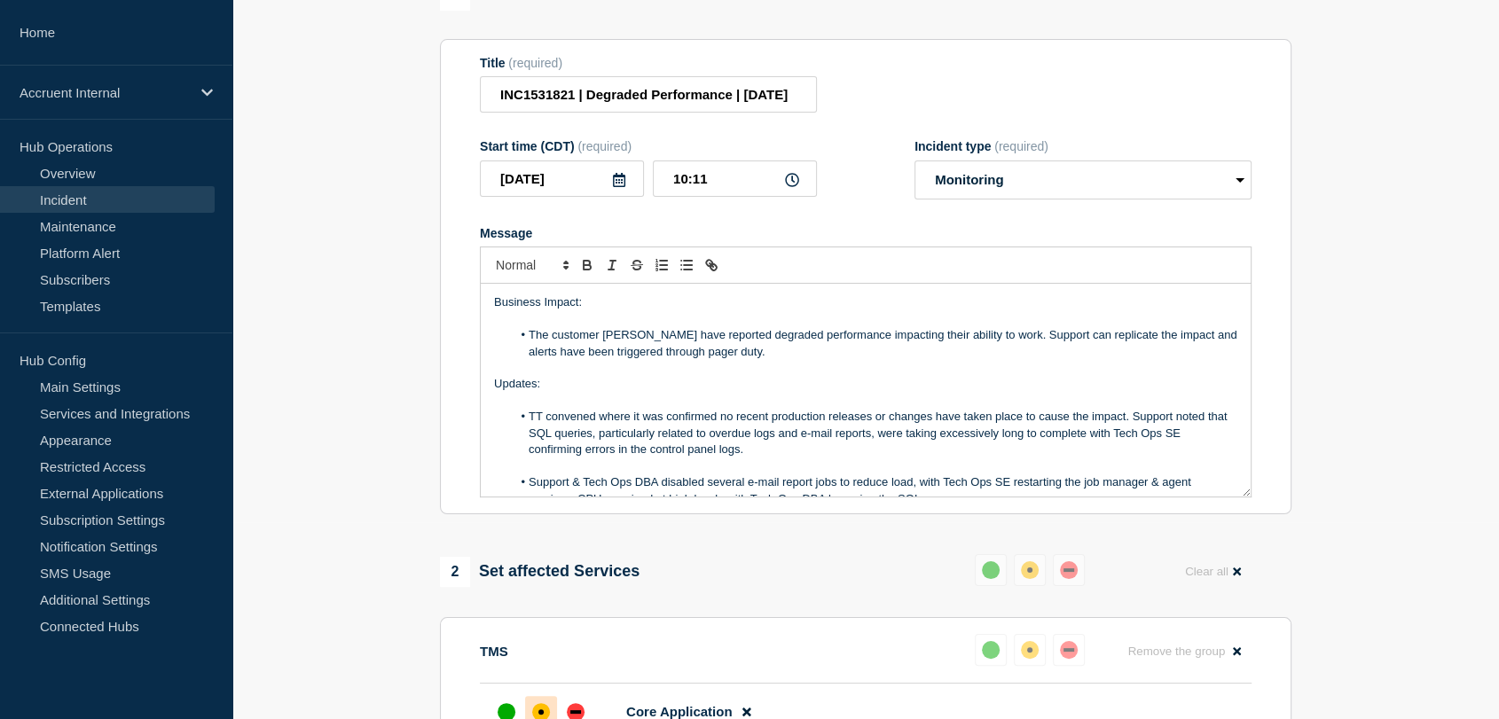
drag, startPoint x: 1029, startPoint y: 420, endPoint x: 494, endPoint y: 393, distance: 535.6
click at [494, 393] on div "Business Impact: The customer Fresenius have reported degraded performance impa…" at bounding box center [866, 390] width 770 height 213
copy div "Updates: TT convened where it was confirmed no recent production releases or ch…"
click at [428, 401] on section "1 Provide details Title (required) INC1531821 | Degraded Performance | 9th Octo…" at bounding box center [865, 606] width 1267 height 1253
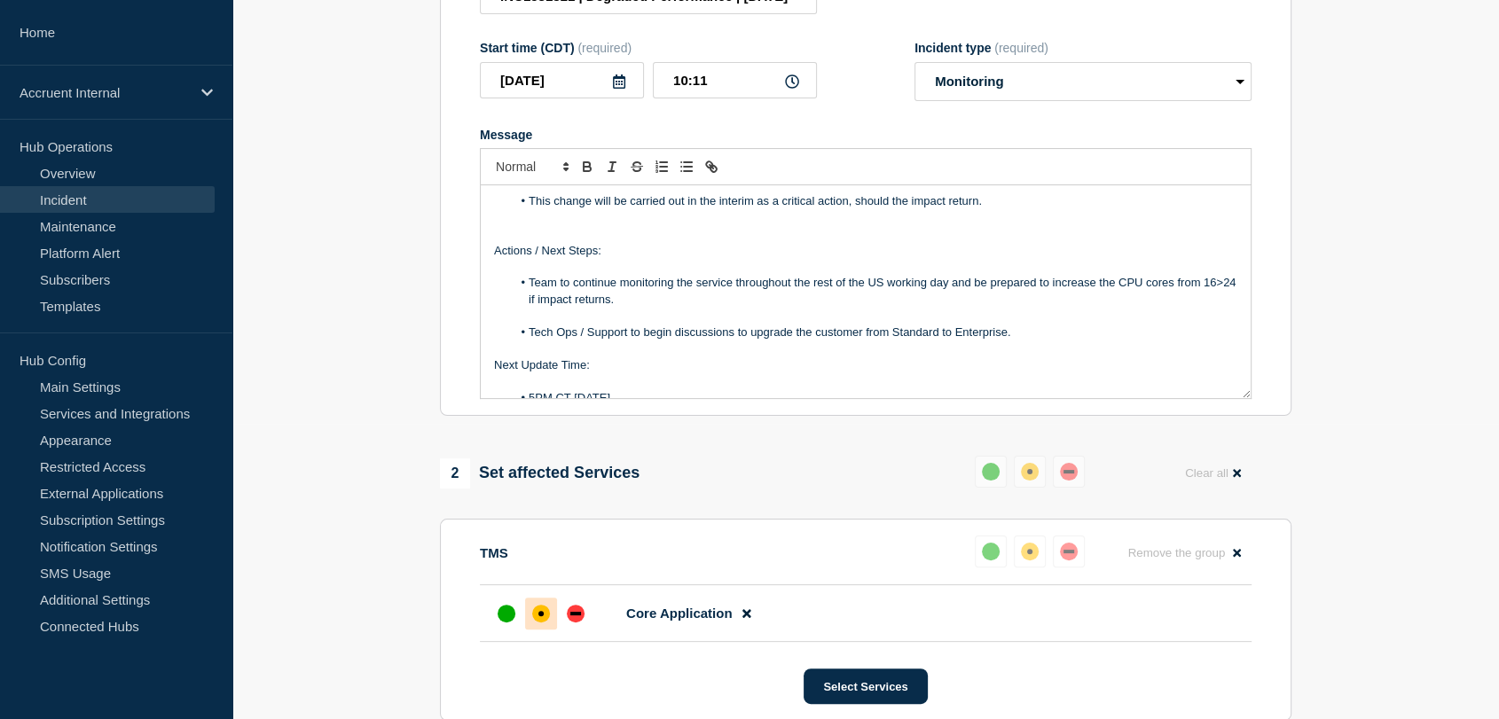
scroll to position [348, 0]
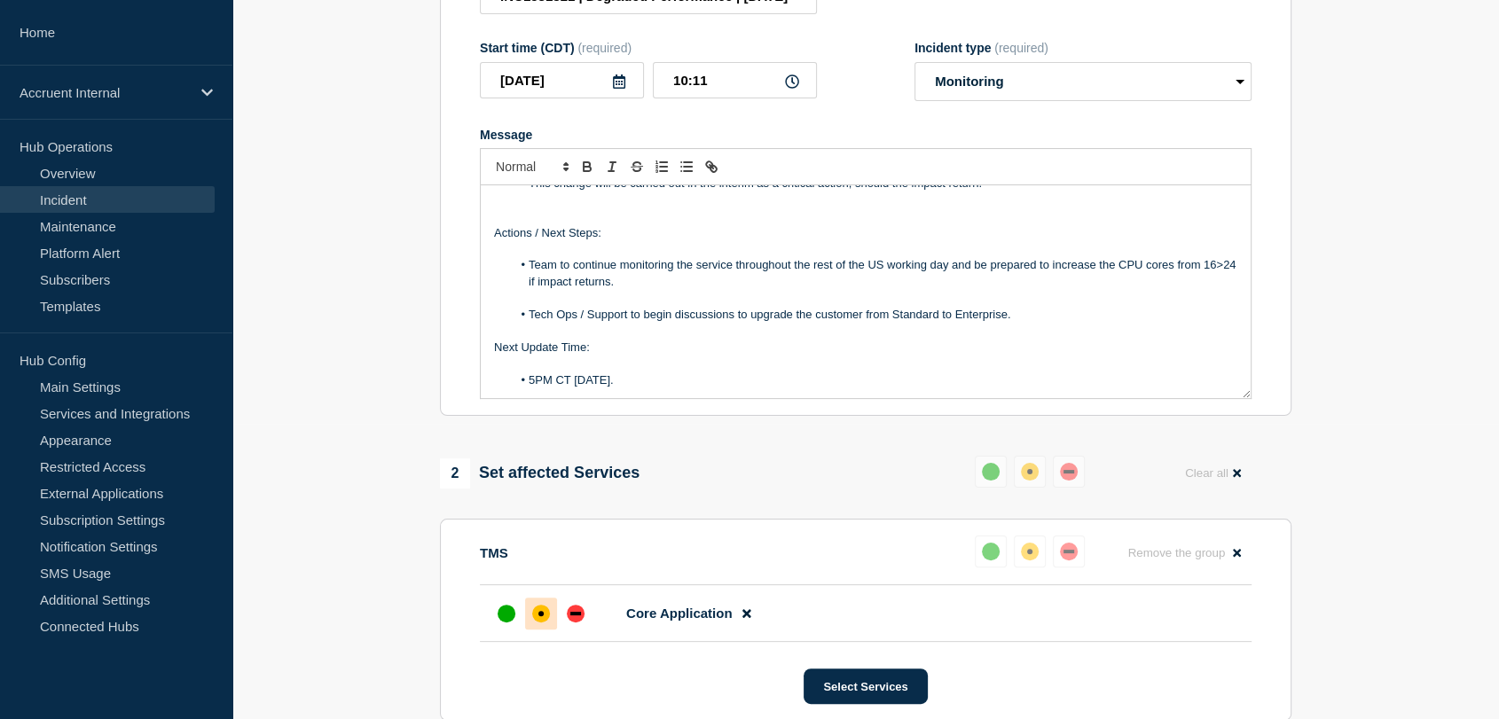
click at [1015, 323] on li "Tech Ops / Support to begin discussions to upgrade the customer from Standard t…" at bounding box center [875, 315] width 727 height 16
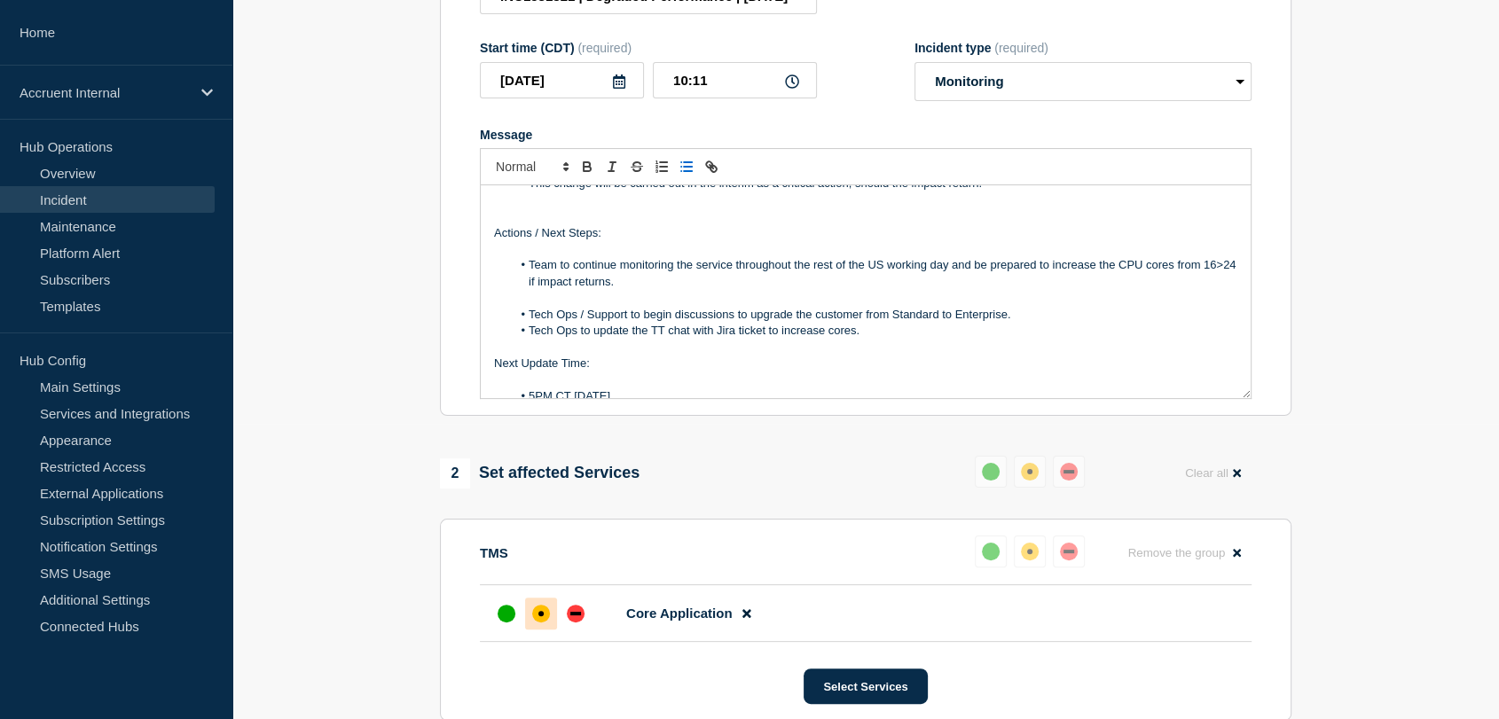
click at [516, 306] on p "Message" at bounding box center [865, 298] width 743 height 16
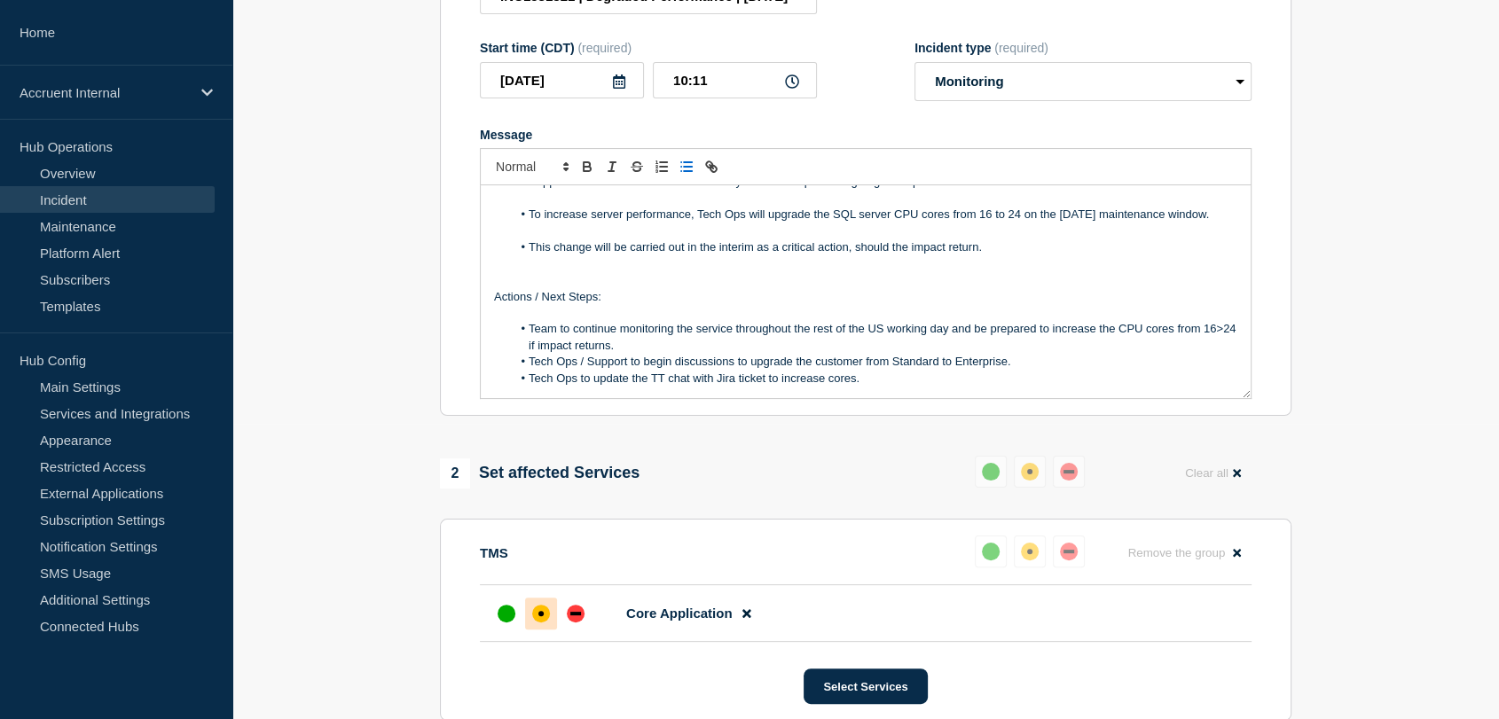
scroll to position [249, 0]
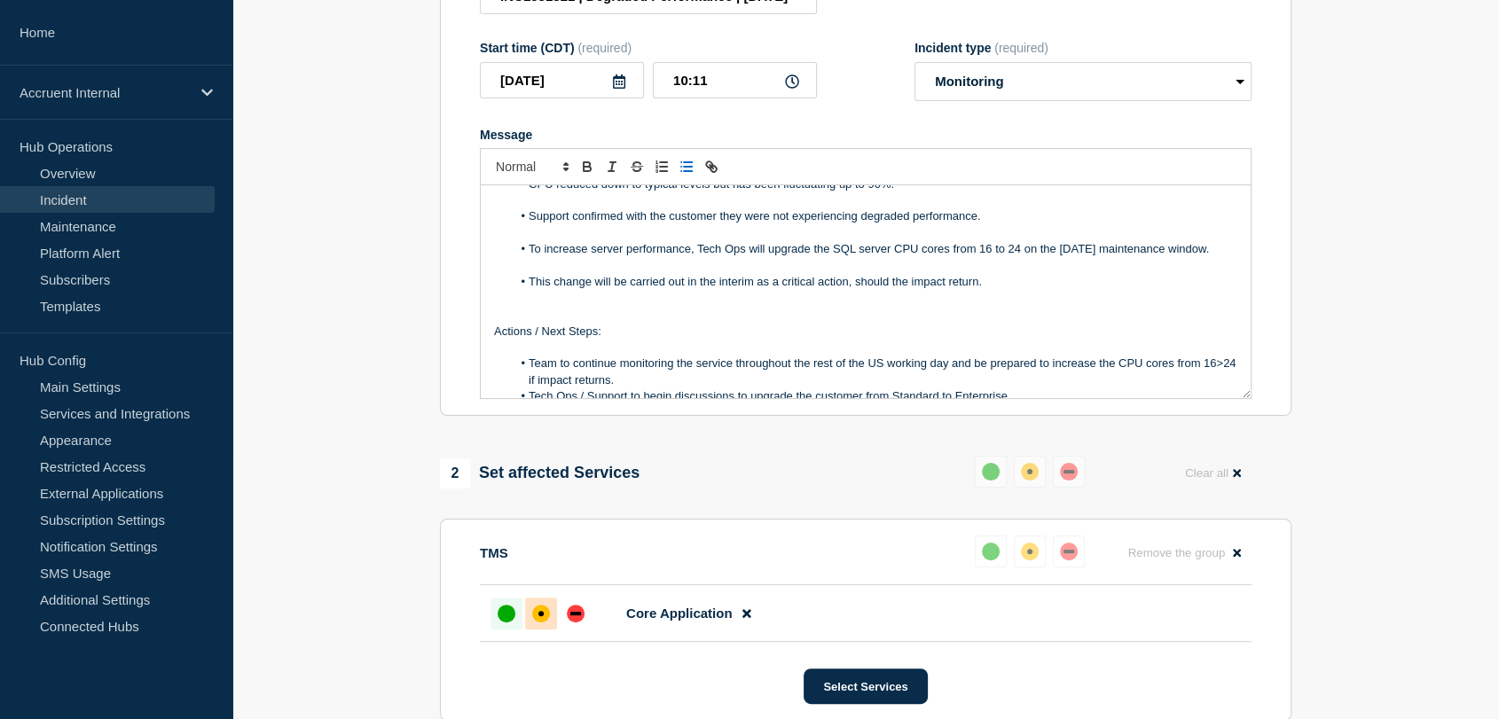
click at [507, 623] on div "up" at bounding box center [507, 614] width 18 height 18
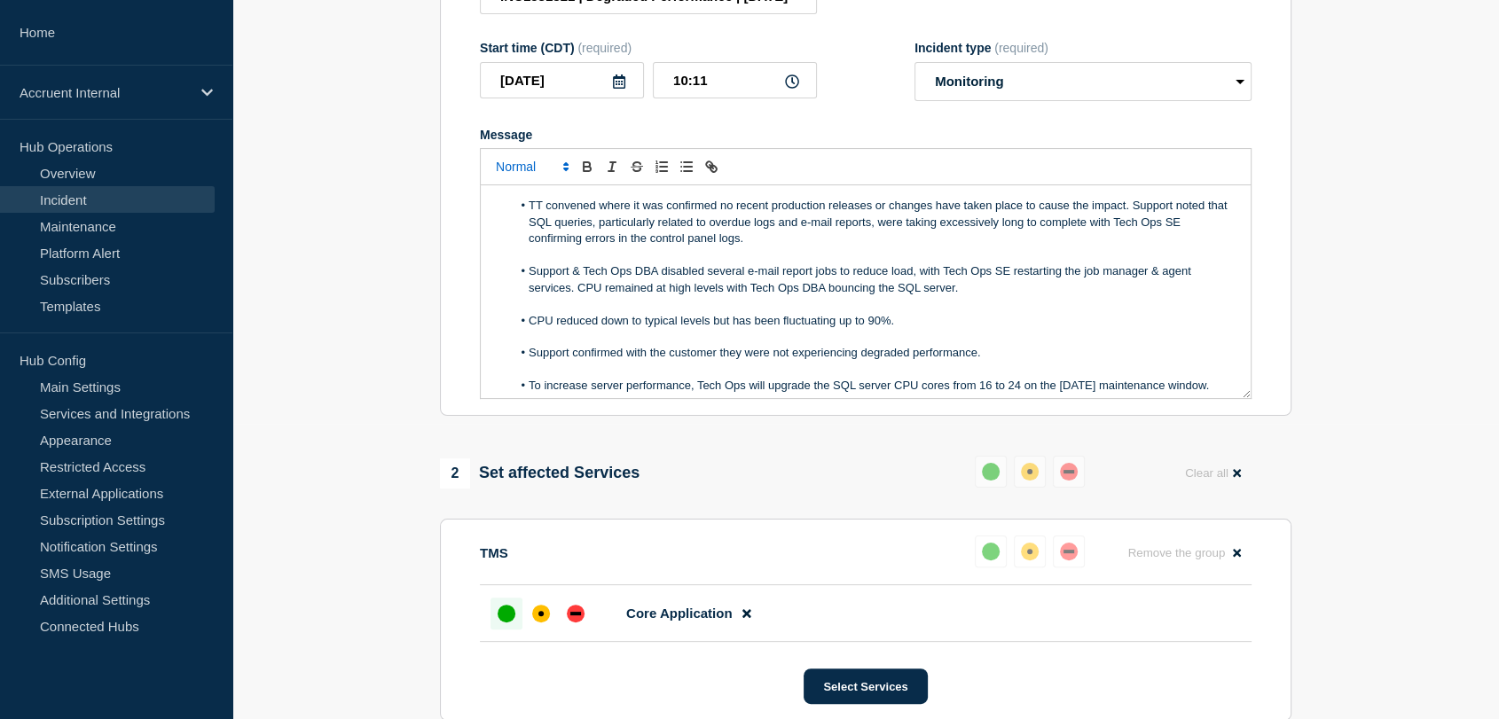
scroll to position [0, 0]
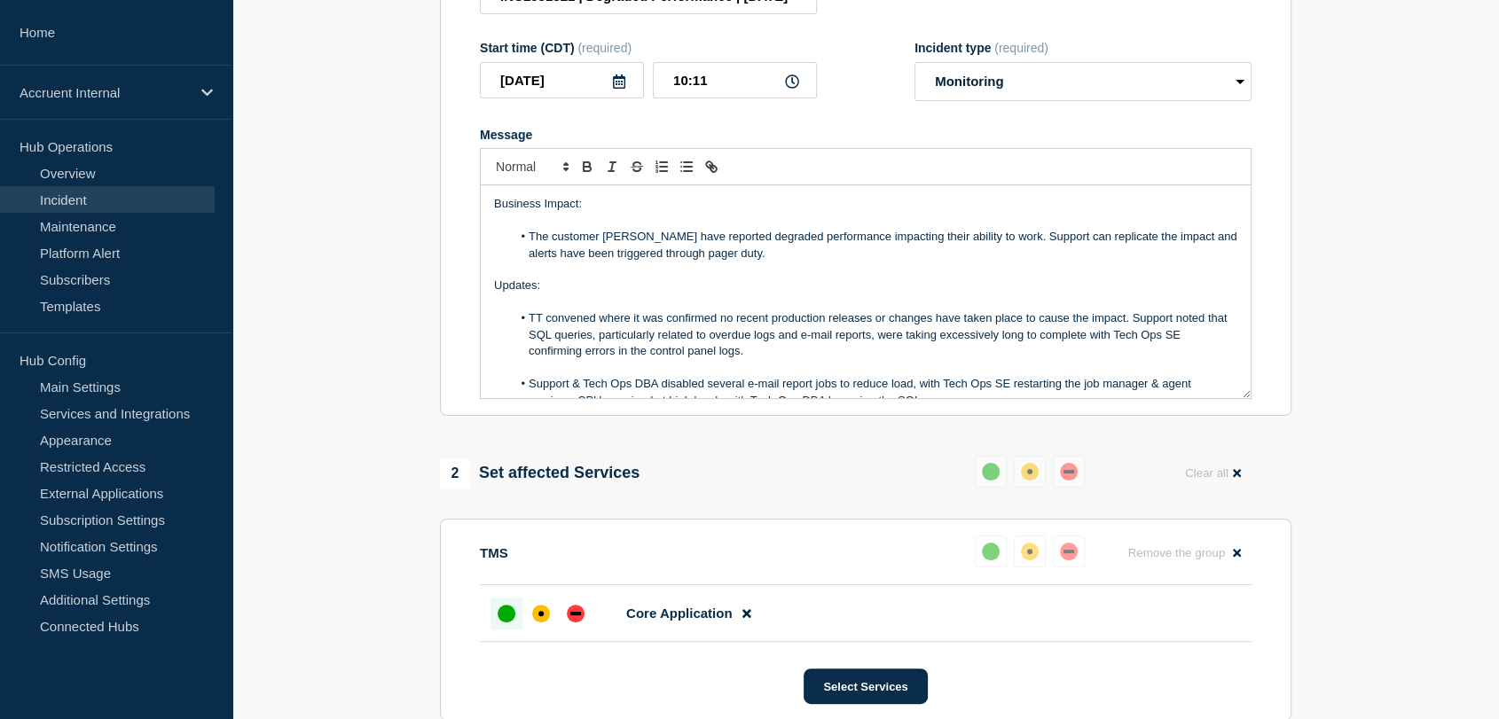
drag, startPoint x: 661, startPoint y: 401, endPoint x: 484, endPoint y: 297, distance: 204.8
click at [484, 297] on div "Business Impact: The customer Fresenius have reported degraded performance impa…" at bounding box center [866, 291] width 770 height 213
copy div "Updates: TT convened where it was confirmed no recent production releases or ch…"
click at [380, 353] on section "1 Provide details Title (required) INC1531821 | Degraded Performance | 9th Octo…" at bounding box center [865, 508] width 1267 height 1253
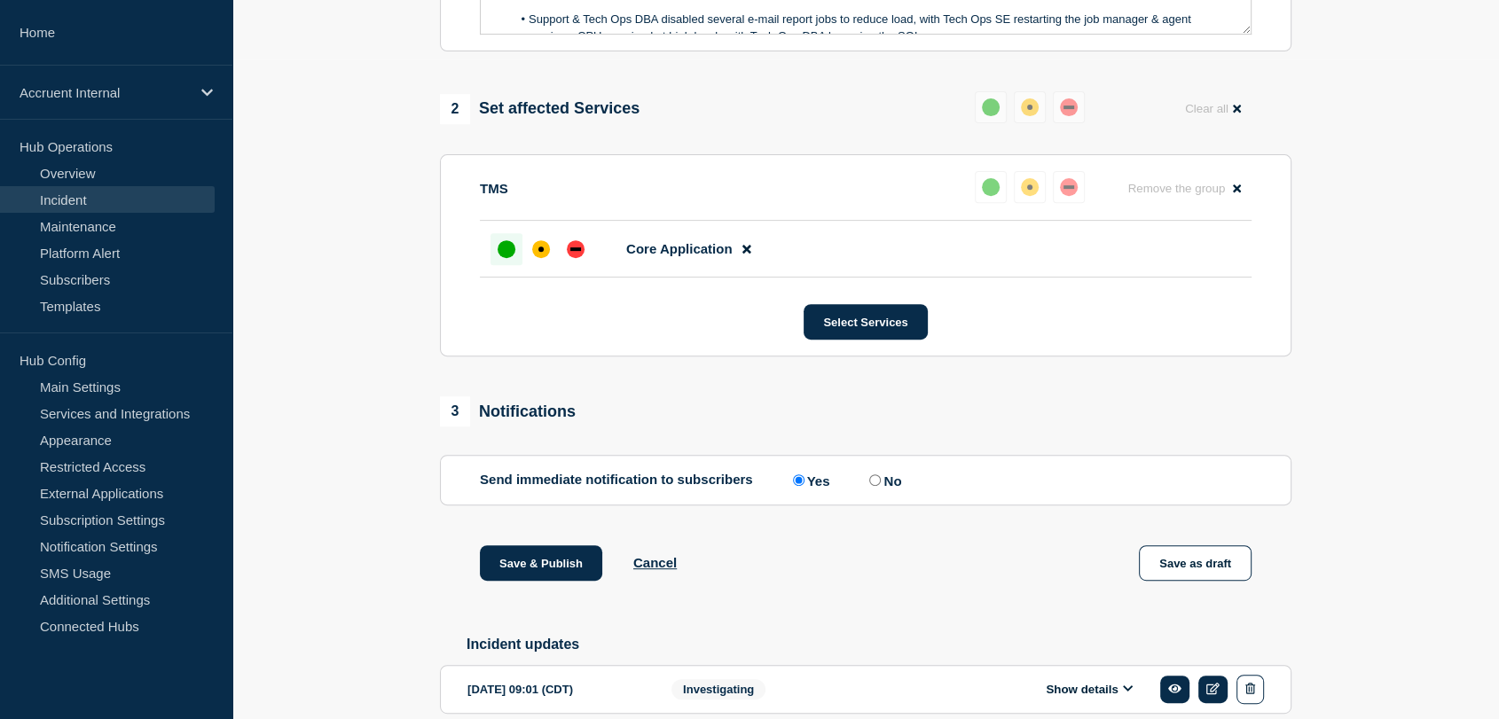
scroll to position [689, 0]
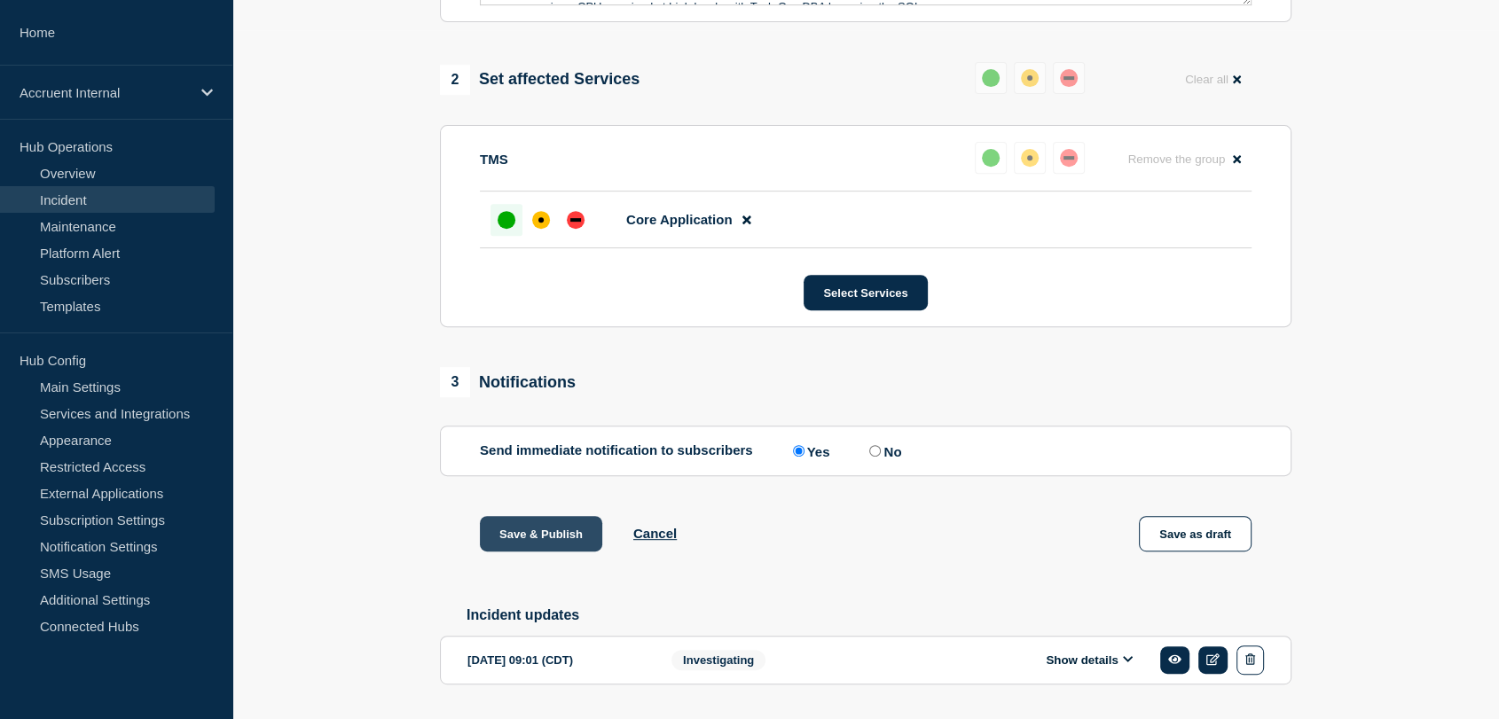
click at [515, 538] on button "Save & Publish" at bounding box center [541, 533] width 122 height 35
